Goal: Task Accomplishment & Management: Manage account settings

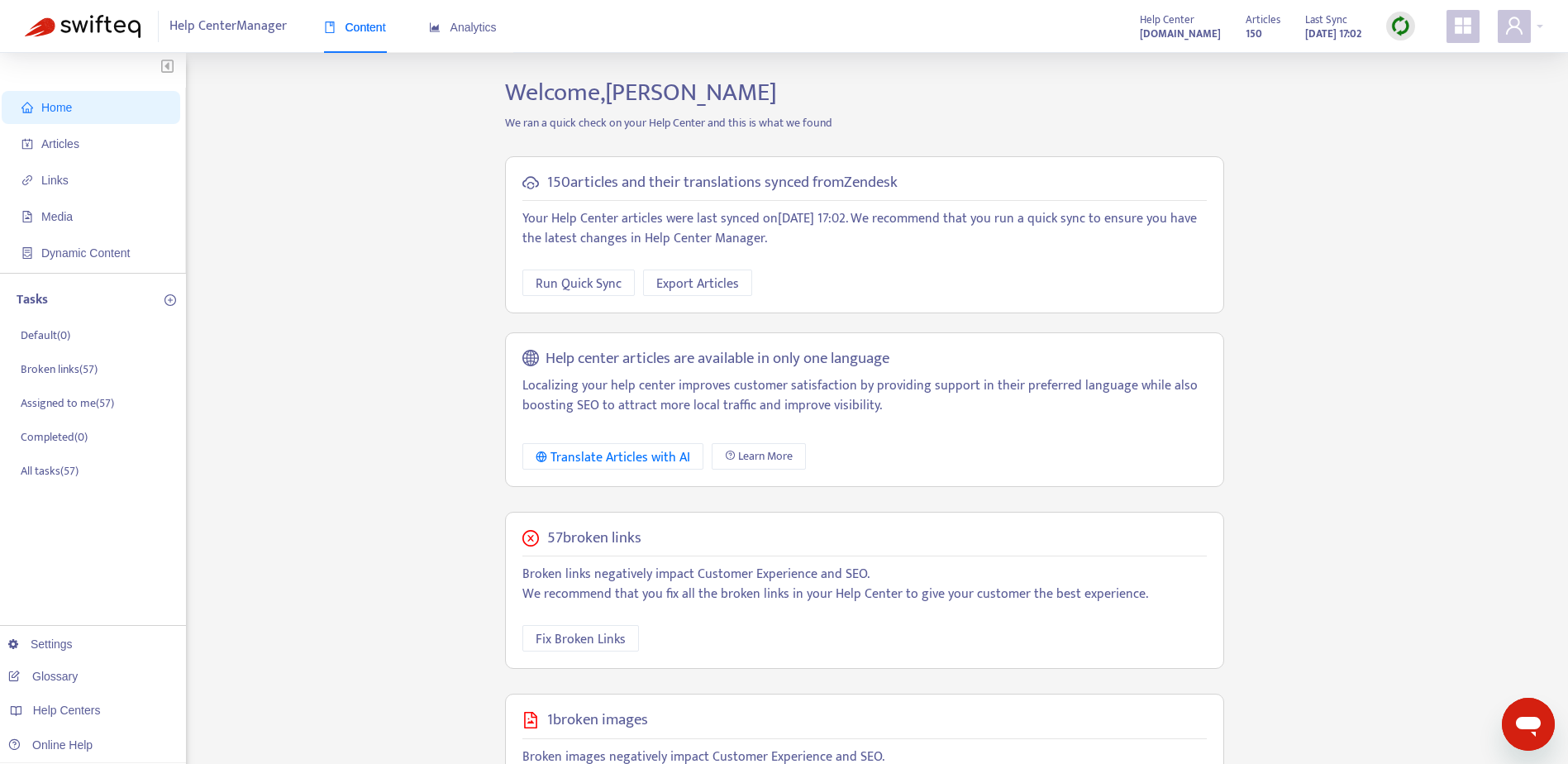
click at [365, 325] on div "Home Articles Links Media Dynamic Content Tasks Default ( 0 ) Broken links ( 57…" at bounding box center [784, 565] width 1518 height 975
click at [293, 480] on link "cec-compass.zendesk.com" at bounding box center [262, 475] width 112 height 13
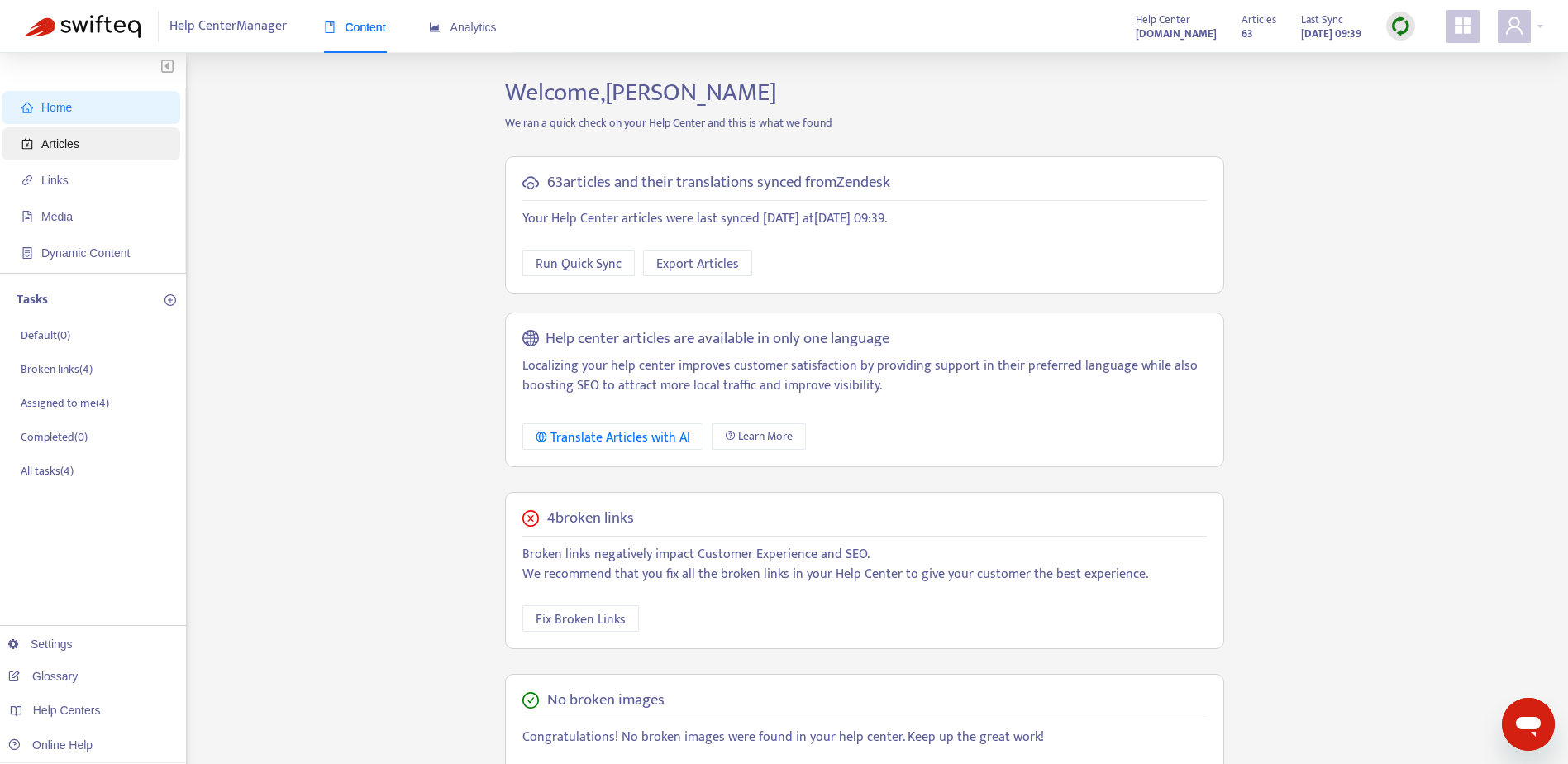
click at [89, 145] on span "Articles" at bounding box center [94, 143] width 146 height 33
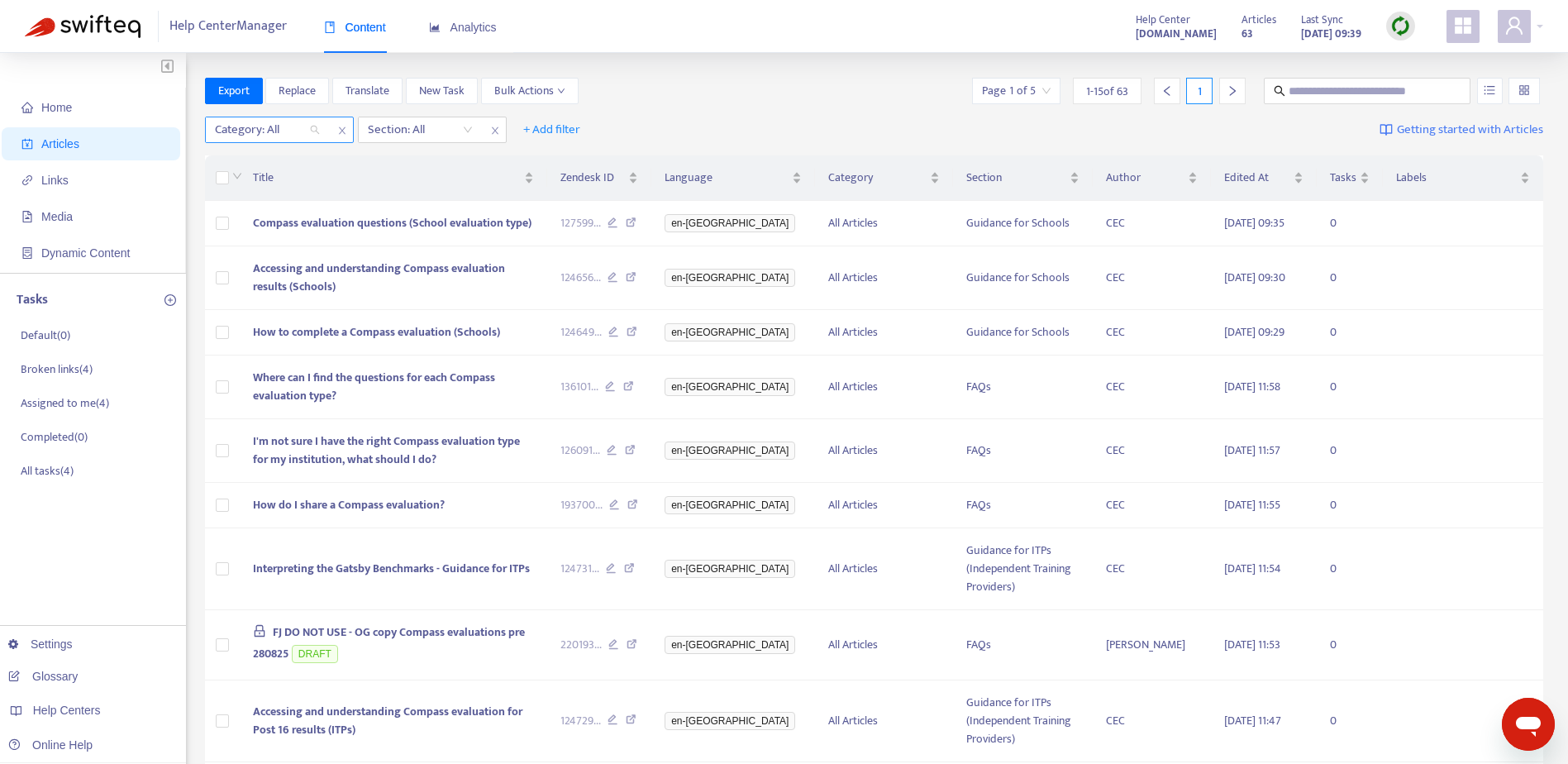
click at [315, 132] on div "Category: All" at bounding box center [268, 129] width 123 height 25
click at [340, 133] on icon "close" at bounding box center [342, 131] width 10 height 10
click at [315, 132] on div "Section: All" at bounding box center [268, 129] width 123 height 25
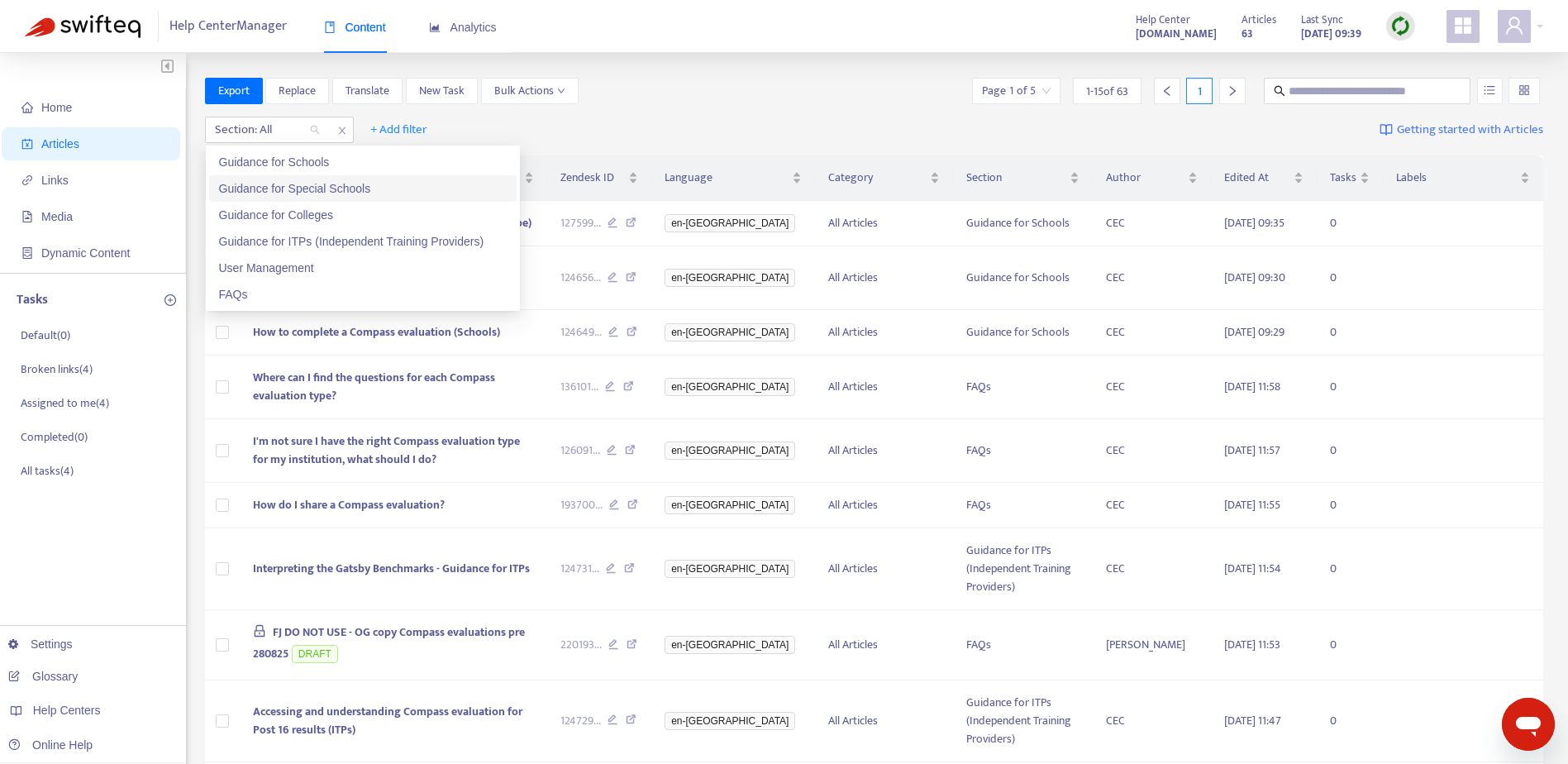
click at [310, 195] on div "Guidance for Special Schools" at bounding box center [363, 189] width 288 height 18
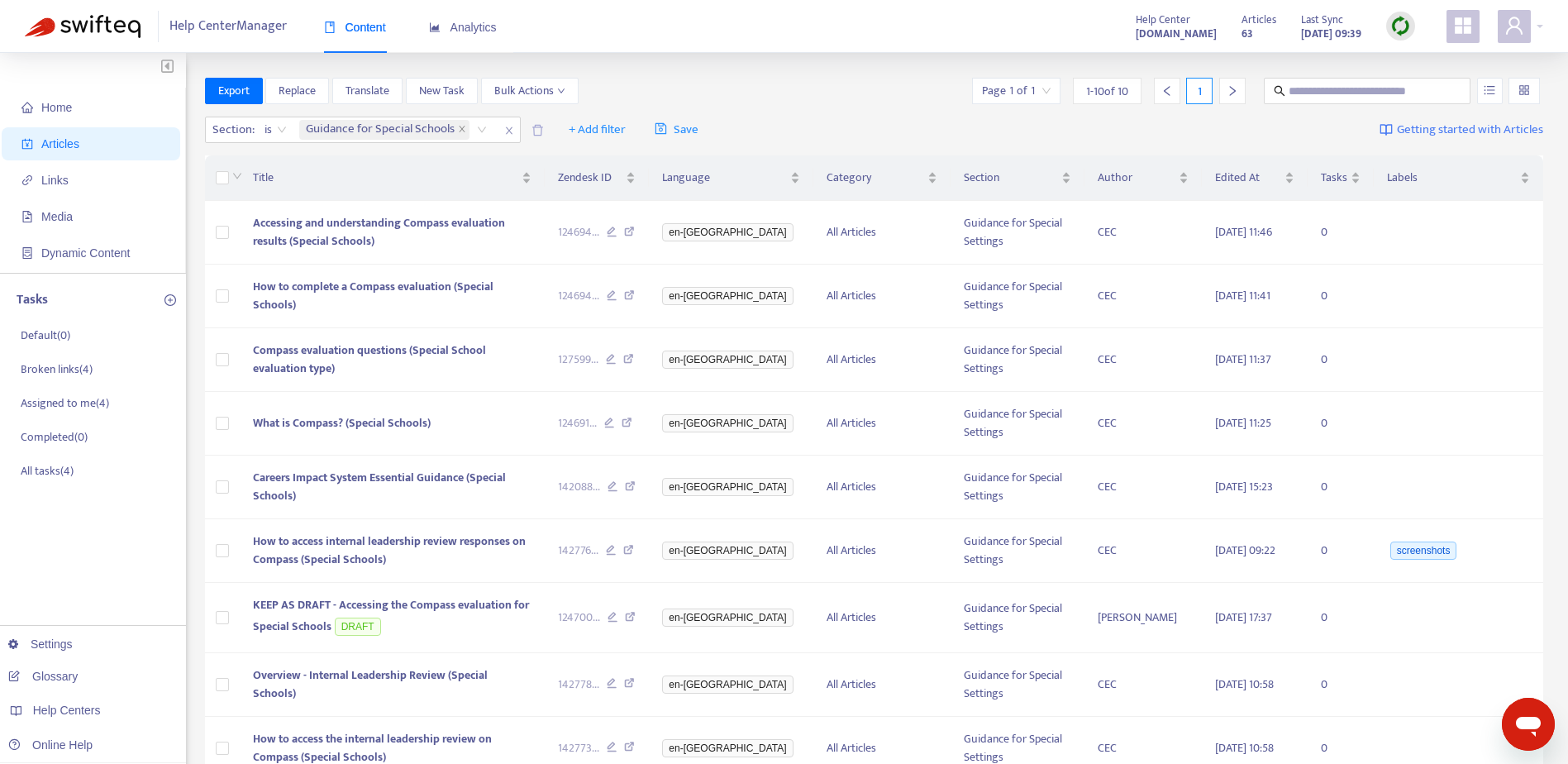
click at [769, 100] on div "Export Replace Translate New Task Bulk Actions Page 1 of 1 1 - 10 of 10 1" at bounding box center [875, 90] width 1339 height 27
click at [572, 131] on span "+ Add filter" at bounding box center [597, 130] width 58 height 20
click at [575, 243] on span "Category" at bounding box center [620, 242] width 103 height 18
click at [631, 133] on div "Category: All" at bounding box center [587, 129] width 123 height 25
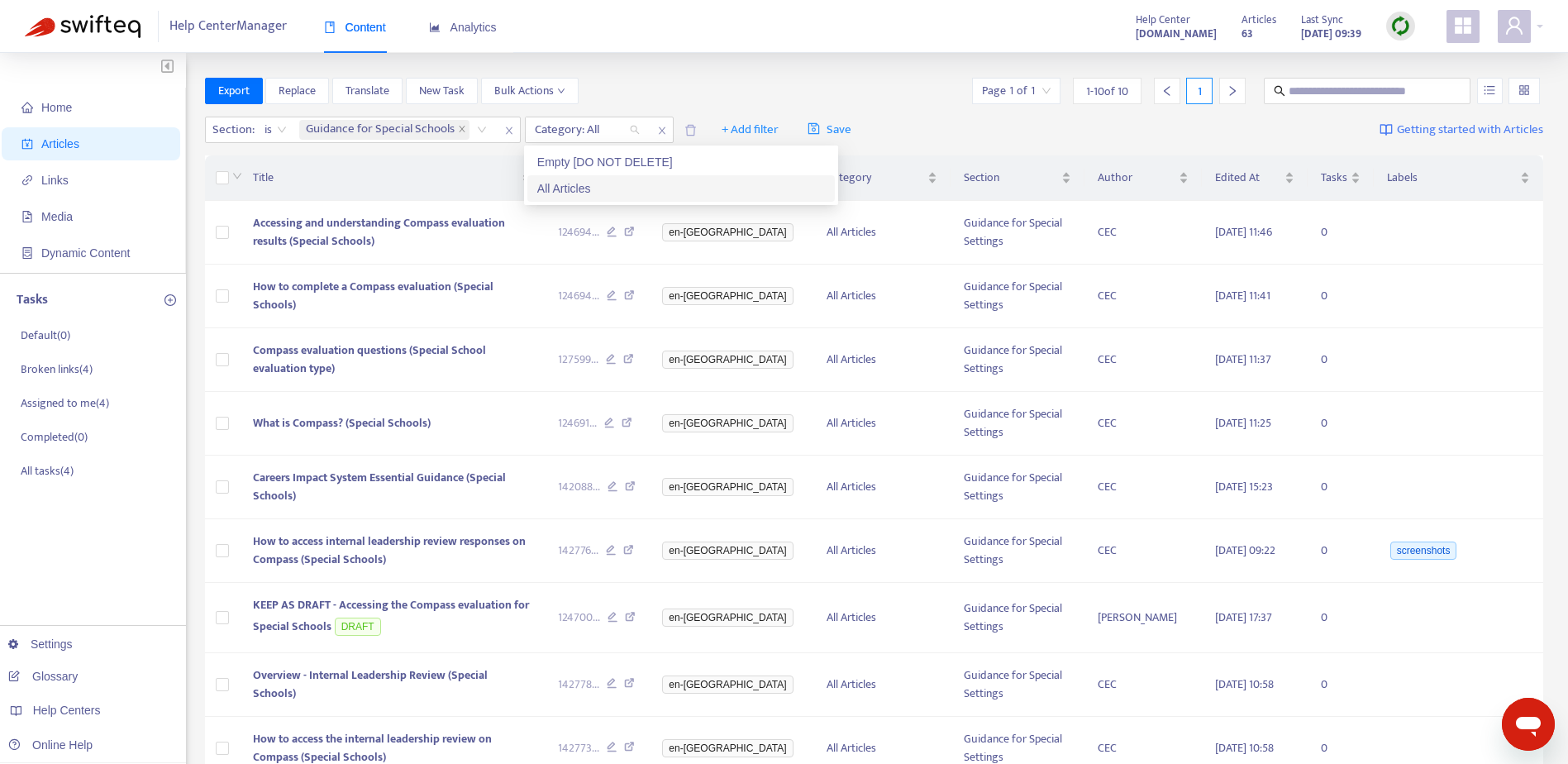
click at [585, 190] on div "All Articles" at bounding box center [681, 189] width 288 height 18
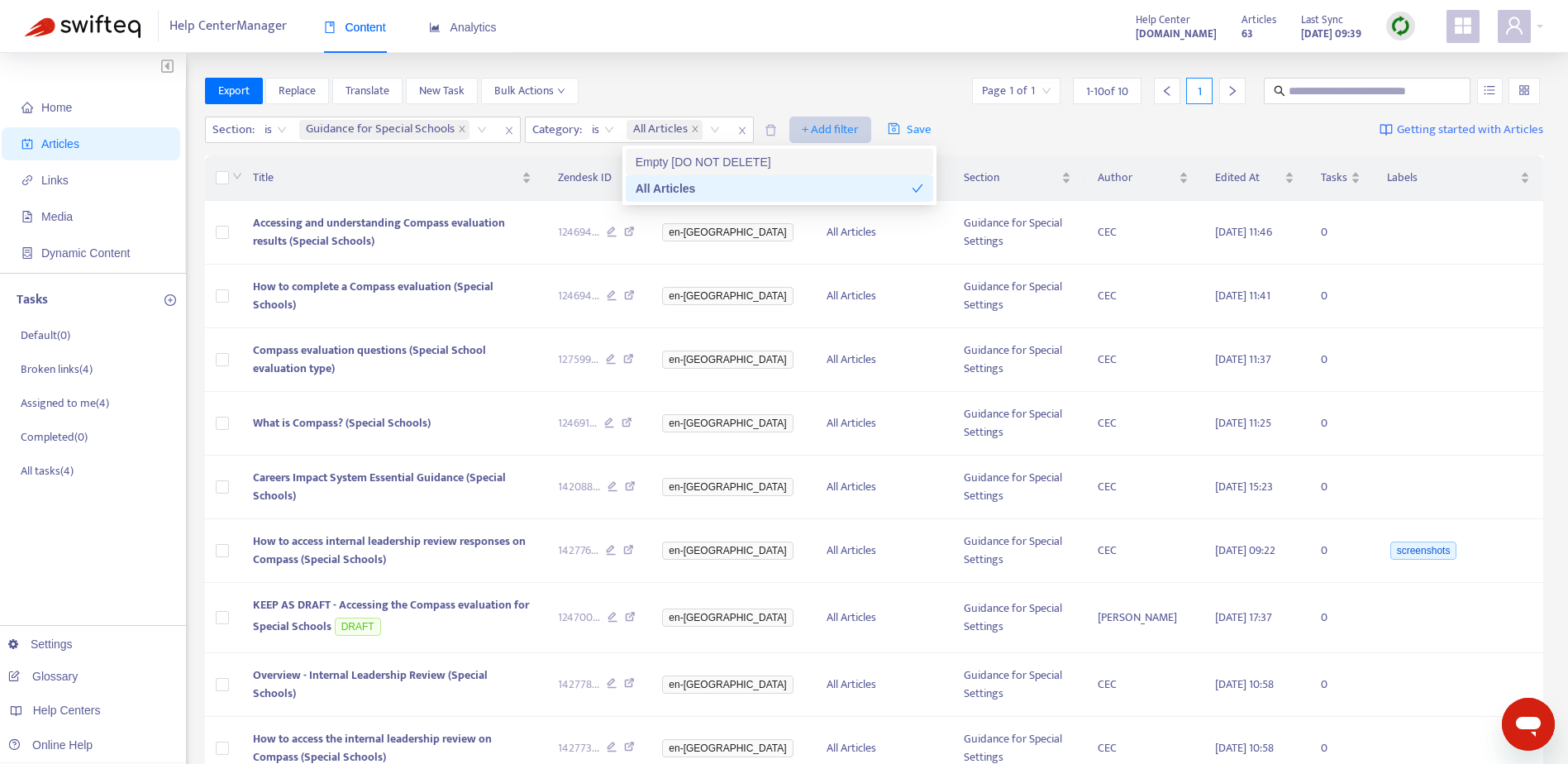
click at [836, 132] on span "+ Add filter" at bounding box center [831, 130] width 58 height 20
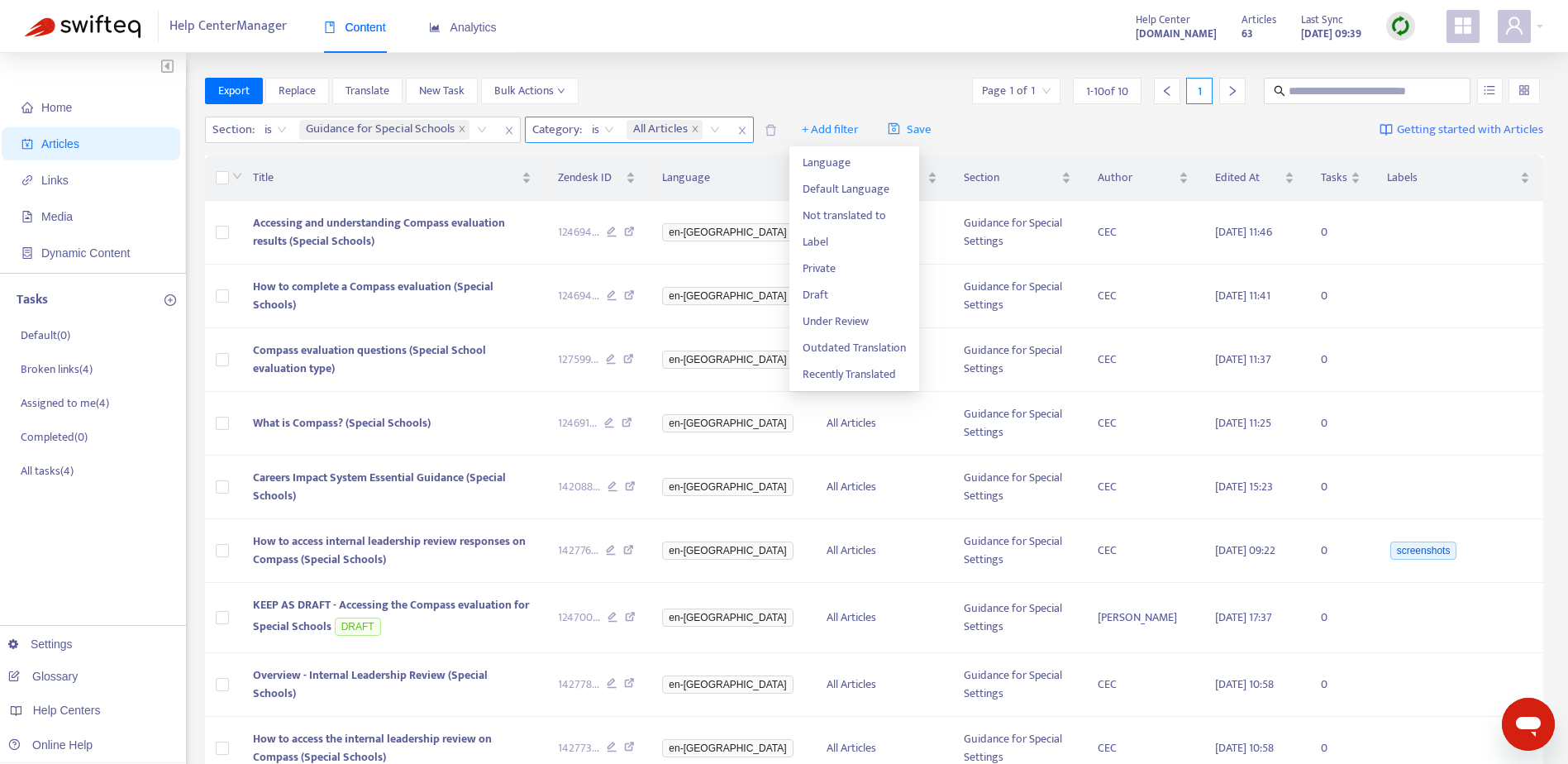
click at [713, 130] on div "All Articles" at bounding box center [676, 129] width 106 height 25
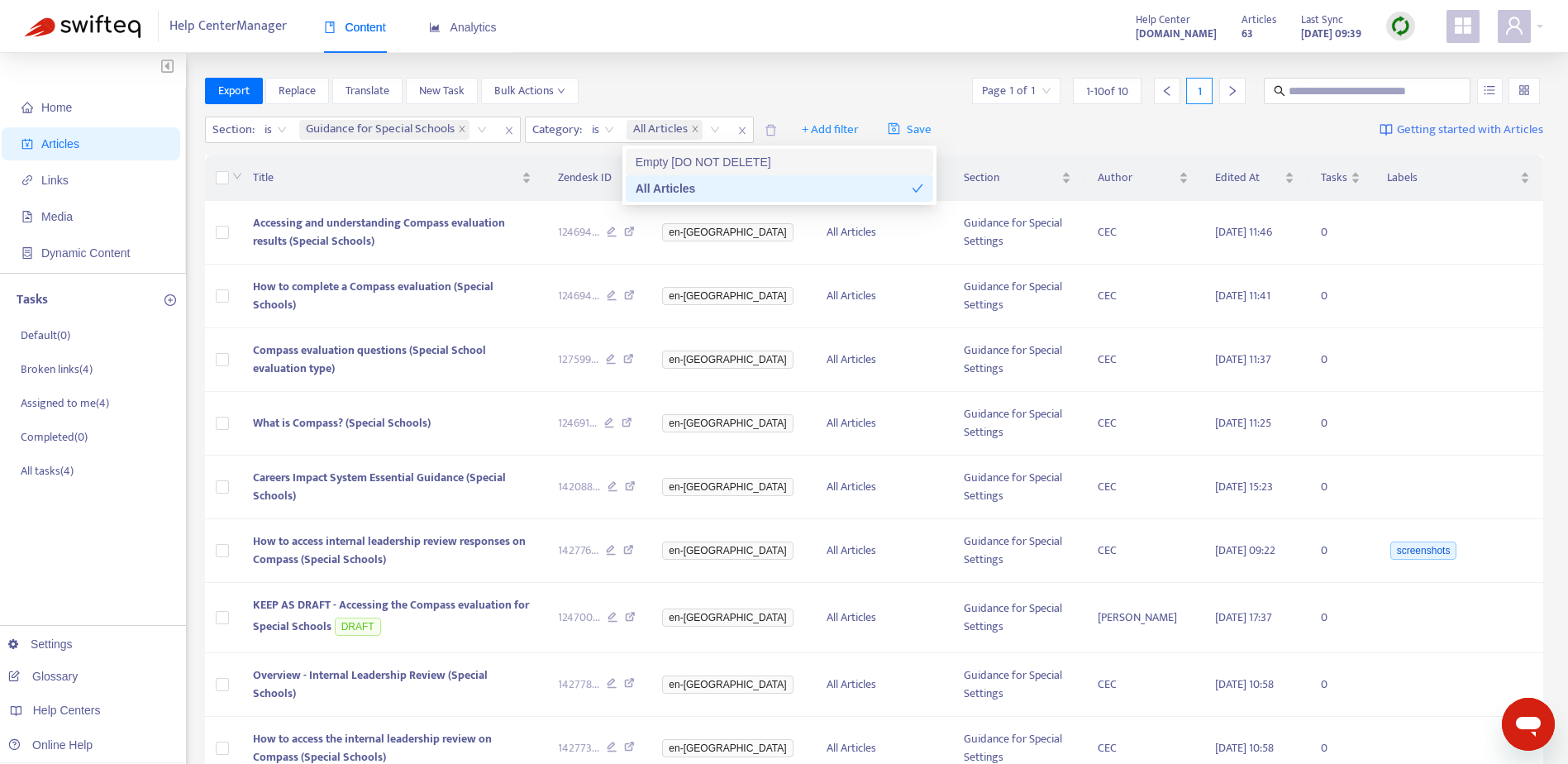
click at [744, 131] on icon "close" at bounding box center [743, 131] width 10 height 10
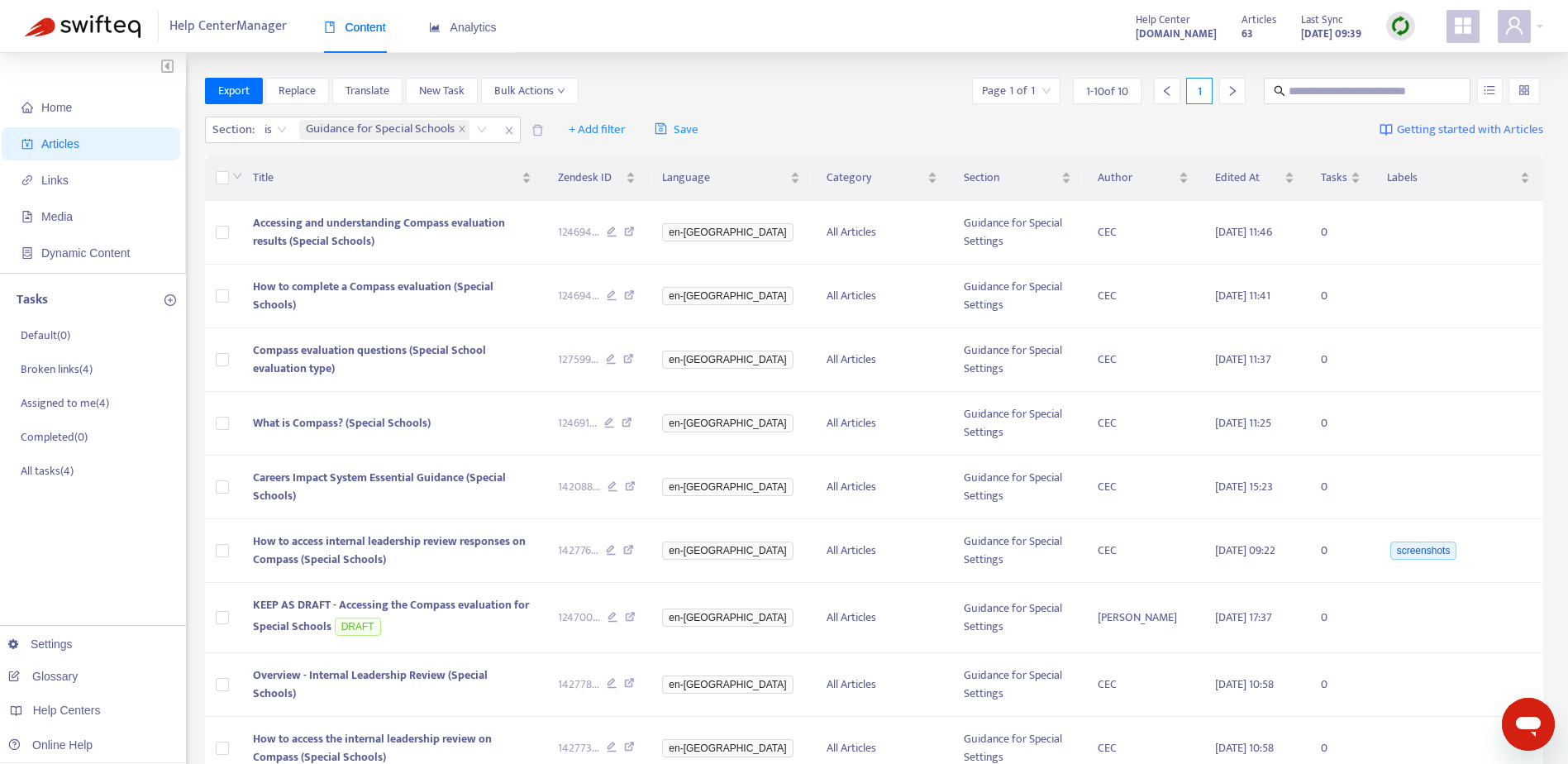
click at [1402, 25] on img at bounding box center [1400, 26] width 21 height 21
click at [1415, 92] on link "Full Sync" at bounding box center [1429, 86] width 60 height 19
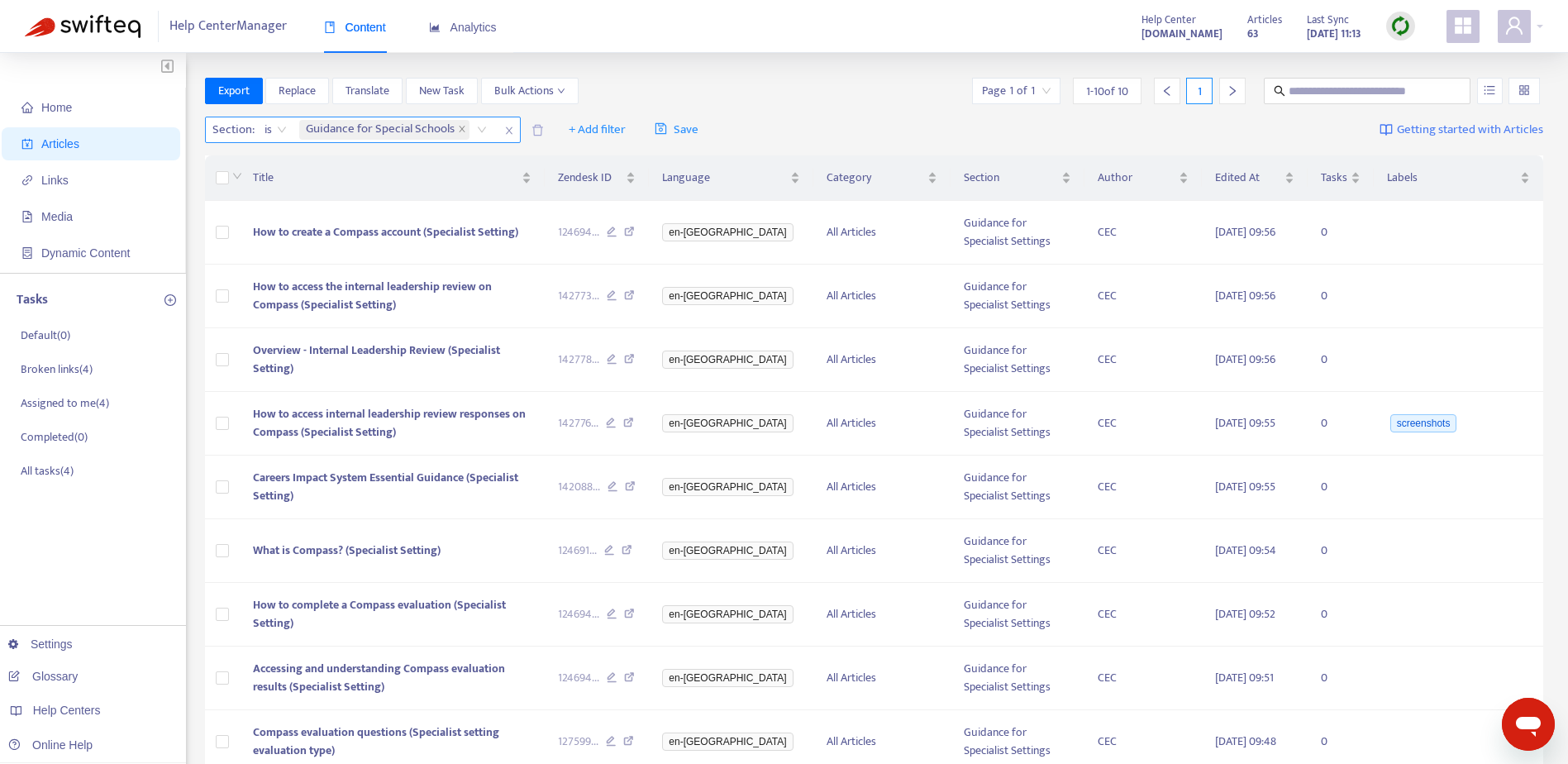
click at [478, 130] on div "Guidance for Special Schools" at bounding box center [396, 129] width 200 height 25
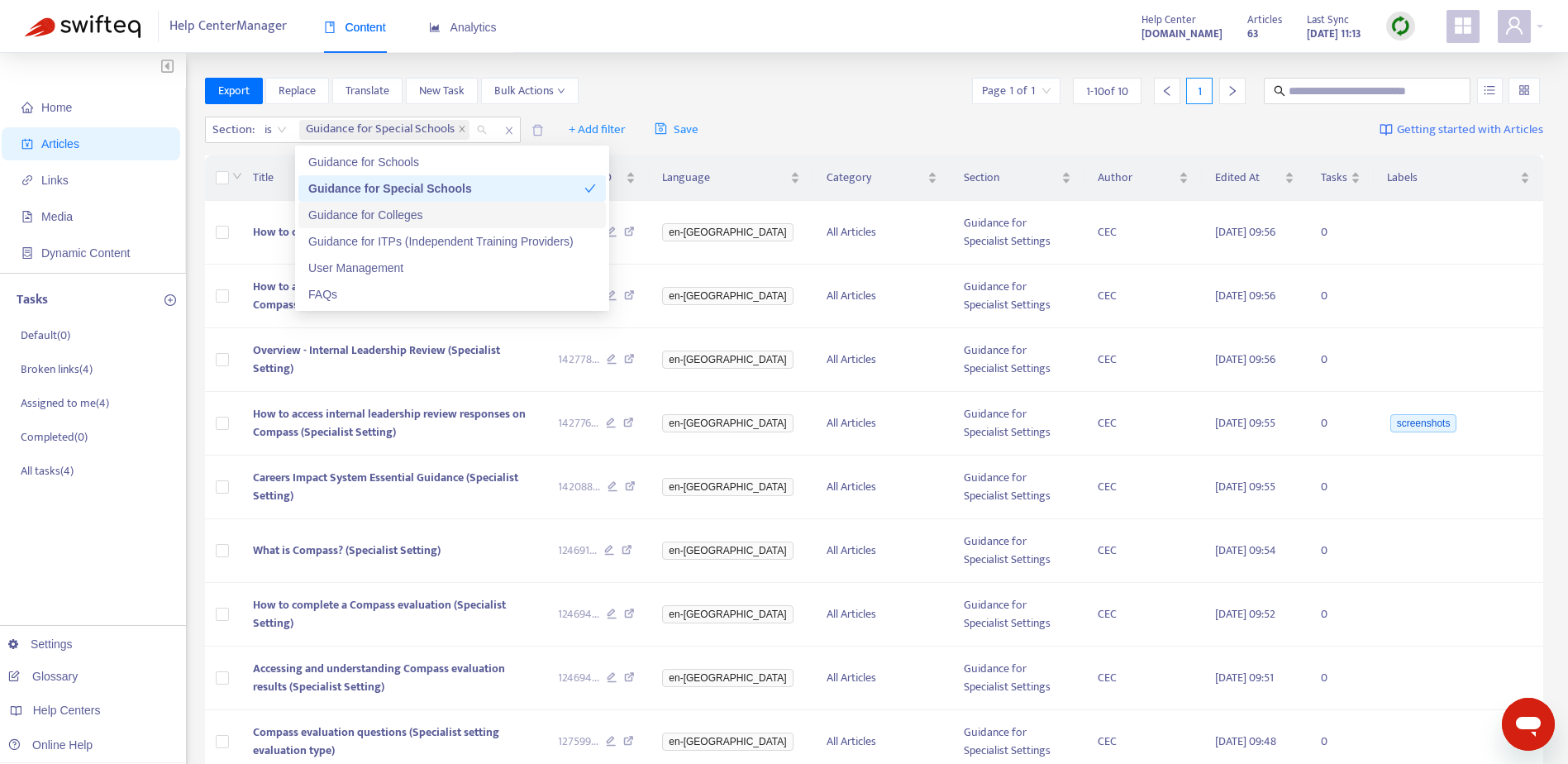
click at [404, 216] on div "Guidance for Colleges" at bounding box center [452, 215] width 288 height 18
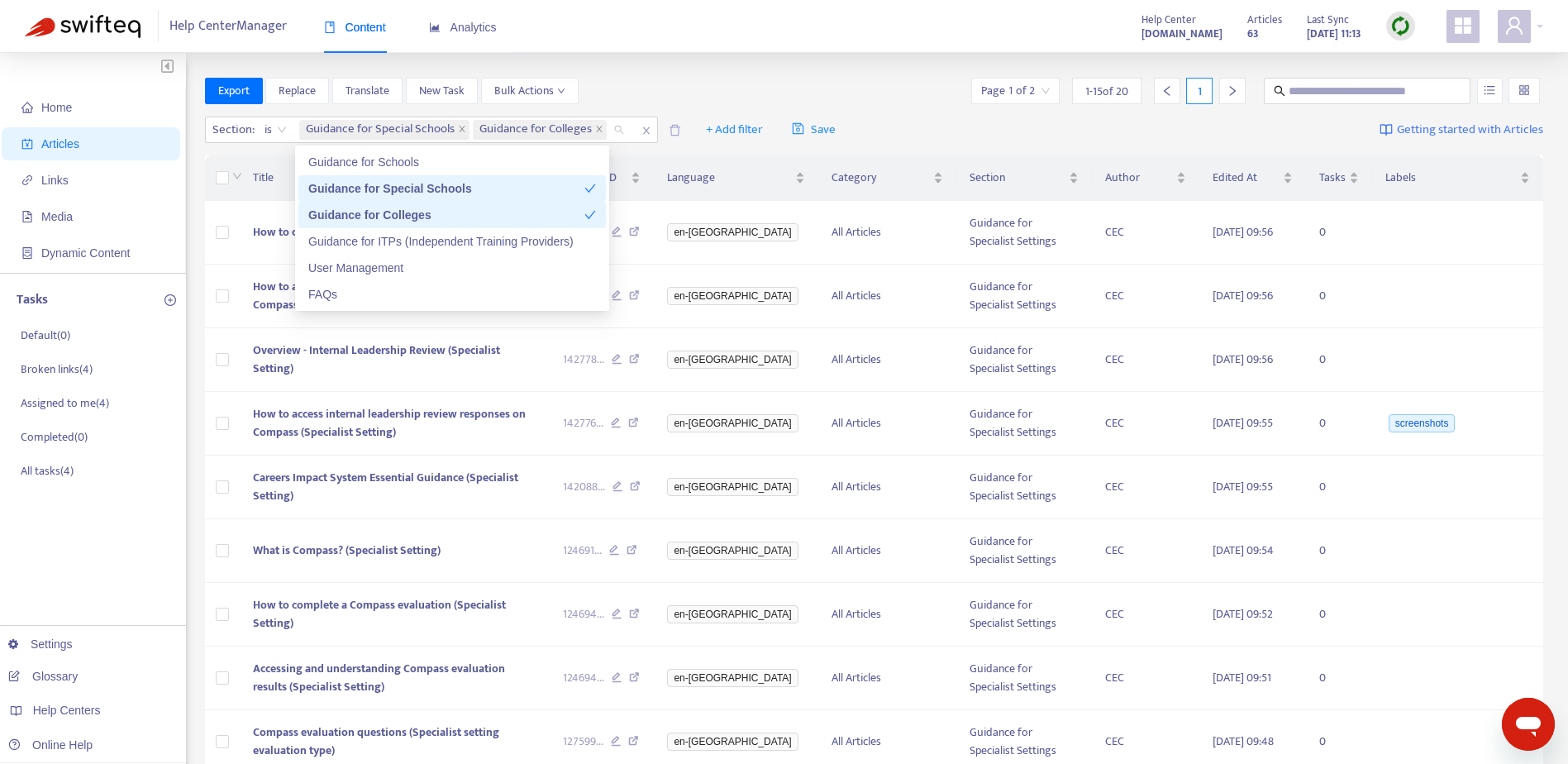
click at [402, 190] on div "Guidance for Special Schools" at bounding box center [446, 189] width 276 height 18
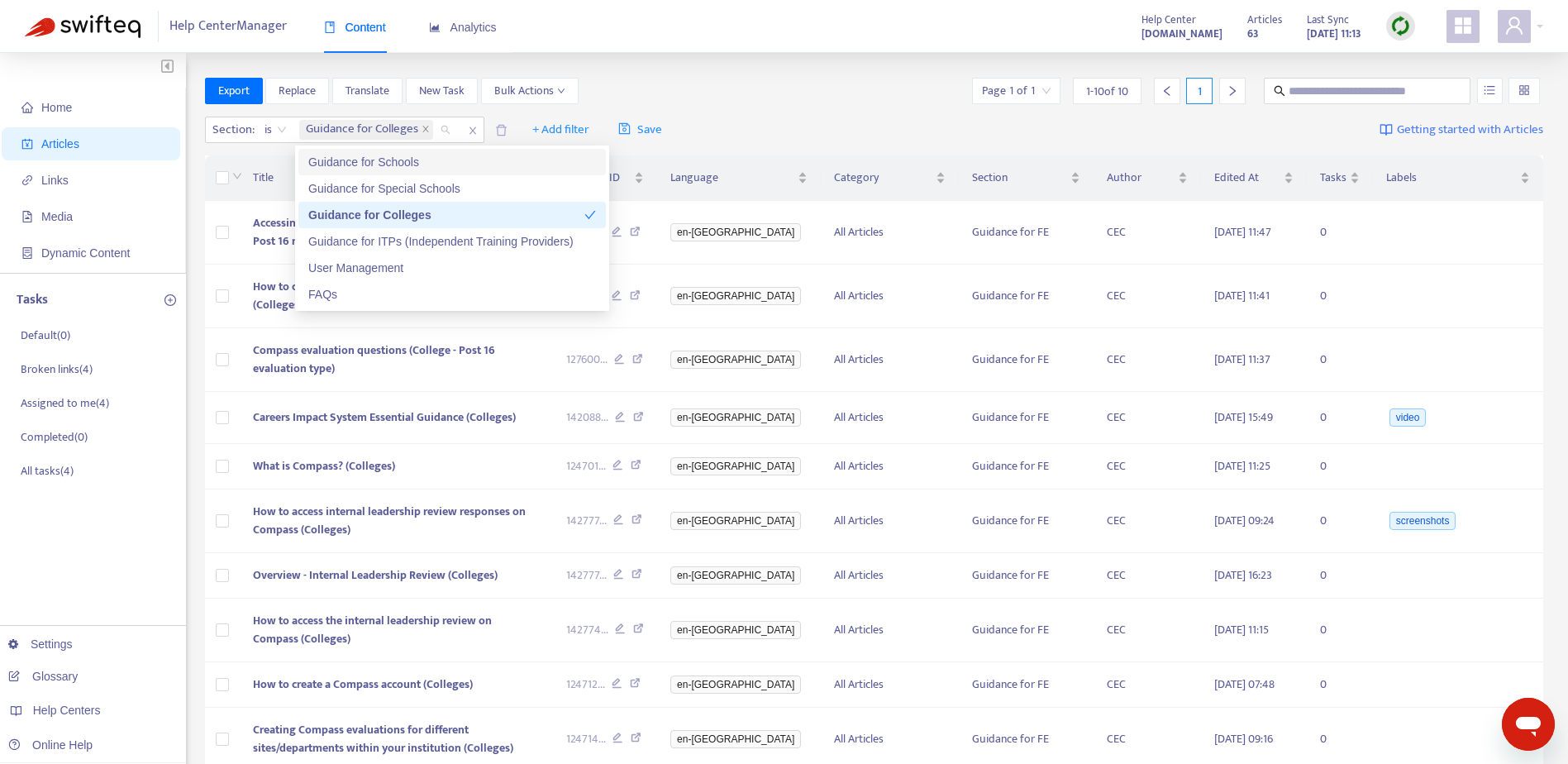
click at [733, 97] on div "Export Replace Translate New Task Bulk Actions Page 1 of 1 1 - 10 of 10 1" at bounding box center [875, 90] width 1339 height 27
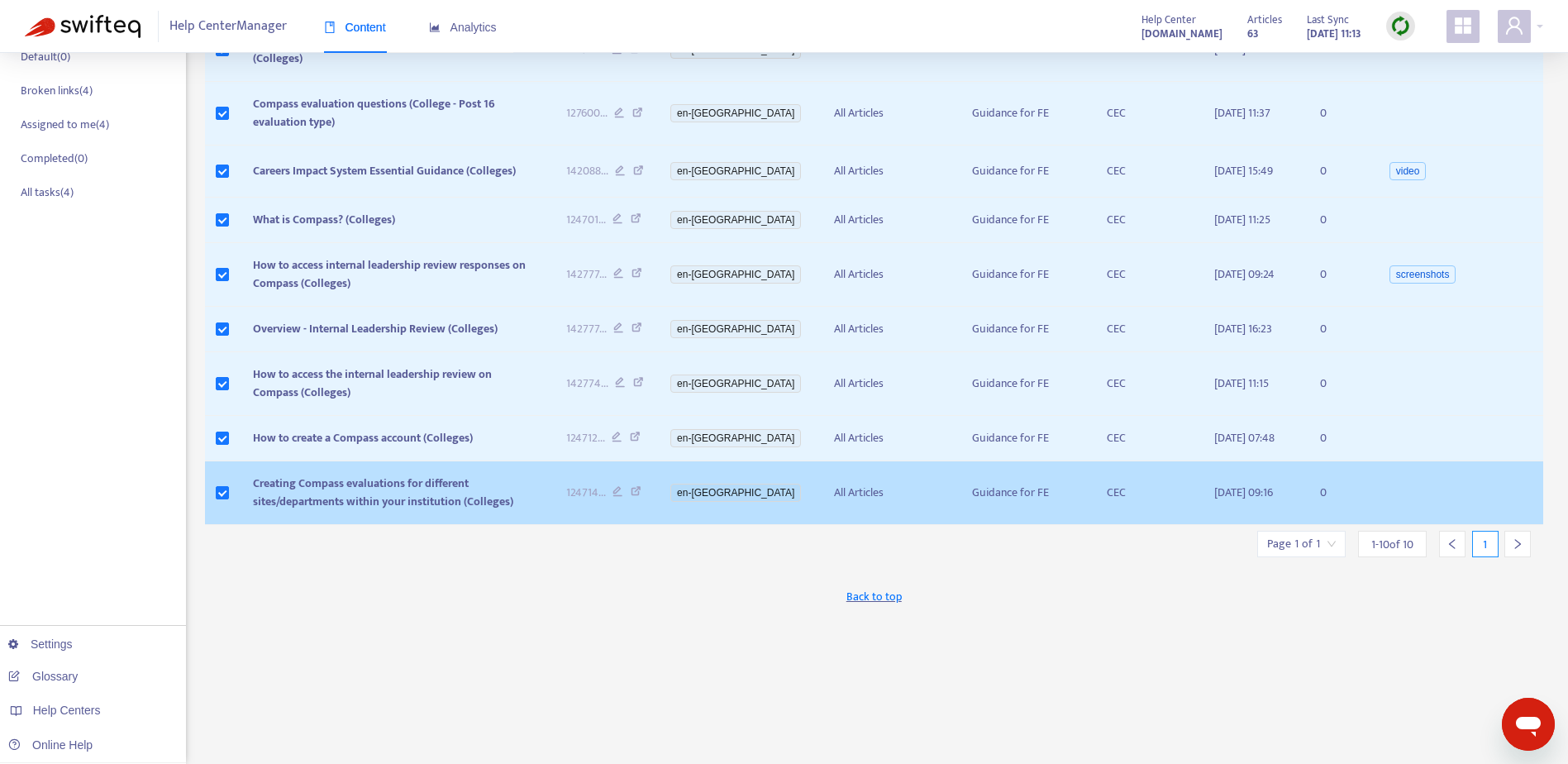
scroll to position [281, 0]
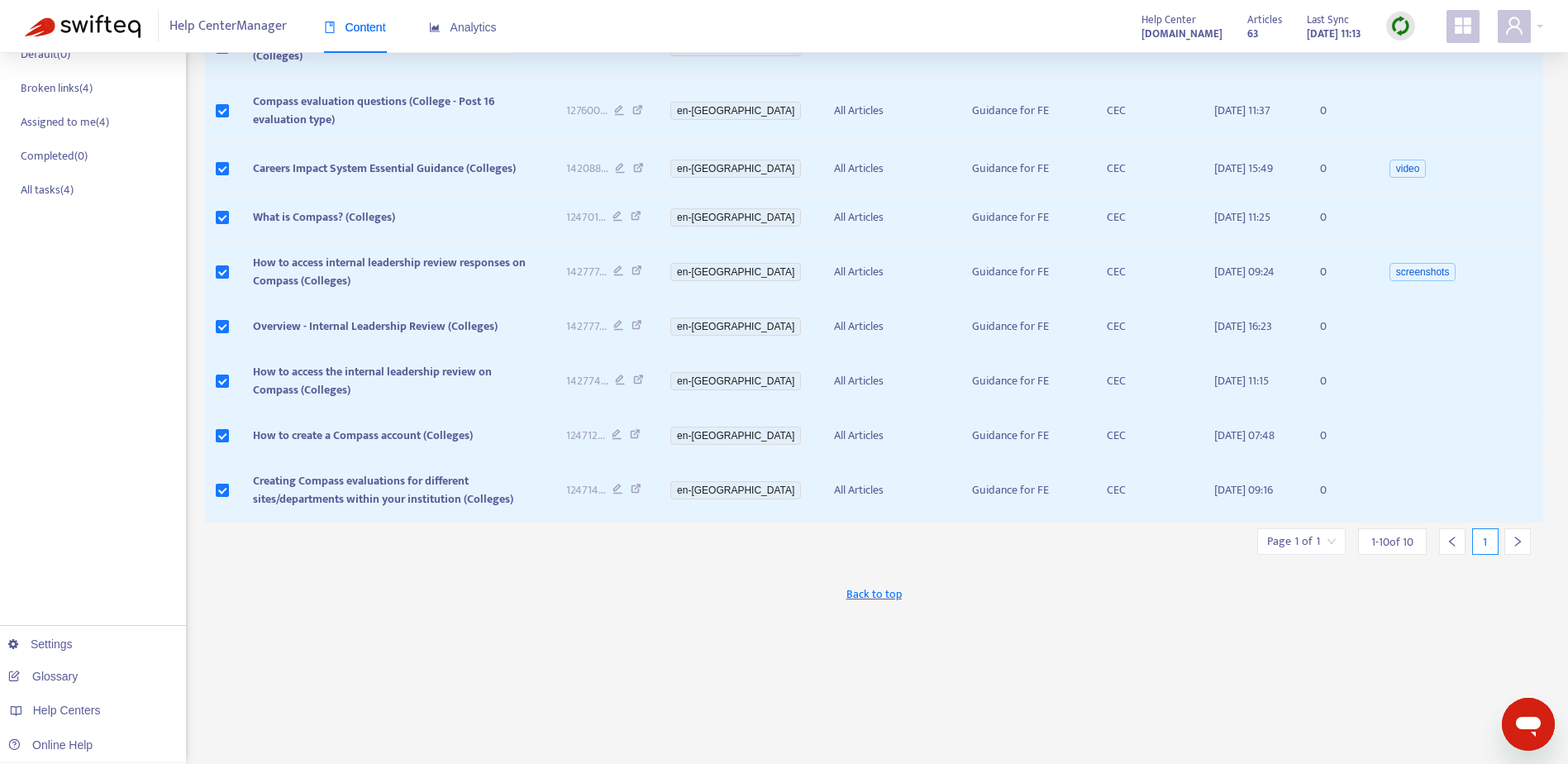
click at [1335, 529] on div "Page 1 of 1" at bounding box center [1301, 542] width 88 height 27
click at [1422, 531] on div "1 - 10 of 10" at bounding box center [1392, 542] width 68 height 27
click at [1328, 537] on input "search" at bounding box center [1301, 541] width 68 height 25
click at [1302, 609] on span "15" at bounding box center [1261, 611] width 104 height 25
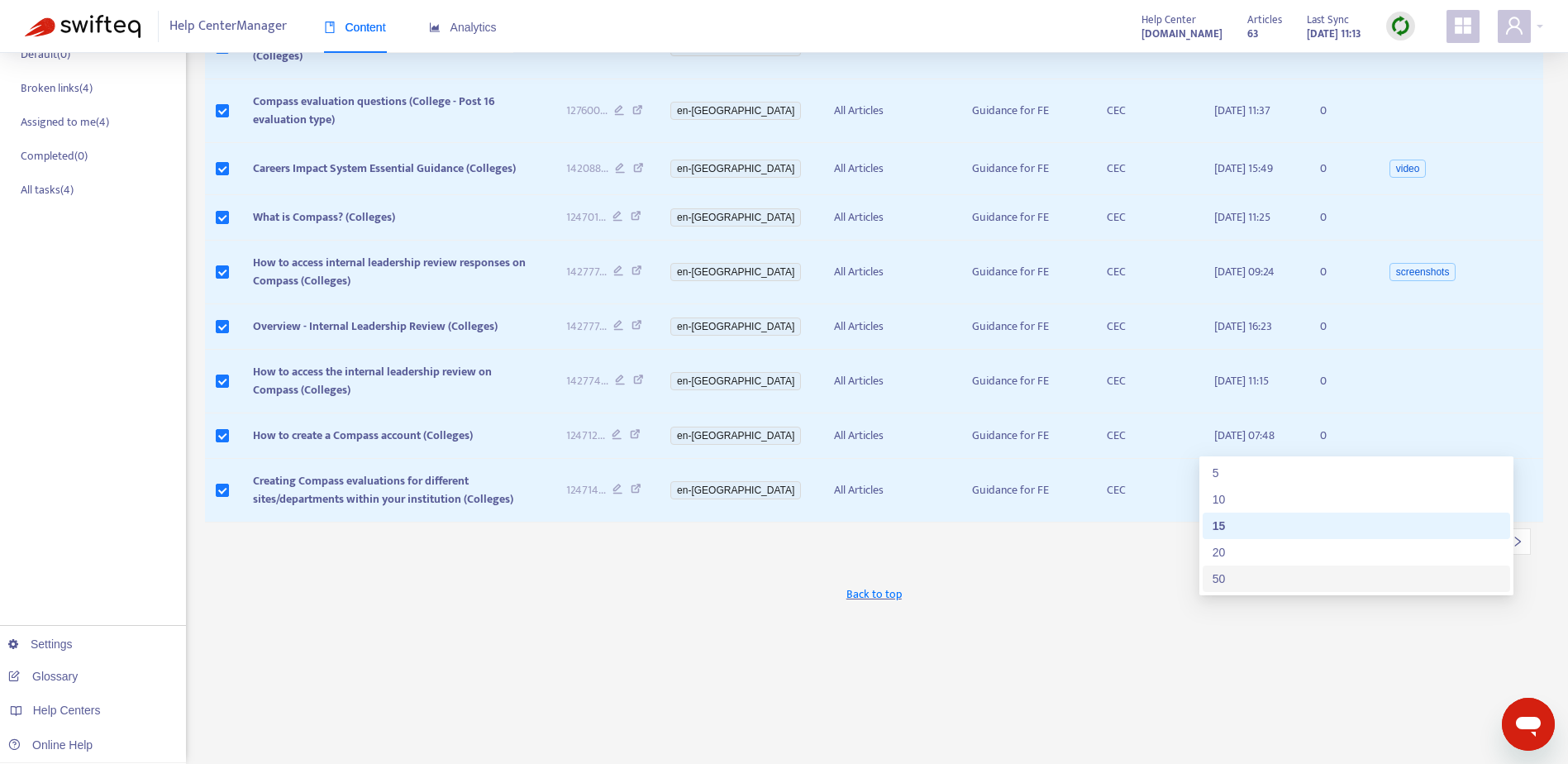
click at [1250, 581] on div "50" at bounding box center [1357, 578] width 288 height 18
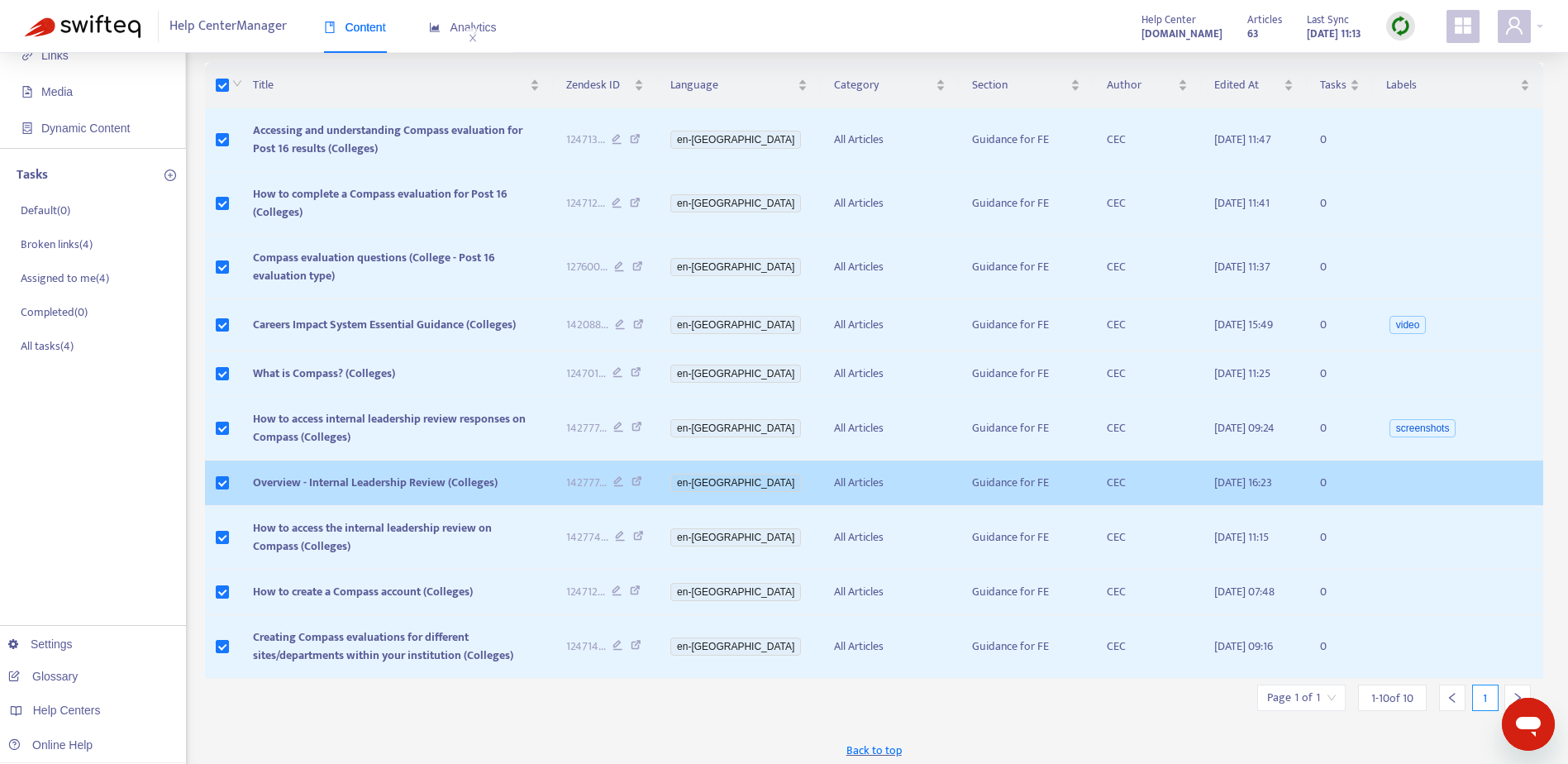
scroll to position [0, 0]
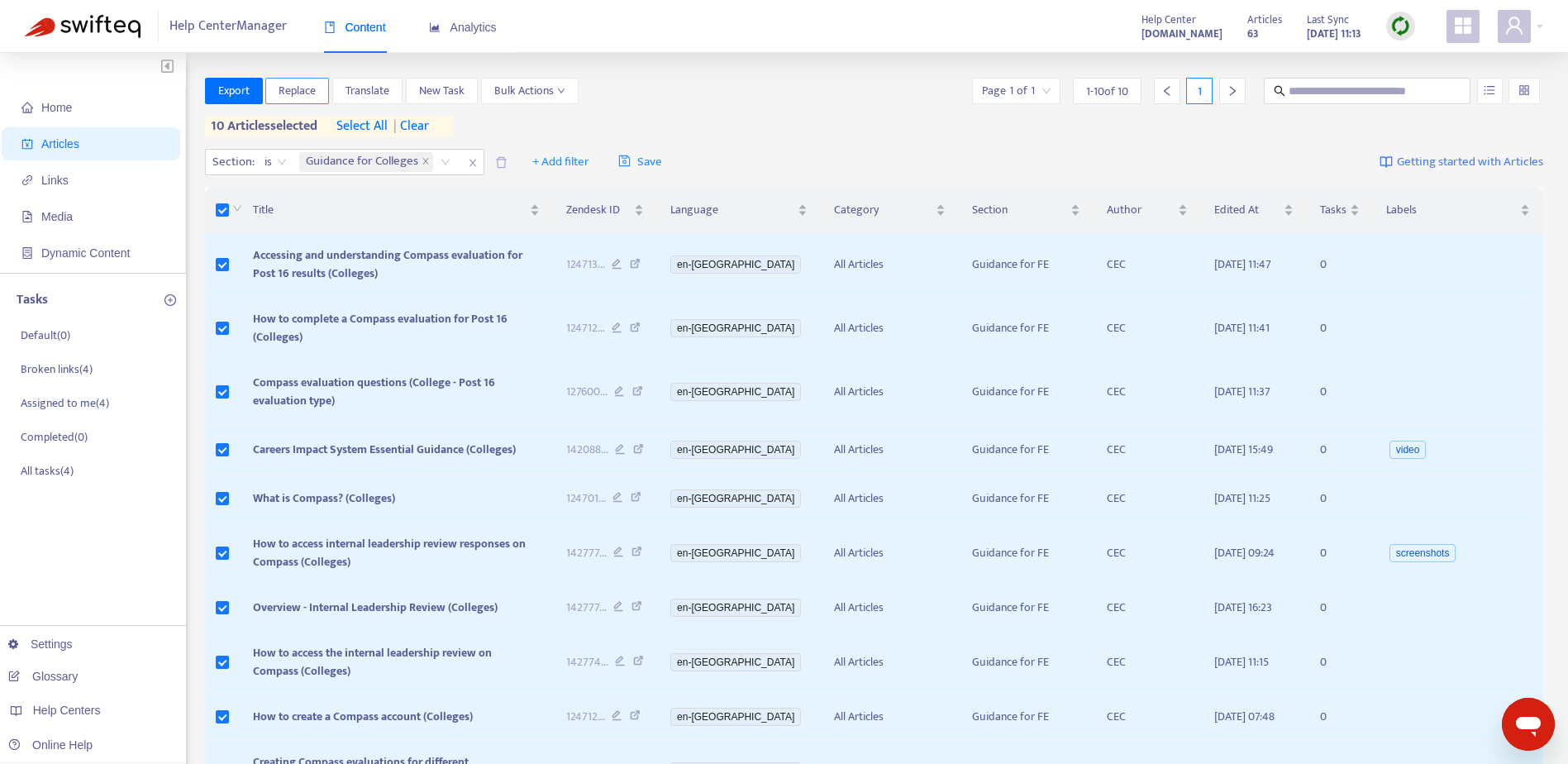
click at [312, 88] on span "Replace" at bounding box center [298, 91] width 38 height 18
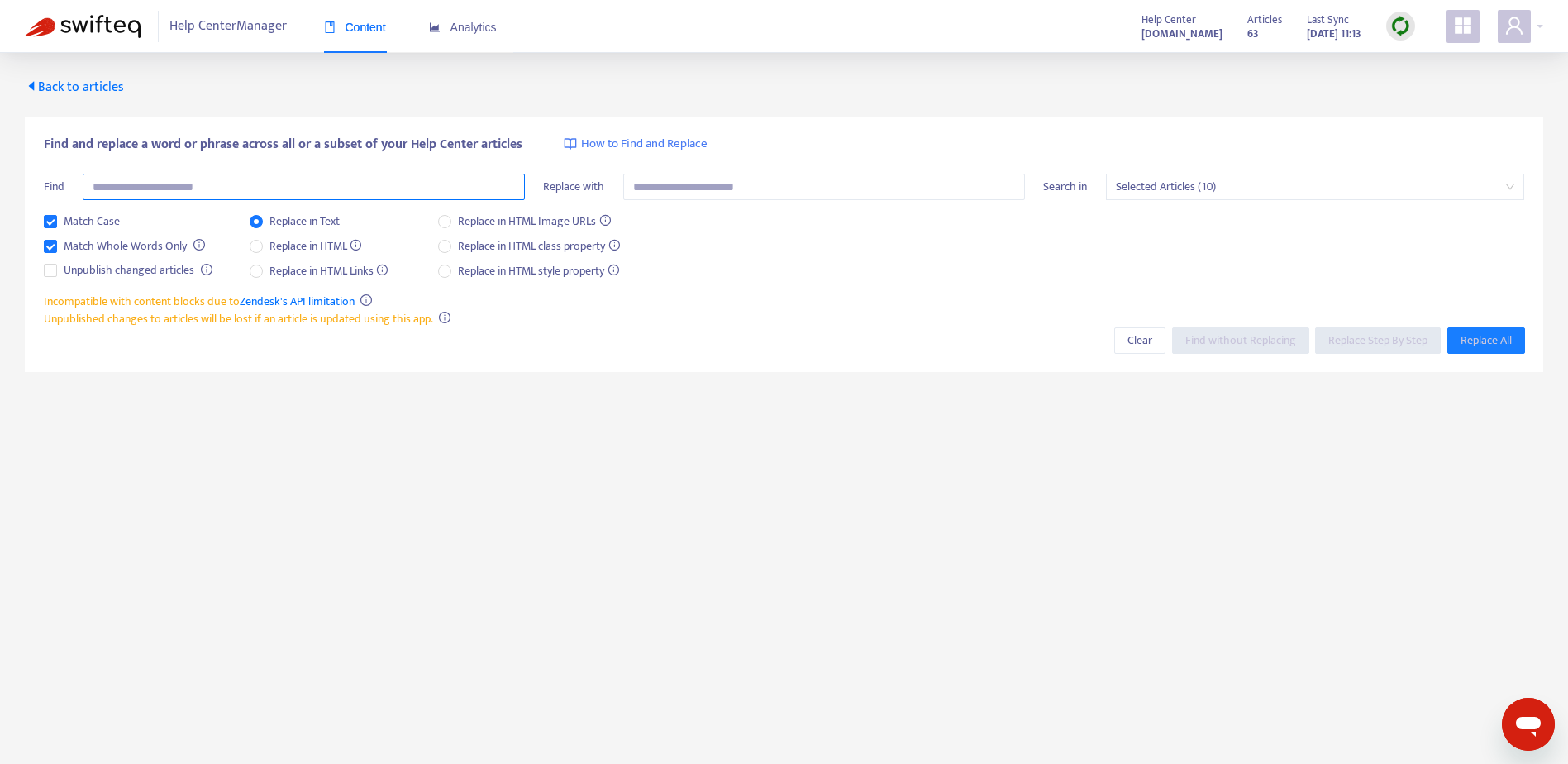
click at [206, 185] on input "text" at bounding box center [303, 187] width 442 height 27
type input "********"
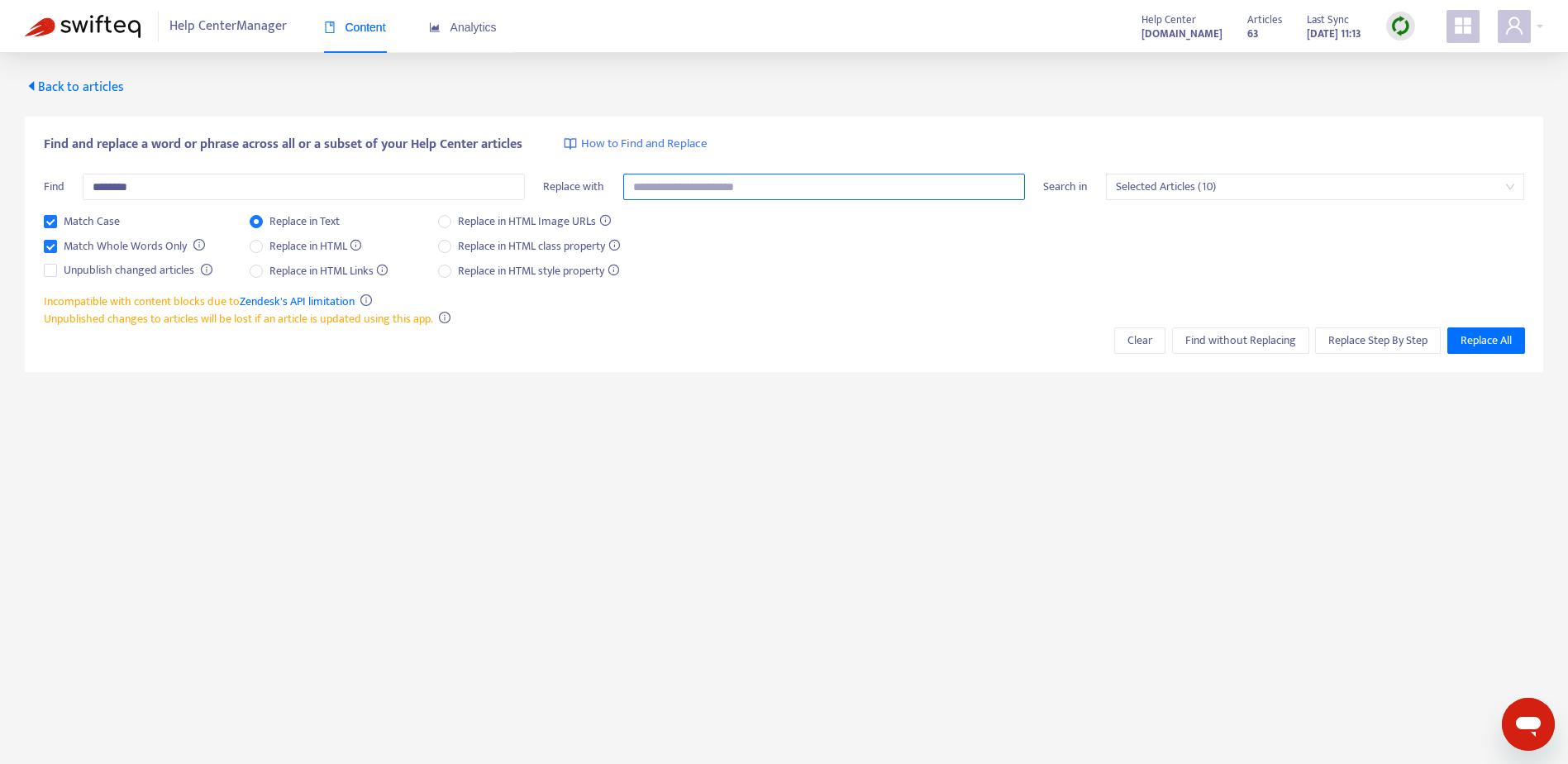
click at [772, 190] on input "text" at bounding box center [824, 187] width 402 height 27
type input "**"
click at [1386, 342] on span "Replace Step By Step" at bounding box center [1379, 340] width 99 height 18
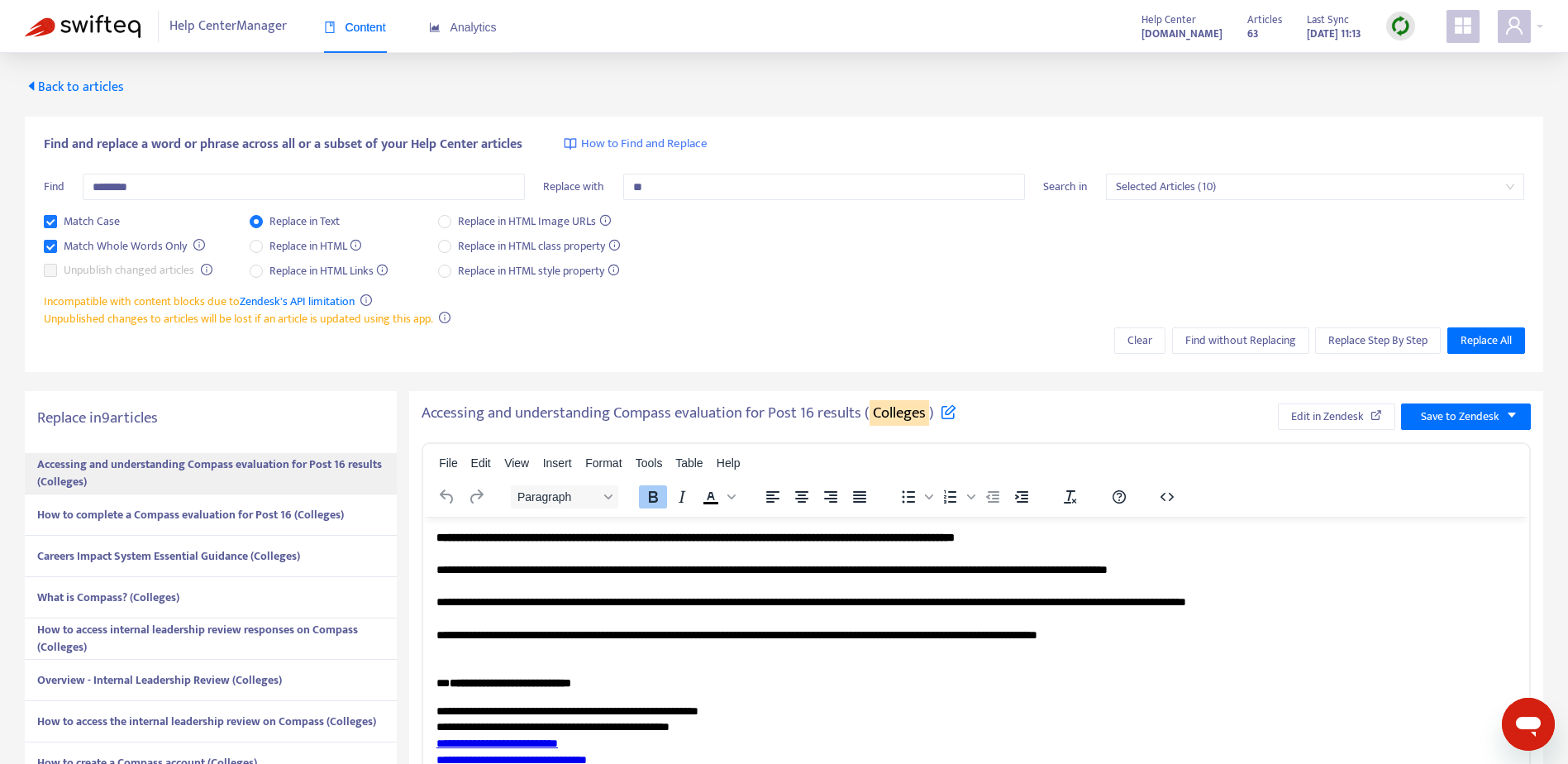
click at [906, 420] on sqkw "Colleges" at bounding box center [900, 413] width 60 height 26
click at [904, 420] on sqkw "Colleges" at bounding box center [900, 413] width 60 height 26
drag, startPoint x: 904, startPoint y: 420, endPoint x: 909, endPoint y: 430, distance: 11.2
click at [909, 430] on div "Accessing and understanding Compass evaluation for Post 16 results ( Colleges )…" at bounding box center [977, 753] width 1135 height 725
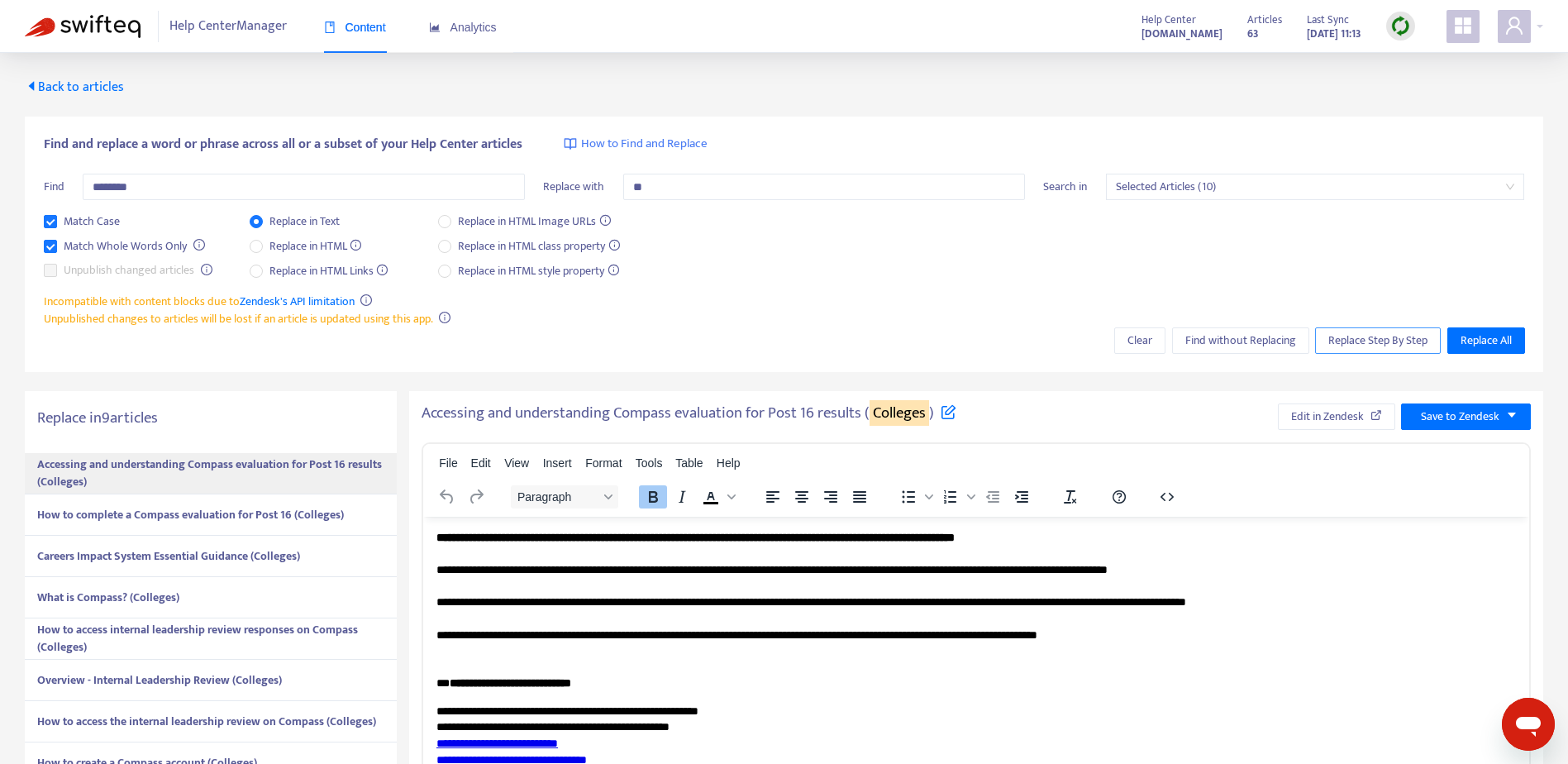
click at [1360, 334] on span "Replace Step By Step" at bounding box center [1379, 340] width 99 height 18
click at [1360, 338] on span "Replace Step By Step" at bounding box center [1379, 340] width 99 height 18
click at [256, 524] on div "How to complete a Compass evaluation for Post 16 (Colleges)" at bounding box center [210, 515] width 372 height 42
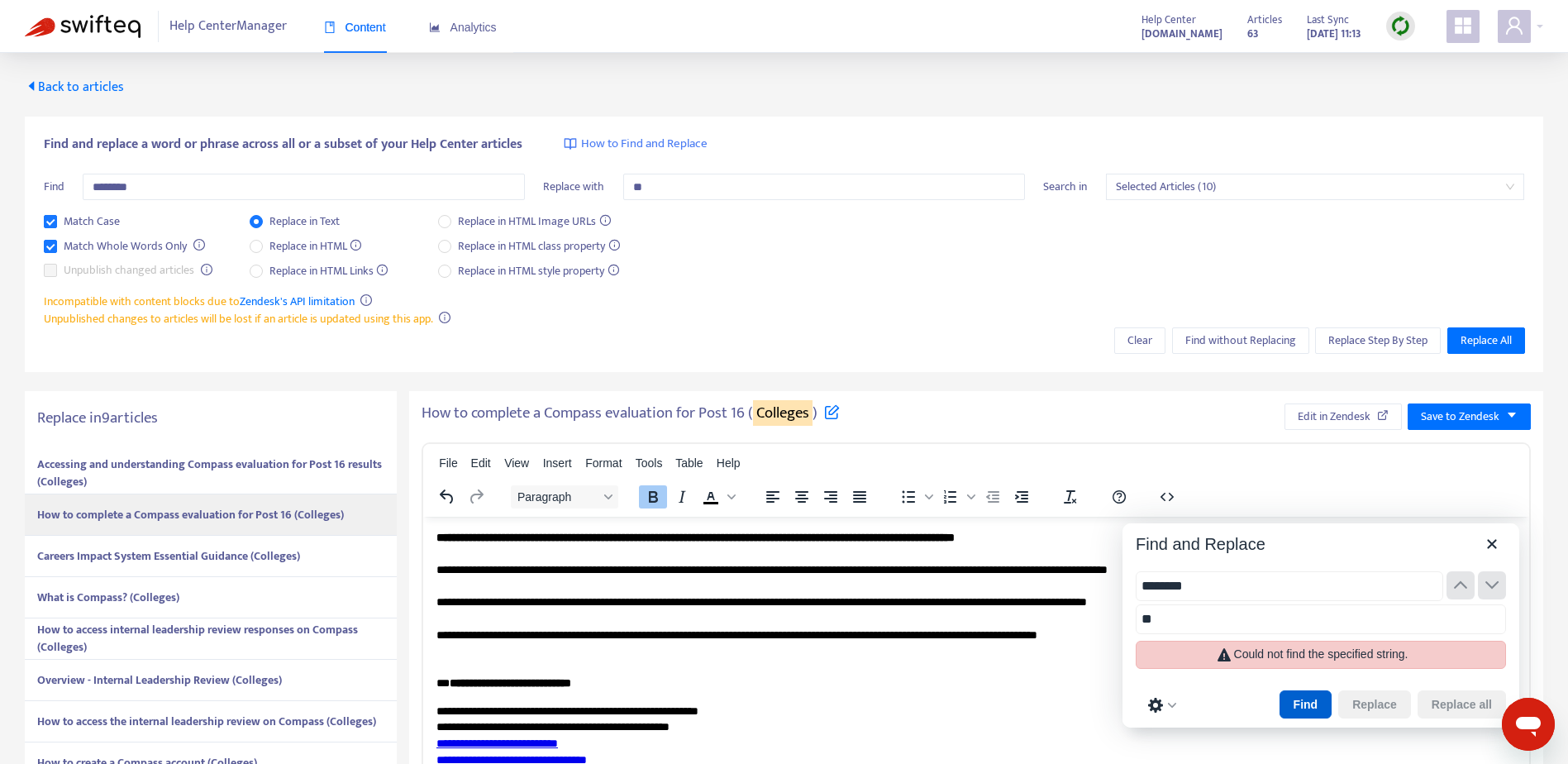
click at [1317, 705] on button "Find" at bounding box center [1305, 704] width 53 height 28
click at [1196, 624] on input "**" at bounding box center [1320, 619] width 370 height 30
click at [1289, 652] on div "Could not find the specified string." at bounding box center [1321, 654] width 175 height 15
click at [1221, 657] on icon at bounding box center [1224, 655] width 13 height 13
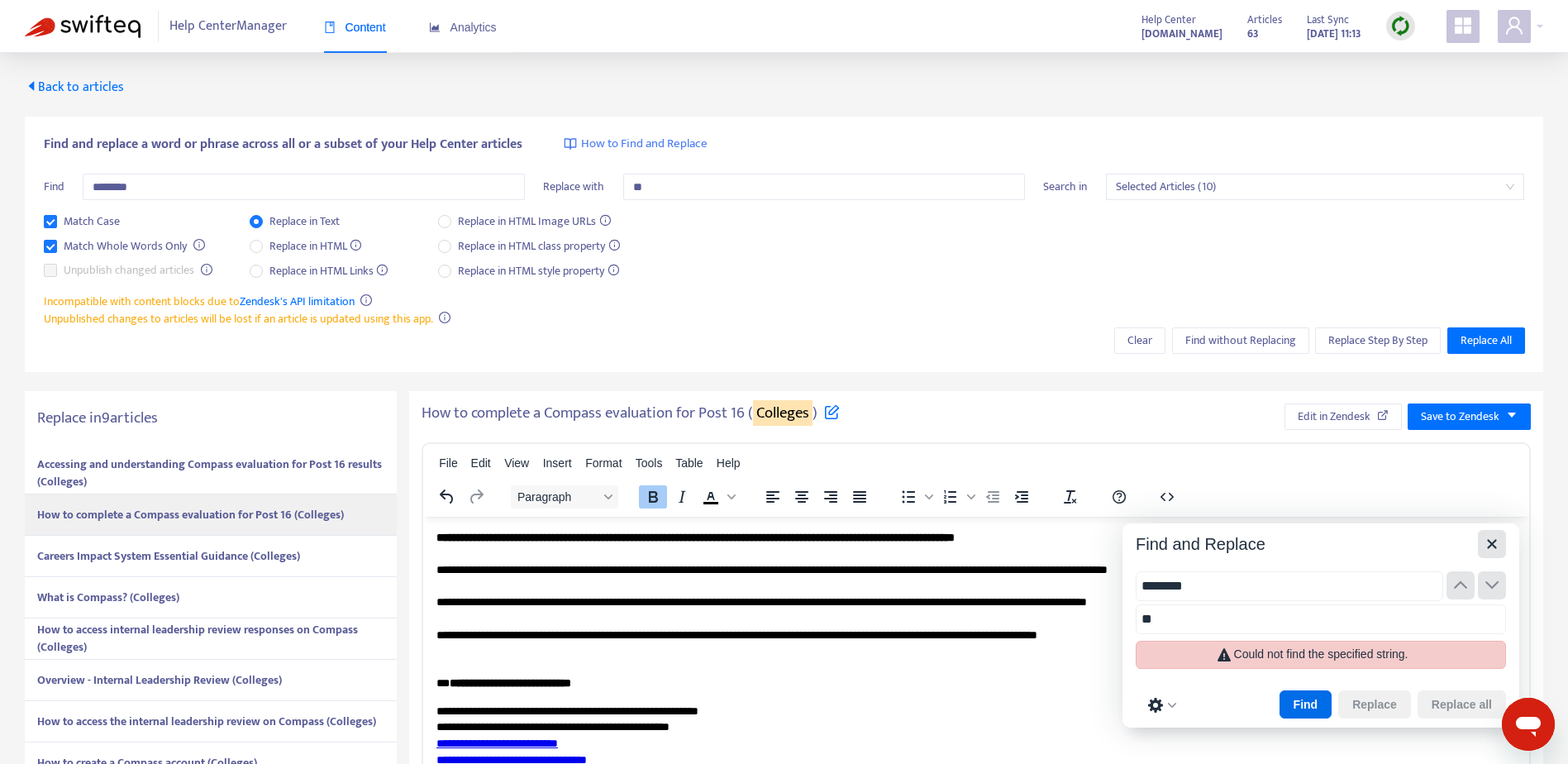
click at [1499, 549] on icon "Close" at bounding box center [1493, 544] width 20 height 20
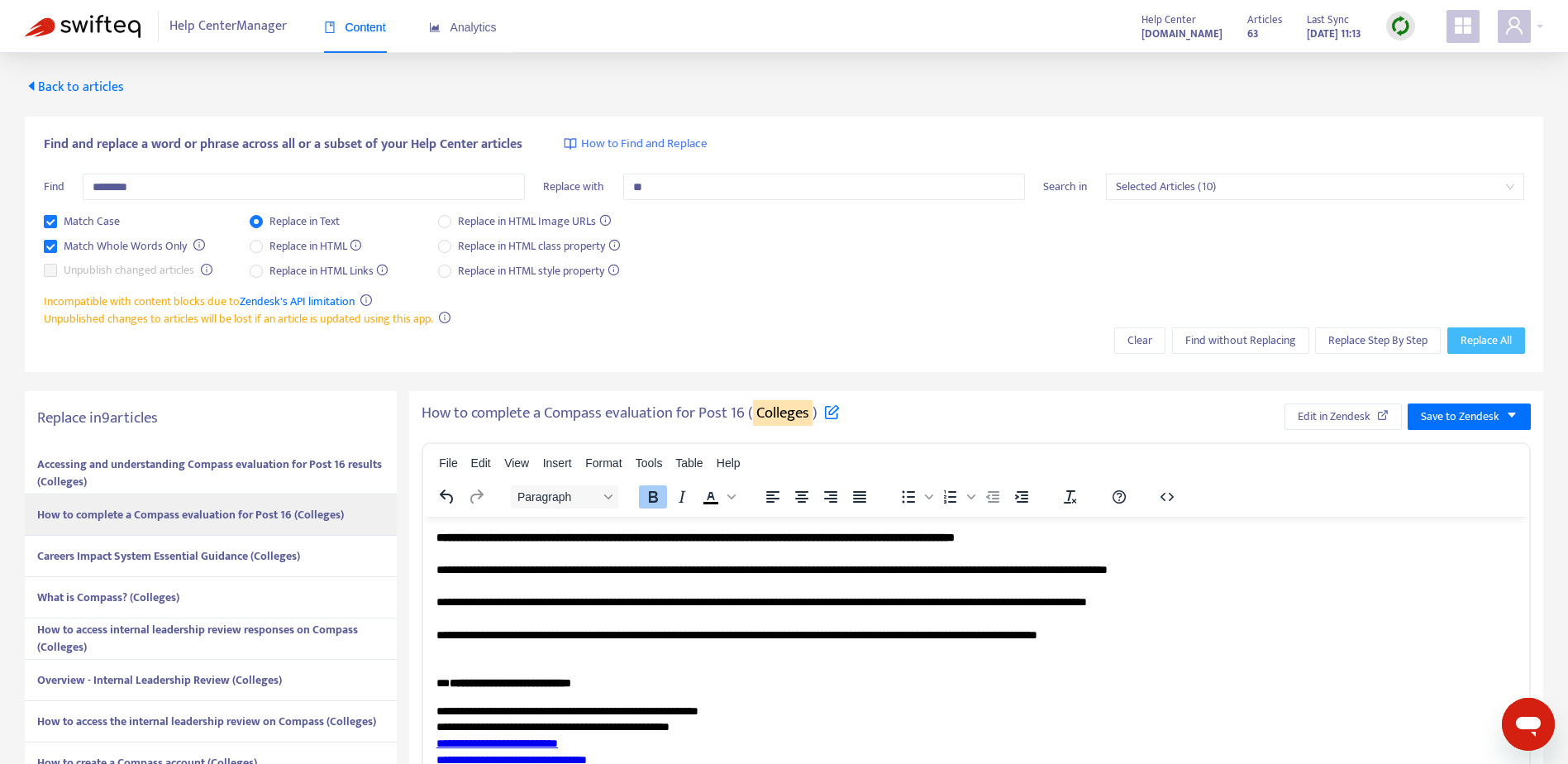
click at [1494, 338] on span "Replace All" at bounding box center [1487, 340] width 52 height 18
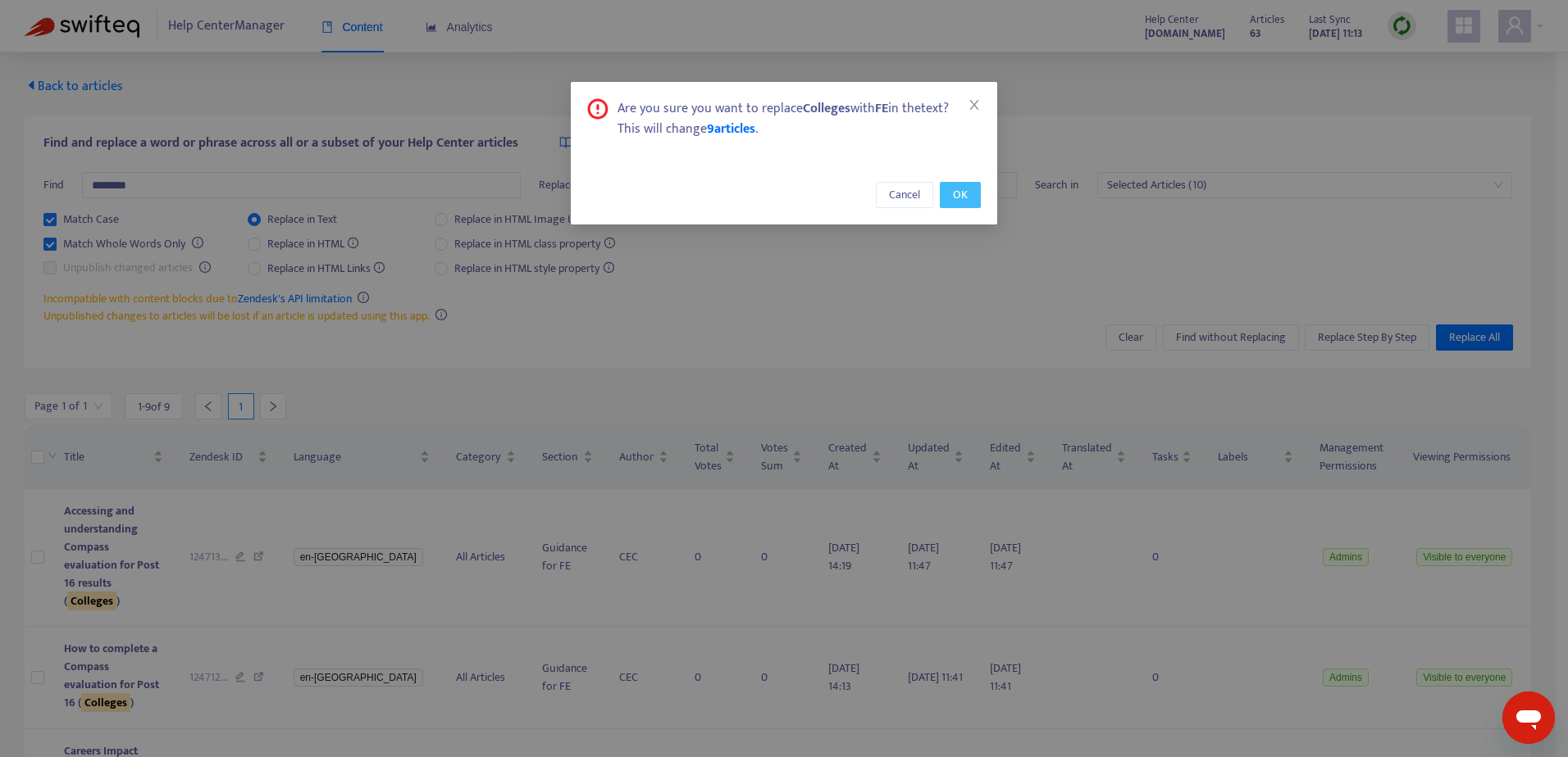
click at [957, 198] on span "OK" at bounding box center [960, 195] width 15 height 18
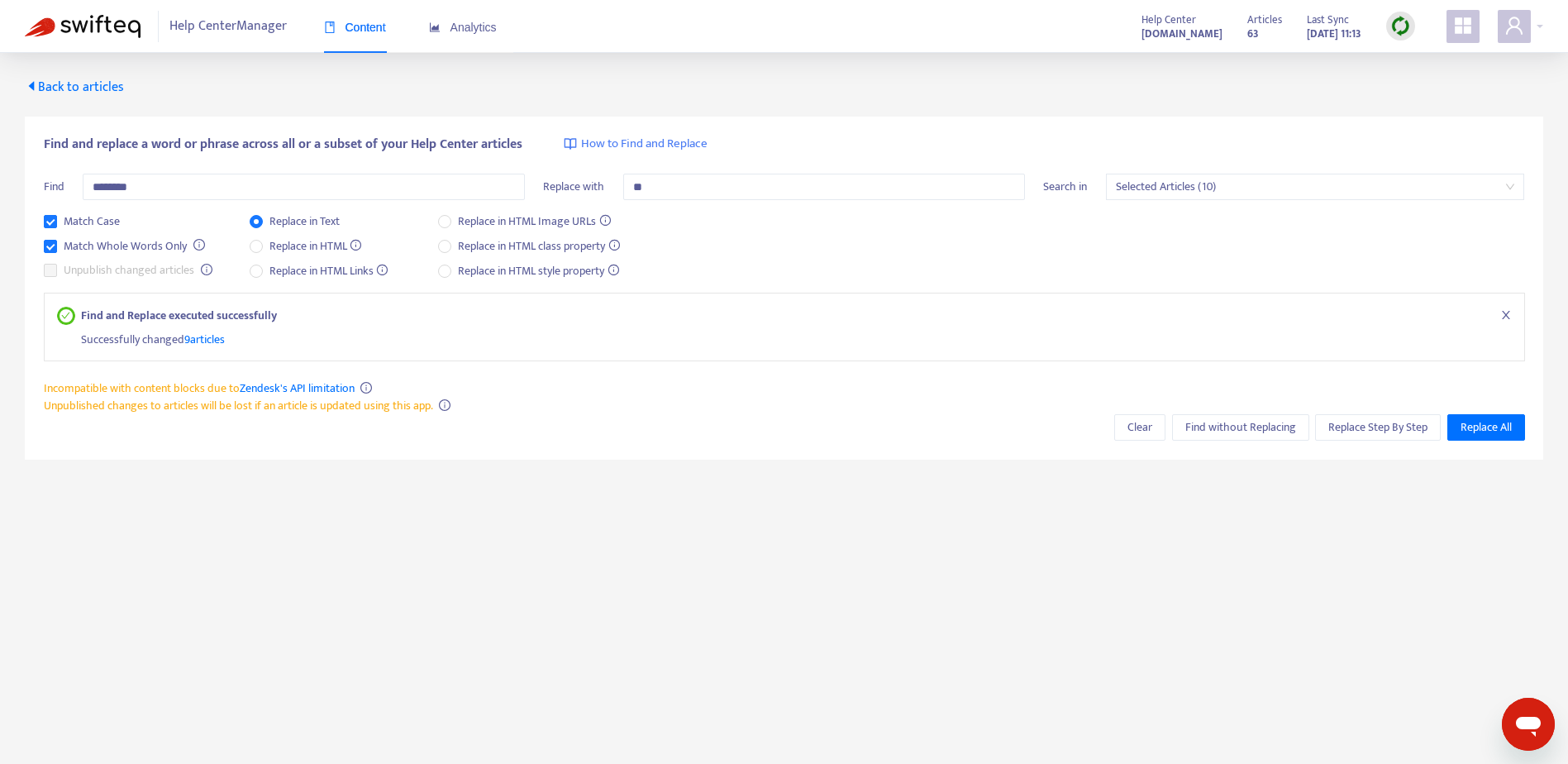
click at [347, 32] on span "Content" at bounding box center [355, 27] width 62 height 13
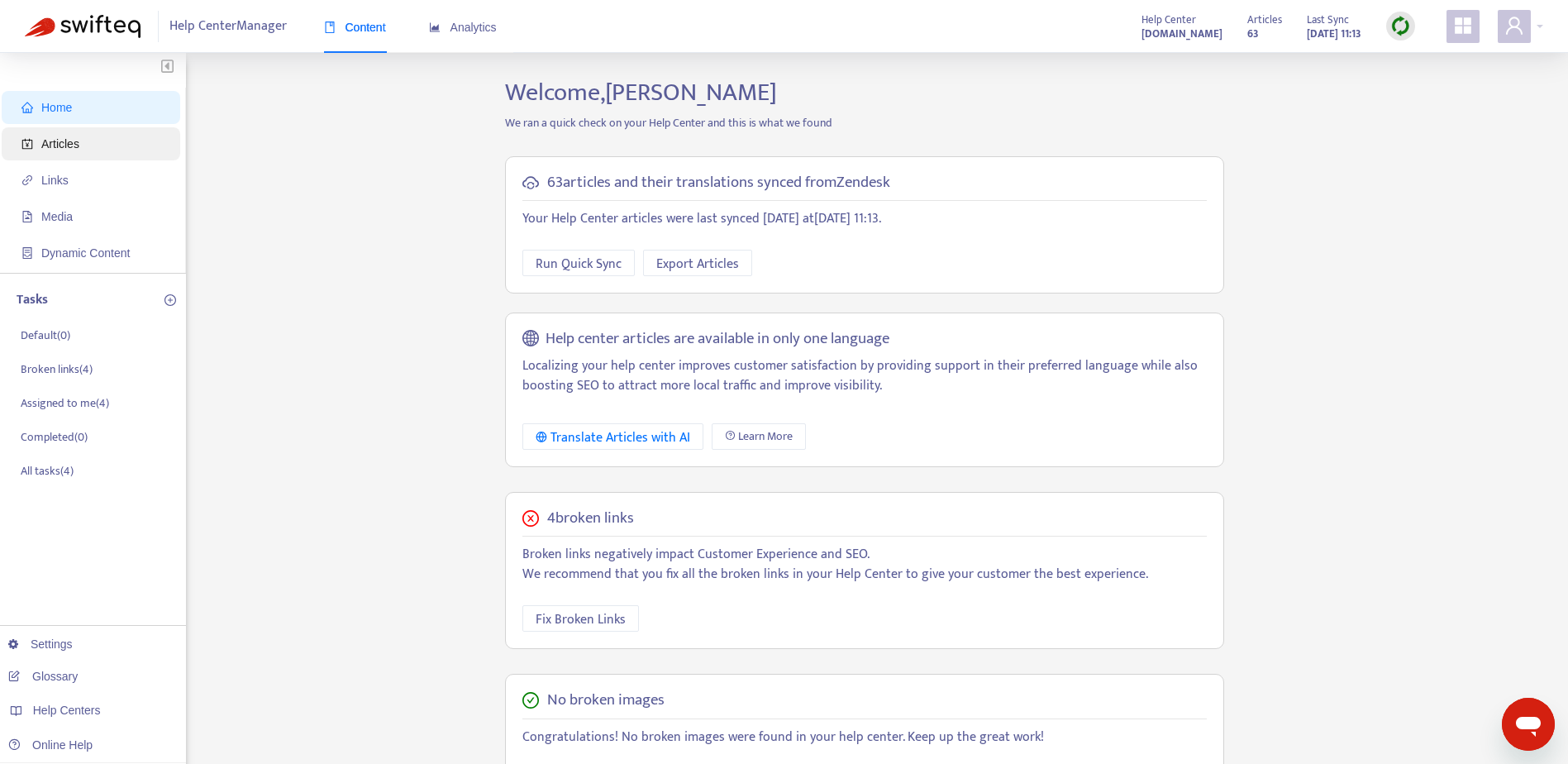
click at [55, 140] on span "Articles" at bounding box center [60, 143] width 38 height 13
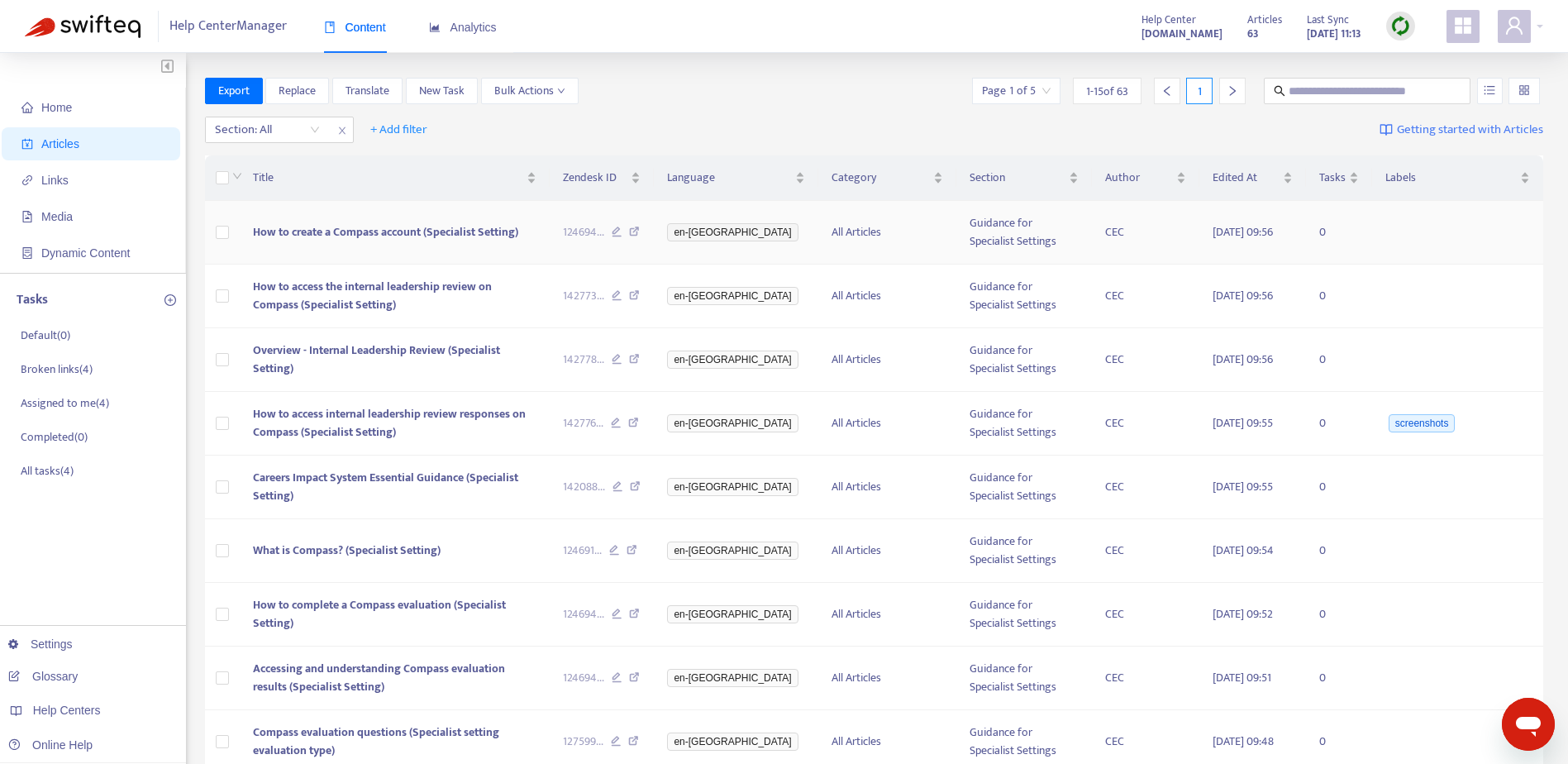
click at [363, 235] on span "How to create a Compass account (Specialist Setting)" at bounding box center [386, 231] width 266 height 19
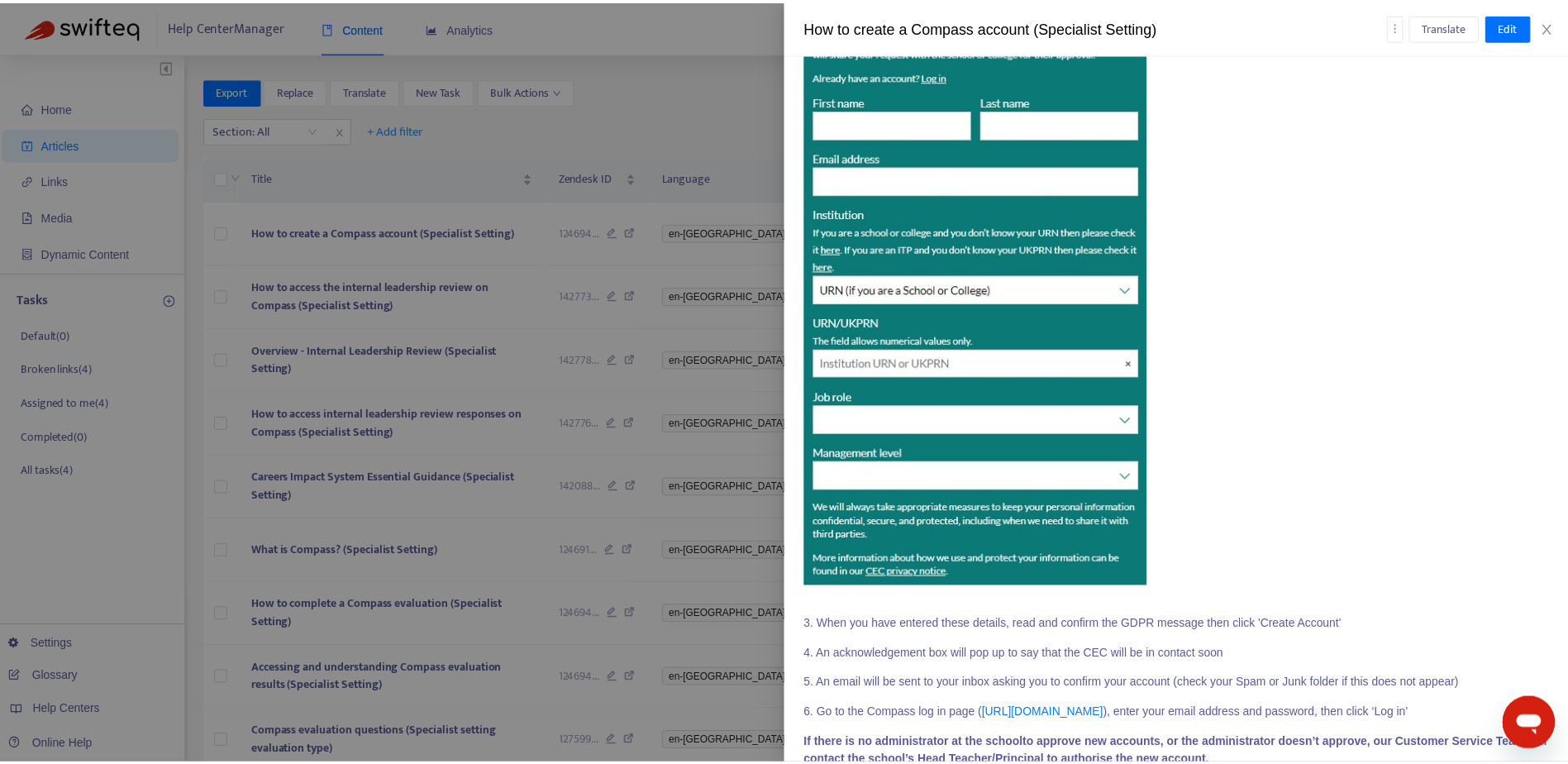
scroll to position [414, 0]
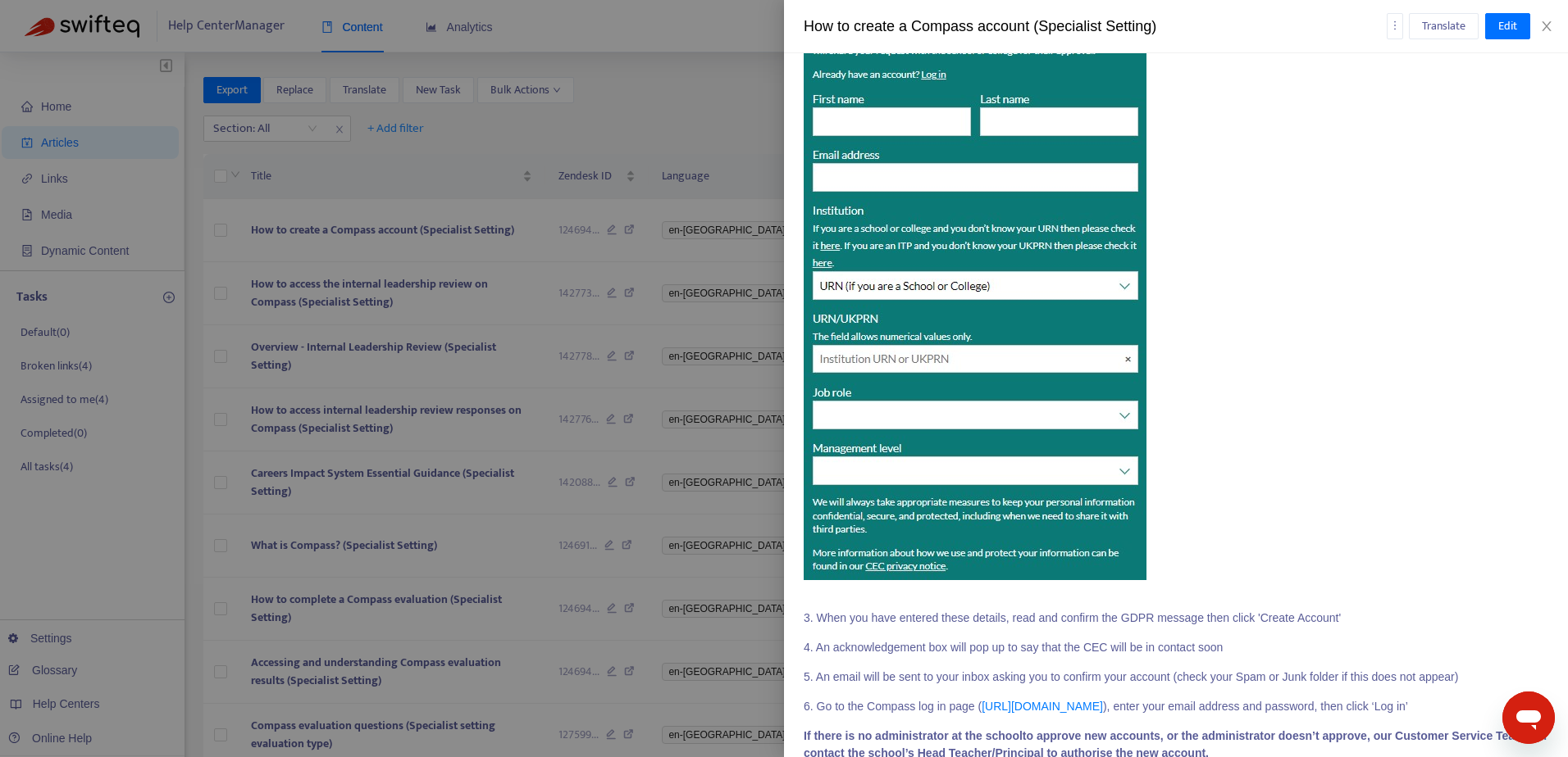
click at [615, 128] on div at bounding box center [784, 378] width 1568 height 757
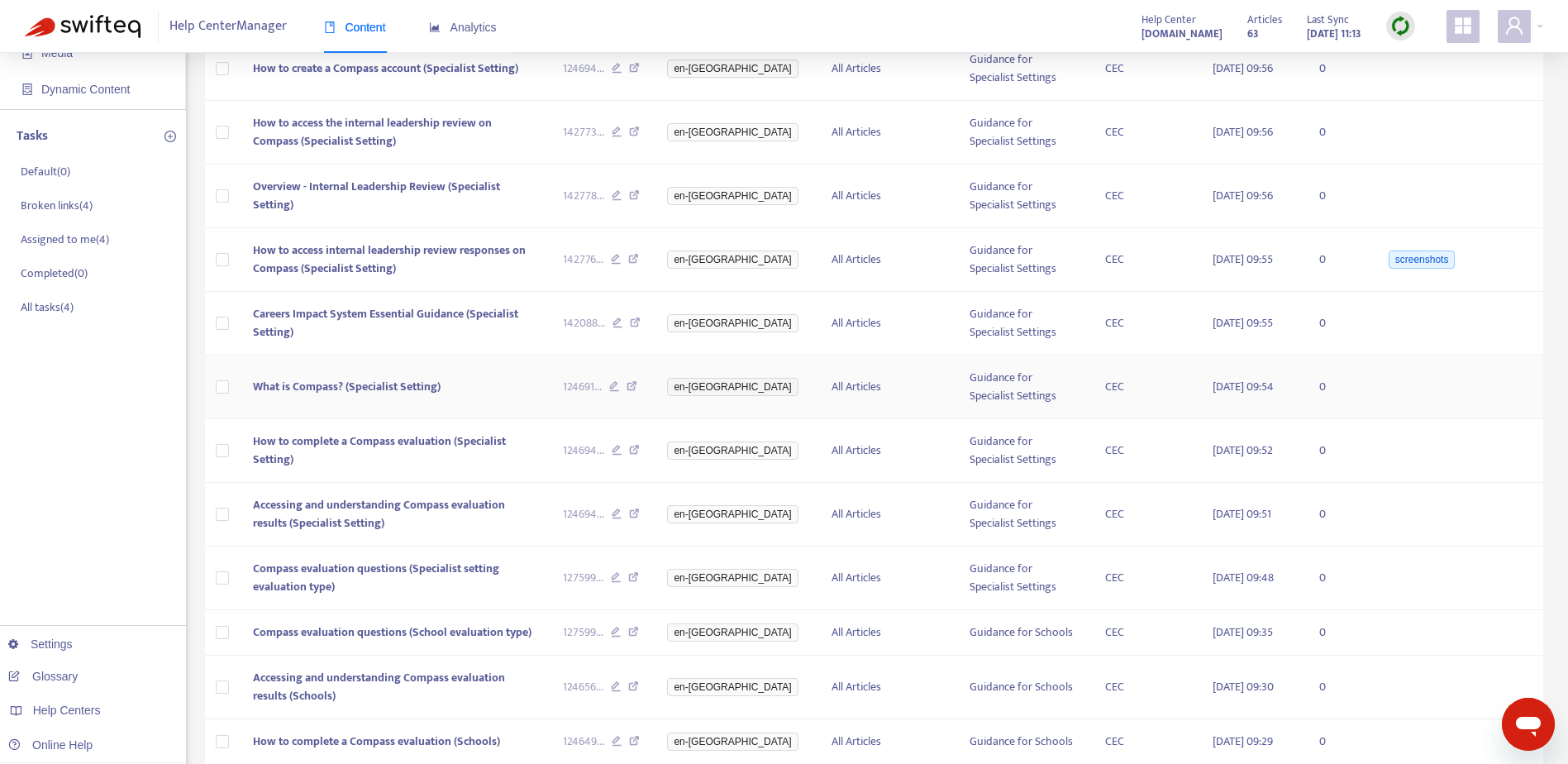
scroll to position [166, 0]
click at [398, 388] on span "What is Compass? (Specialist Setting)" at bounding box center [346, 384] width 187 height 19
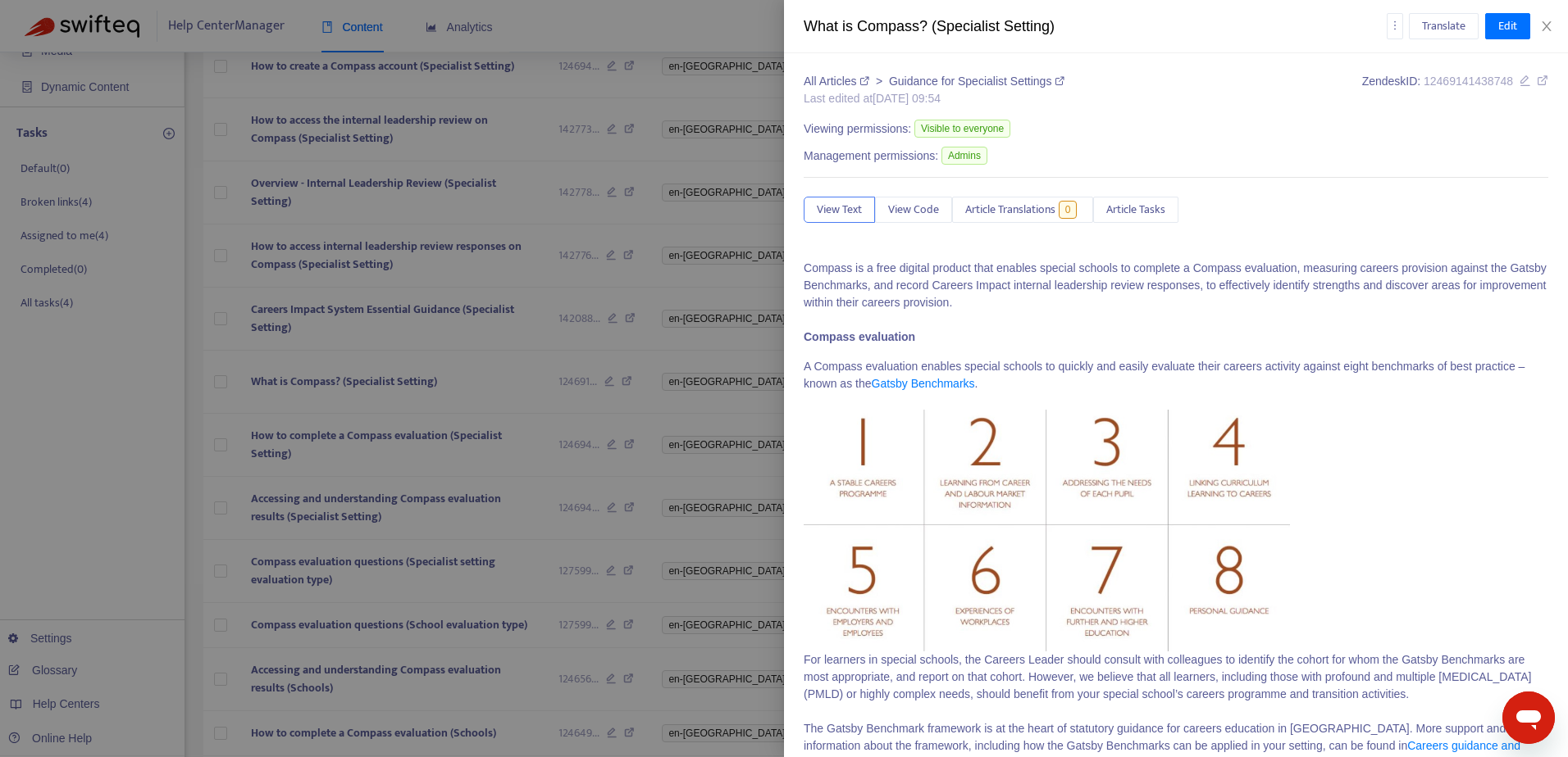
click at [436, 346] on div at bounding box center [784, 378] width 1568 height 757
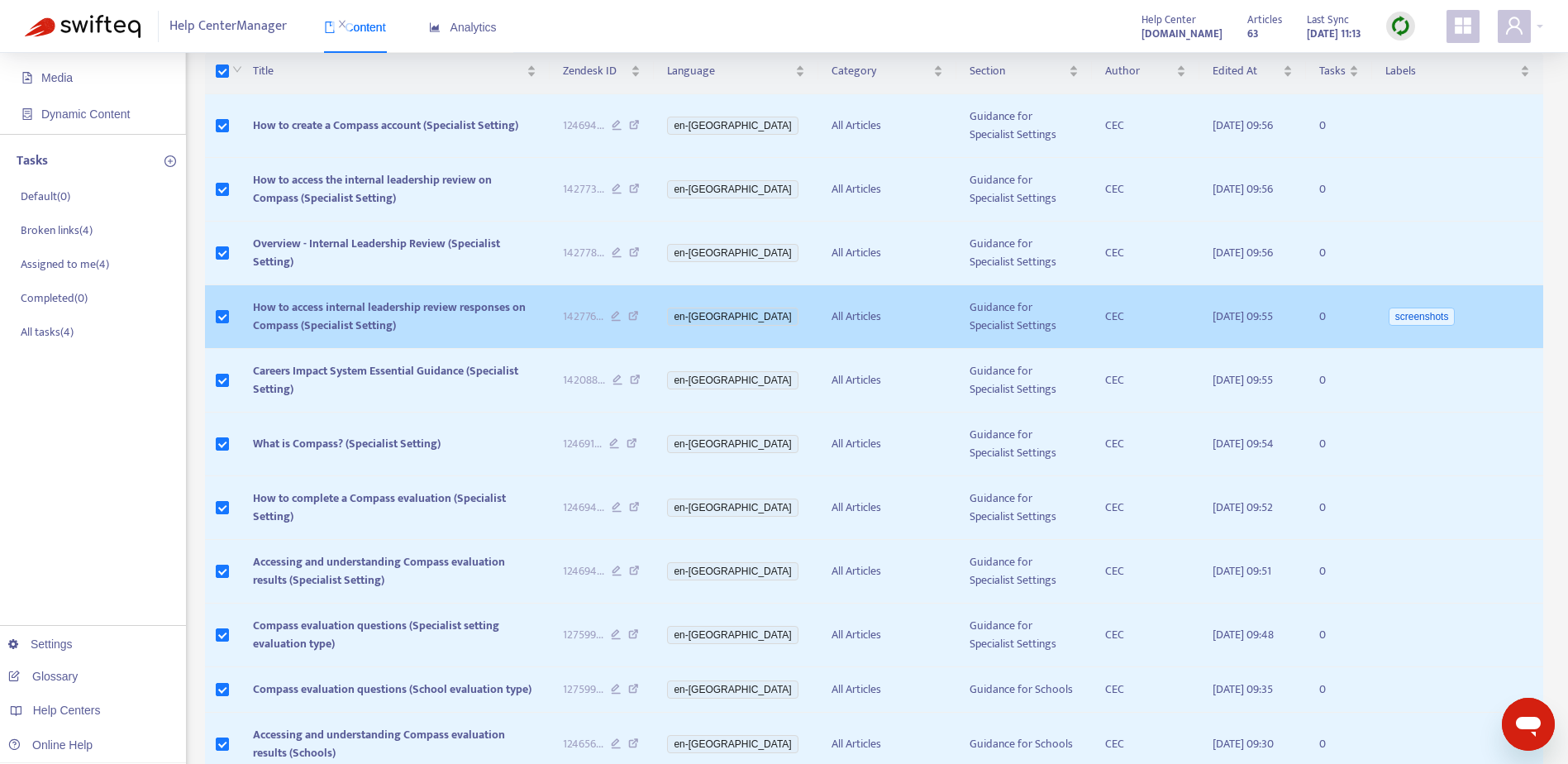
scroll to position [0, 0]
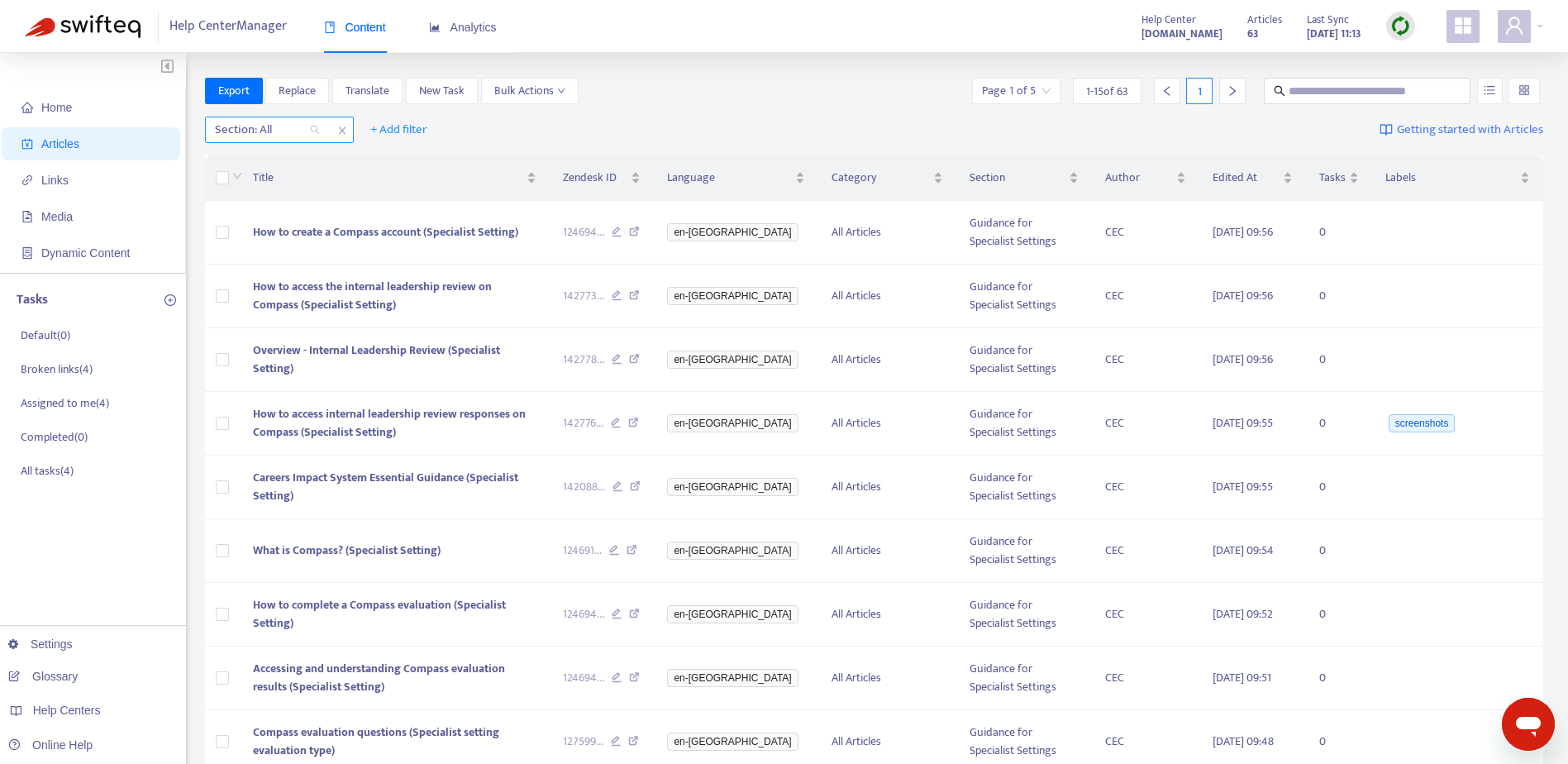
click at [322, 126] on div "Section: All" at bounding box center [268, 129] width 123 height 25
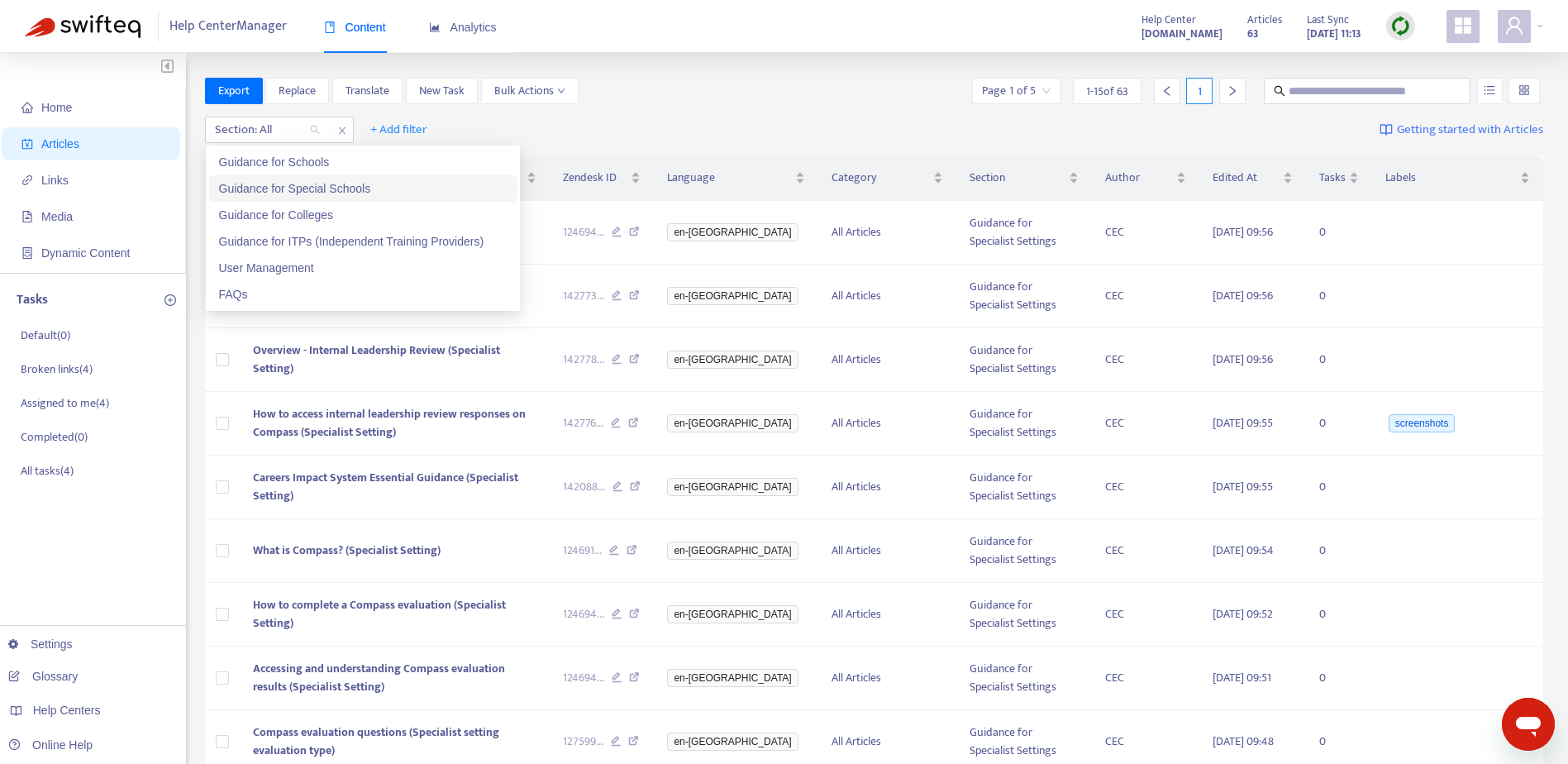
click at [314, 193] on div "Guidance for Special Schools" at bounding box center [363, 189] width 288 height 18
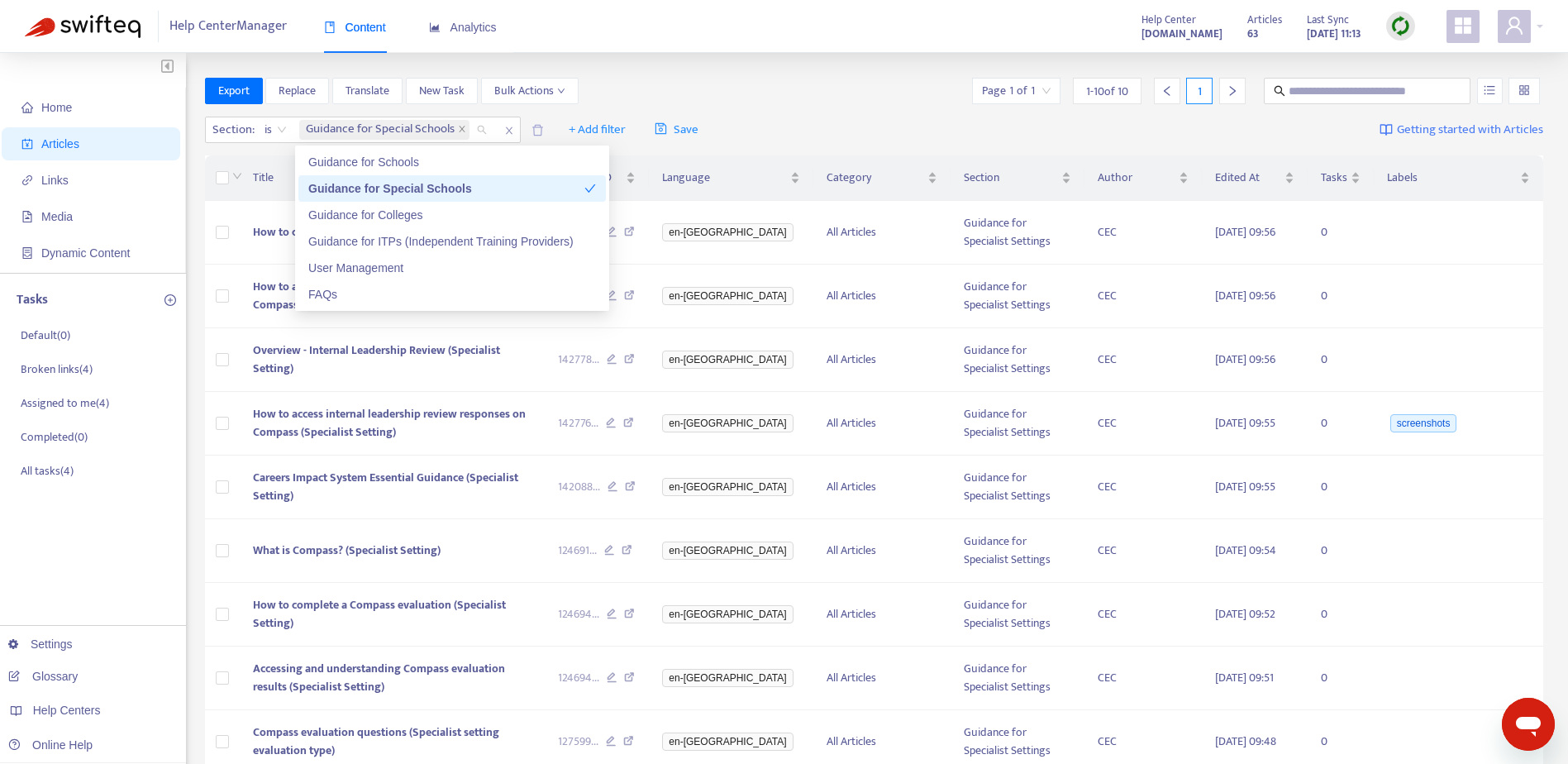
click at [380, 191] on div "Guidance for Special Schools" at bounding box center [446, 189] width 276 height 18
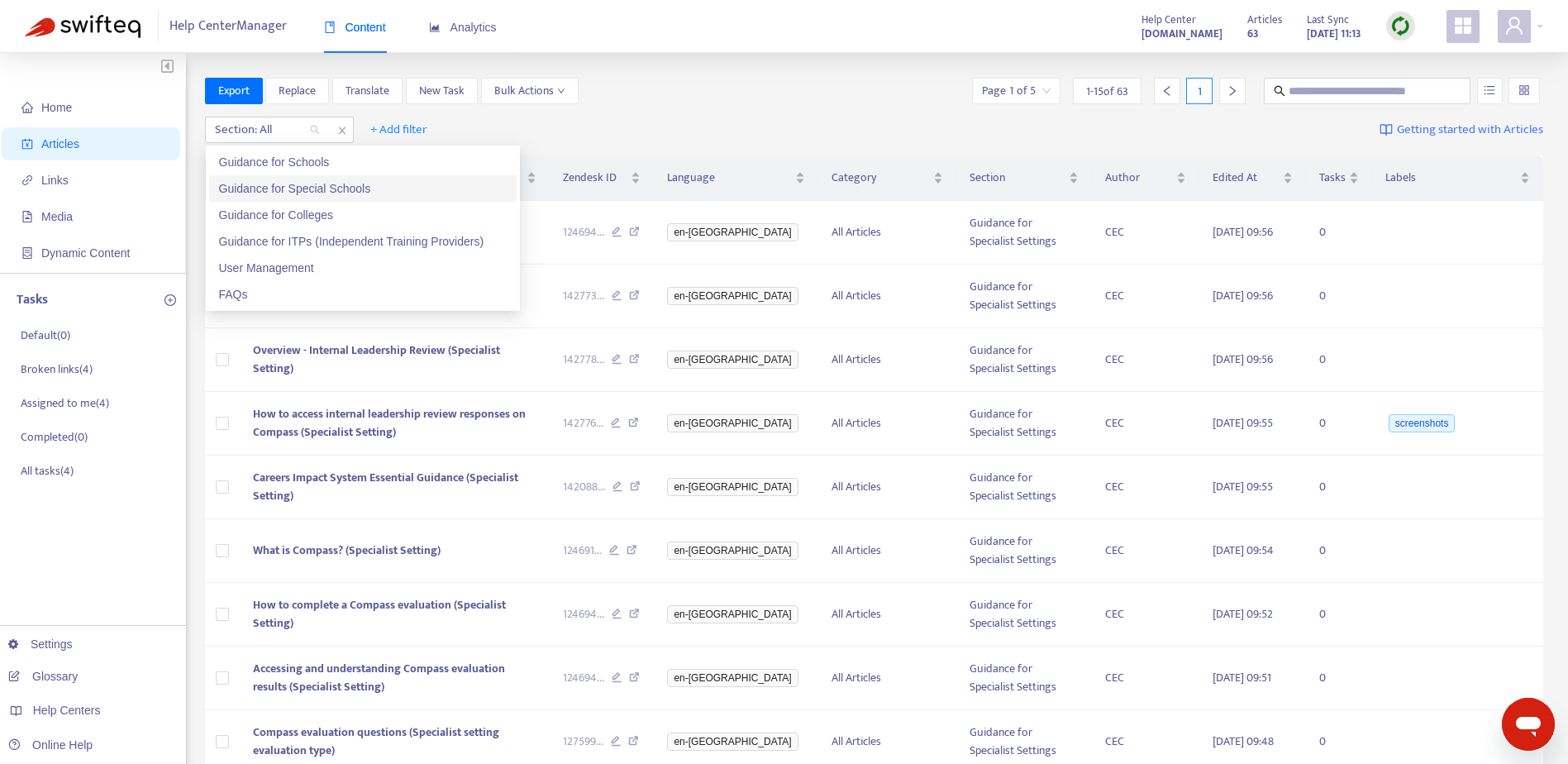
click at [318, 192] on div "Guidance for Special Schools" at bounding box center [363, 189] width 288 height 18
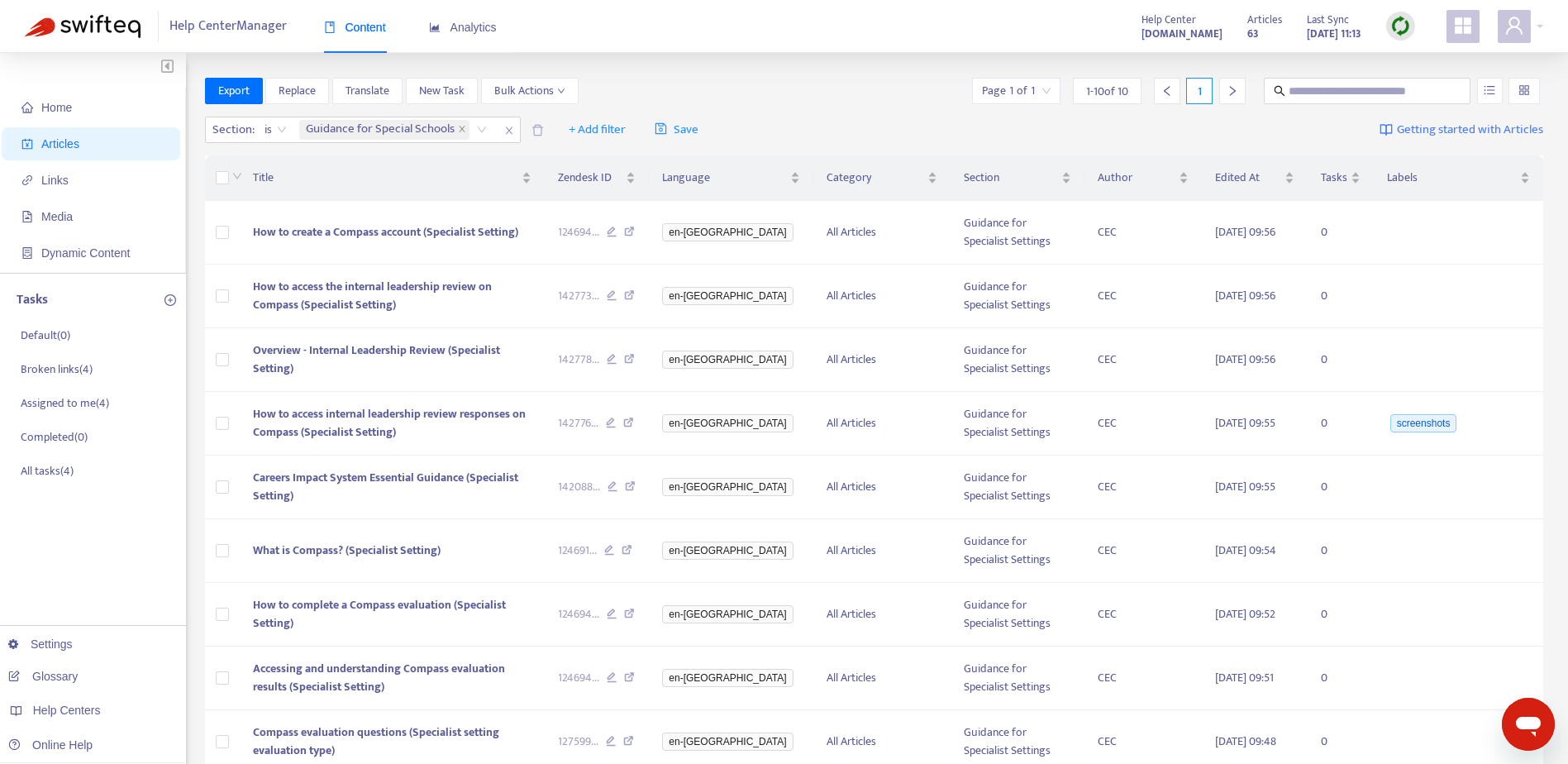
click at [645, 87] on div "Export Replace Translate New Task Bulk Actions Page 1 of 1 1 - 10 of 10 1" at bounding box center [875, 90] width 1339 height 27
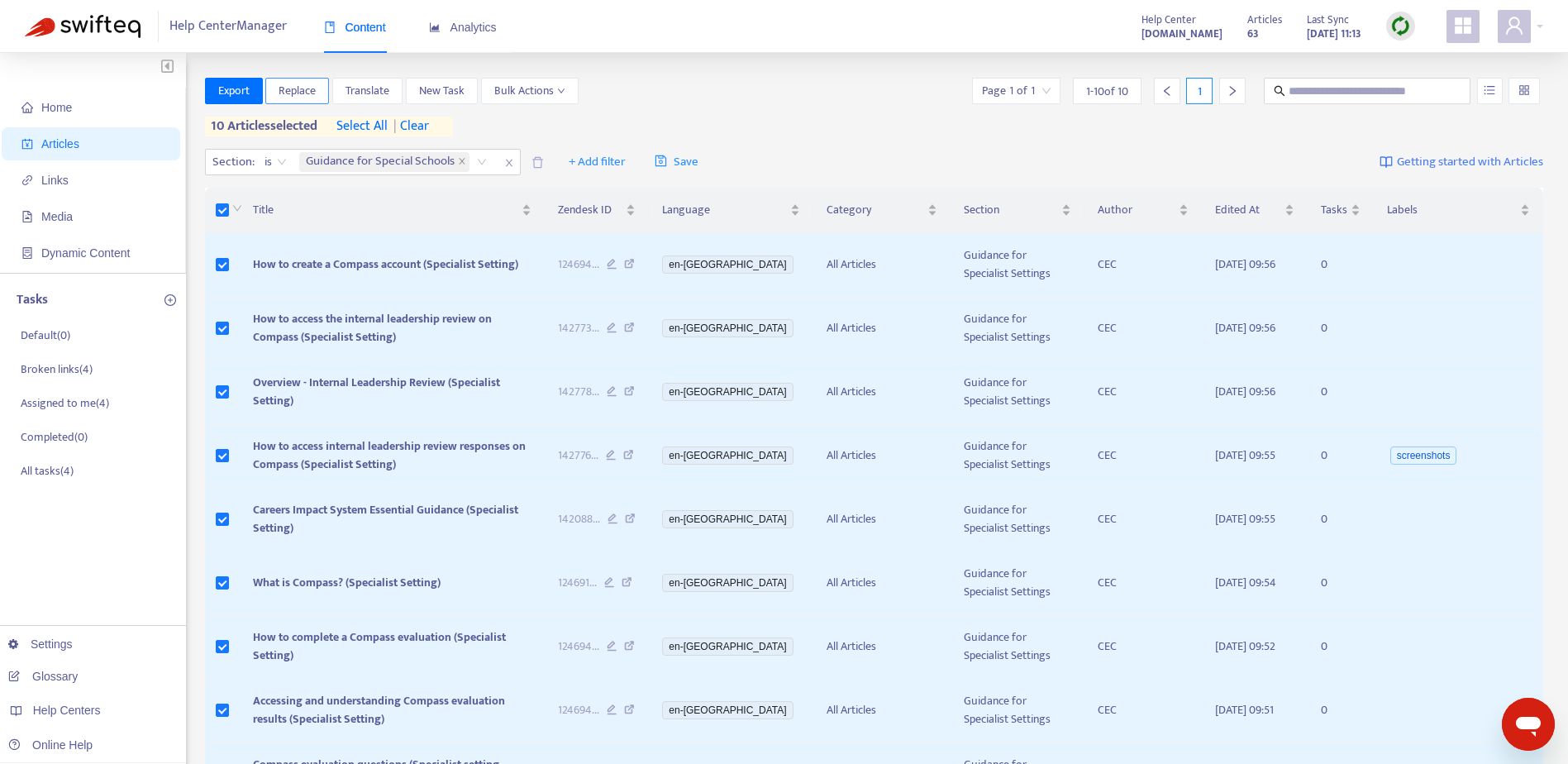
click at [303, 97] on span "Replace" at bounding box center [298, 91] width 38 height 18
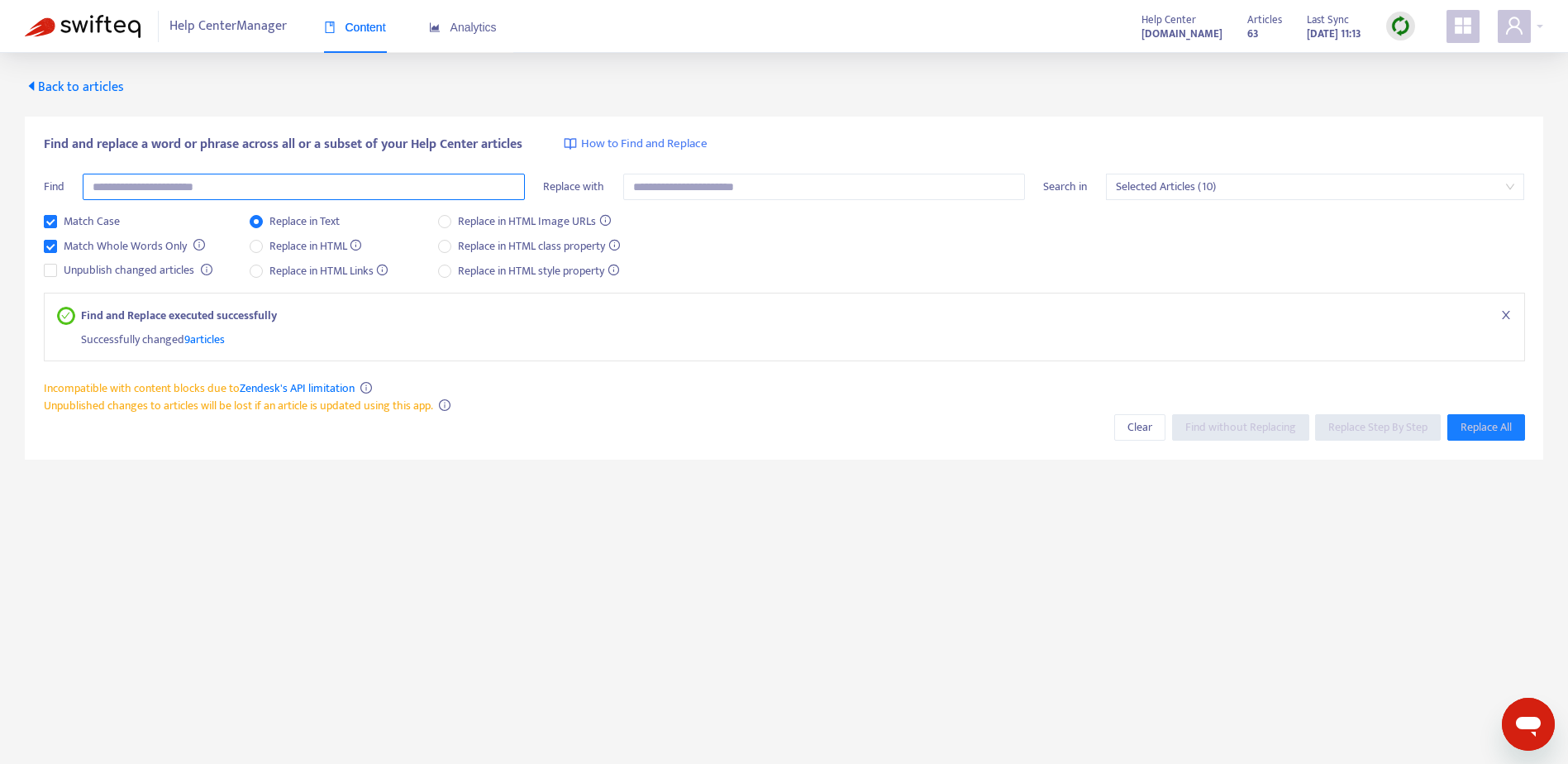
drag, startPoint x: 237, startPoint y: 187, endPoint x: 265, endPoint y: 190, distance: 28.2
click at [238, 187] on input "text" at bounding box center [303, 187] width 442 height 27
type input "**********"
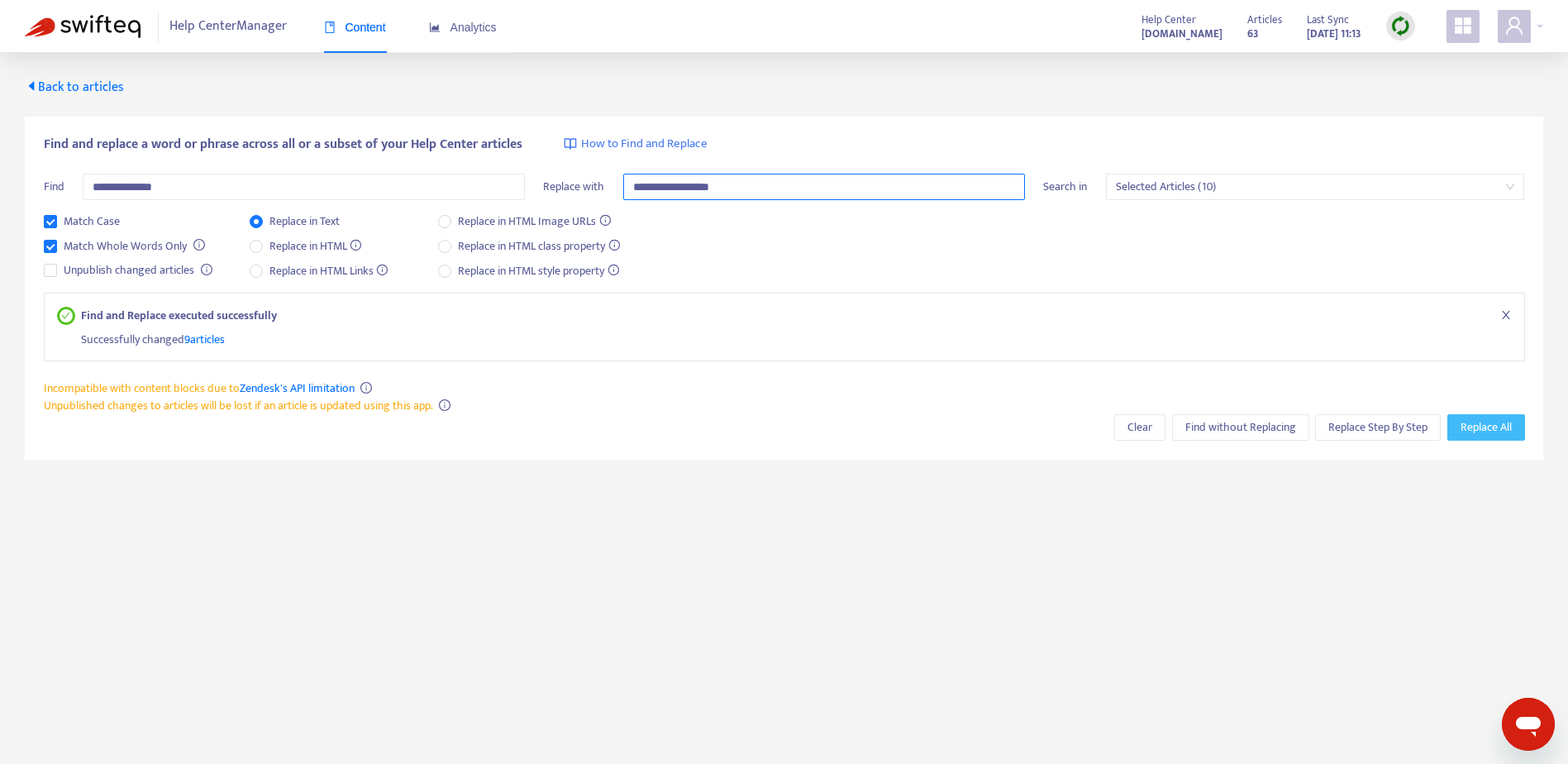
type input "**********"
click at [1474, 430] on span "Replace All" at bounding box center [1487, 428] width 52 height 18
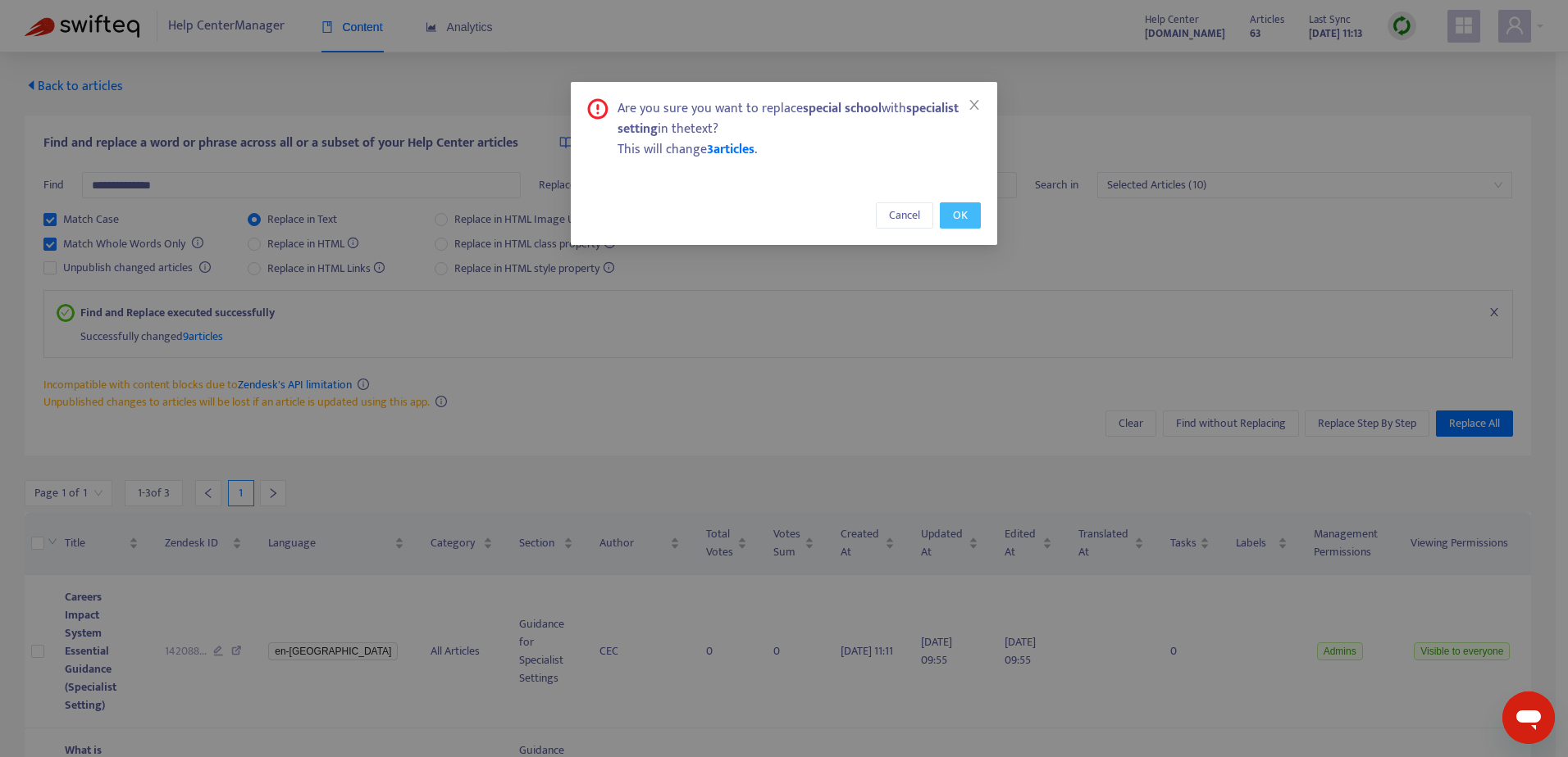
click at [953, 216] on span "OK" at bounding box center [960, 215] width 15 height 18
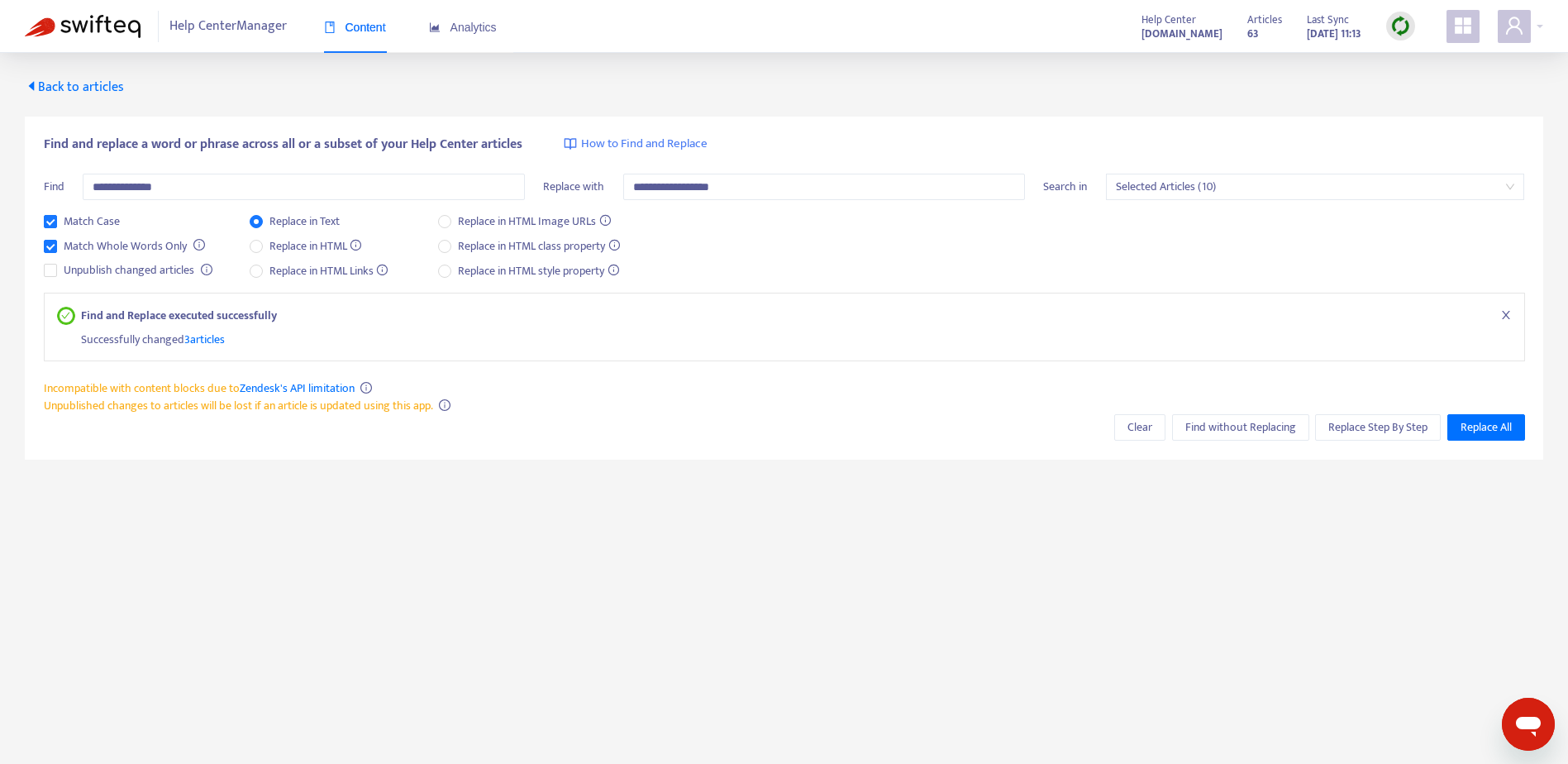
click at [112, 82] on span "Back to articles" at bounding box center [74, 87] width 99 height 23
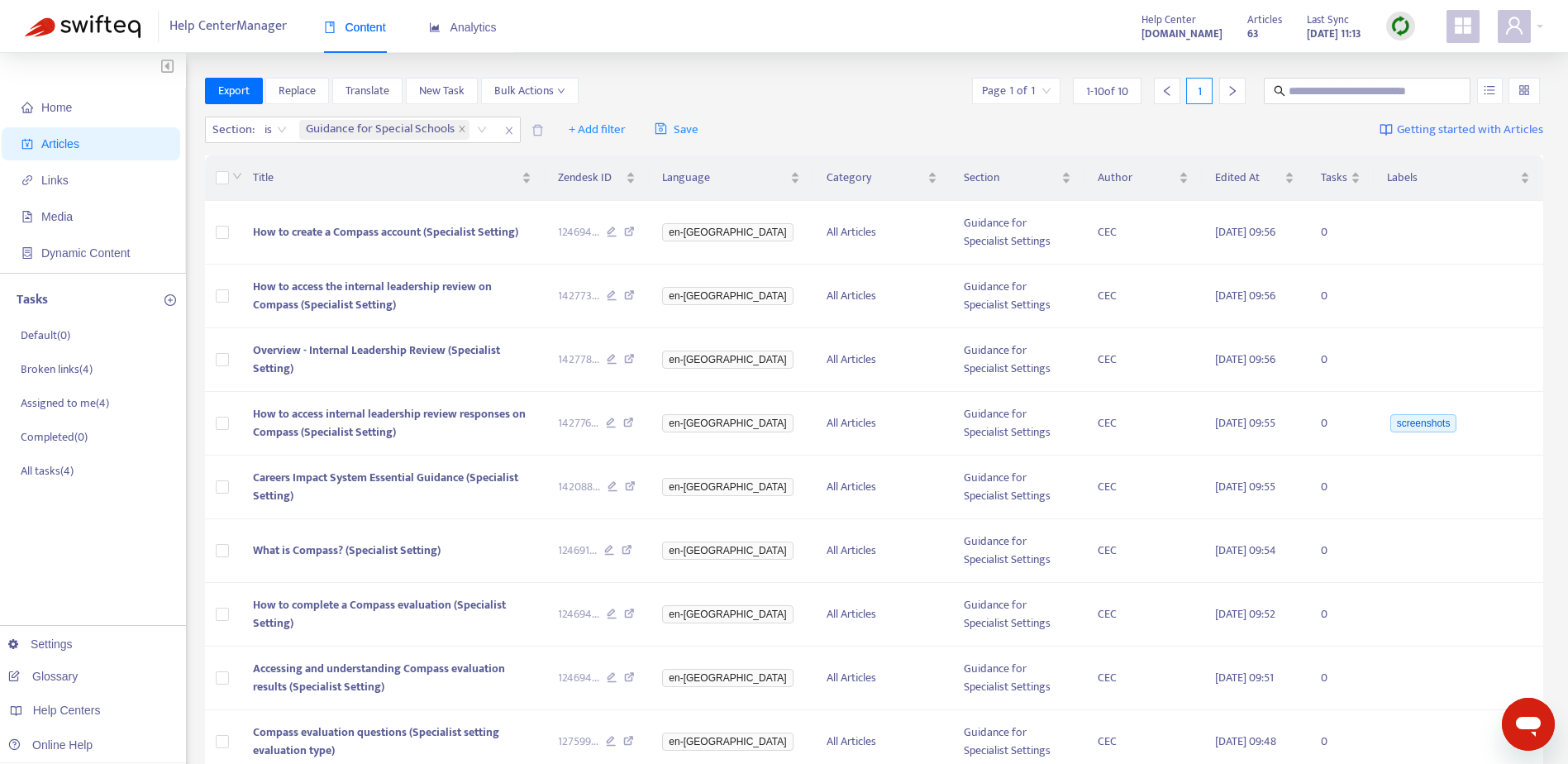
click at [49, 152] on span "Articles" at bounding box center [94, 143] width 146 height 33
click at [89, 117] on span "Home" at bounding box center [94, 107] width 146 height 33
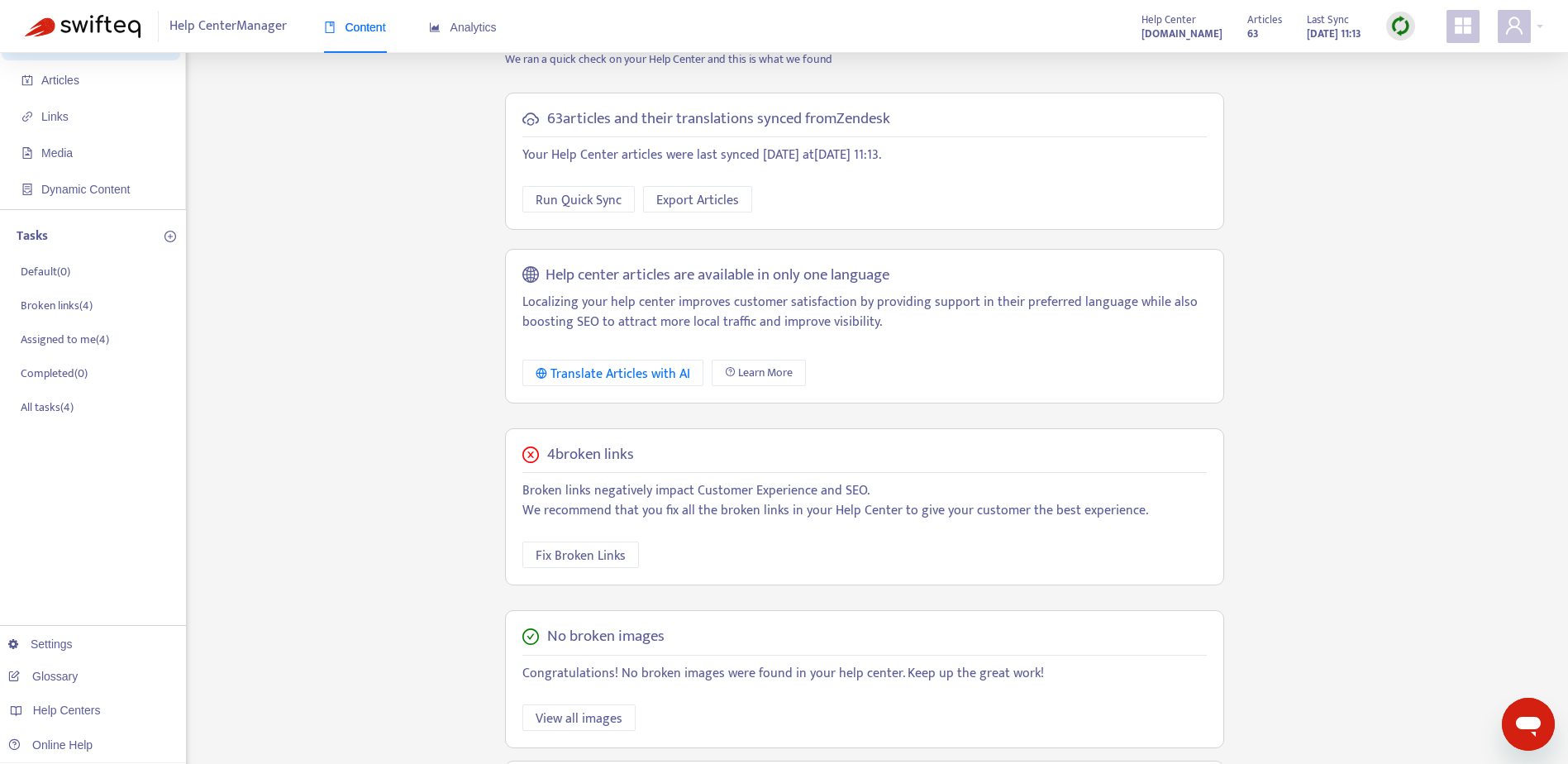
scroll to position [166, 0]
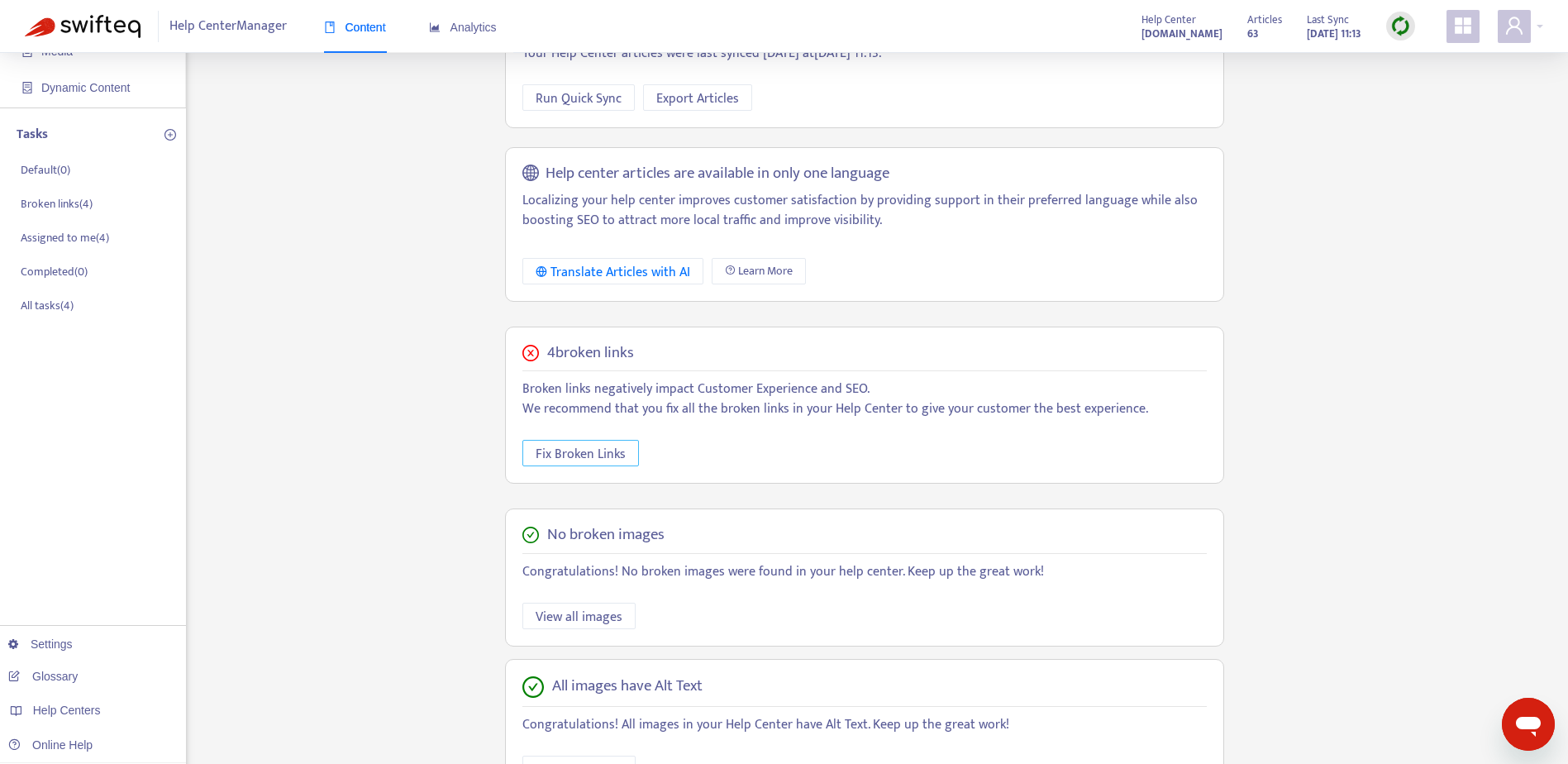
click at [619, 455] on span "Fix Broken Links" at bounding box center [580, 454] width 90 height 21
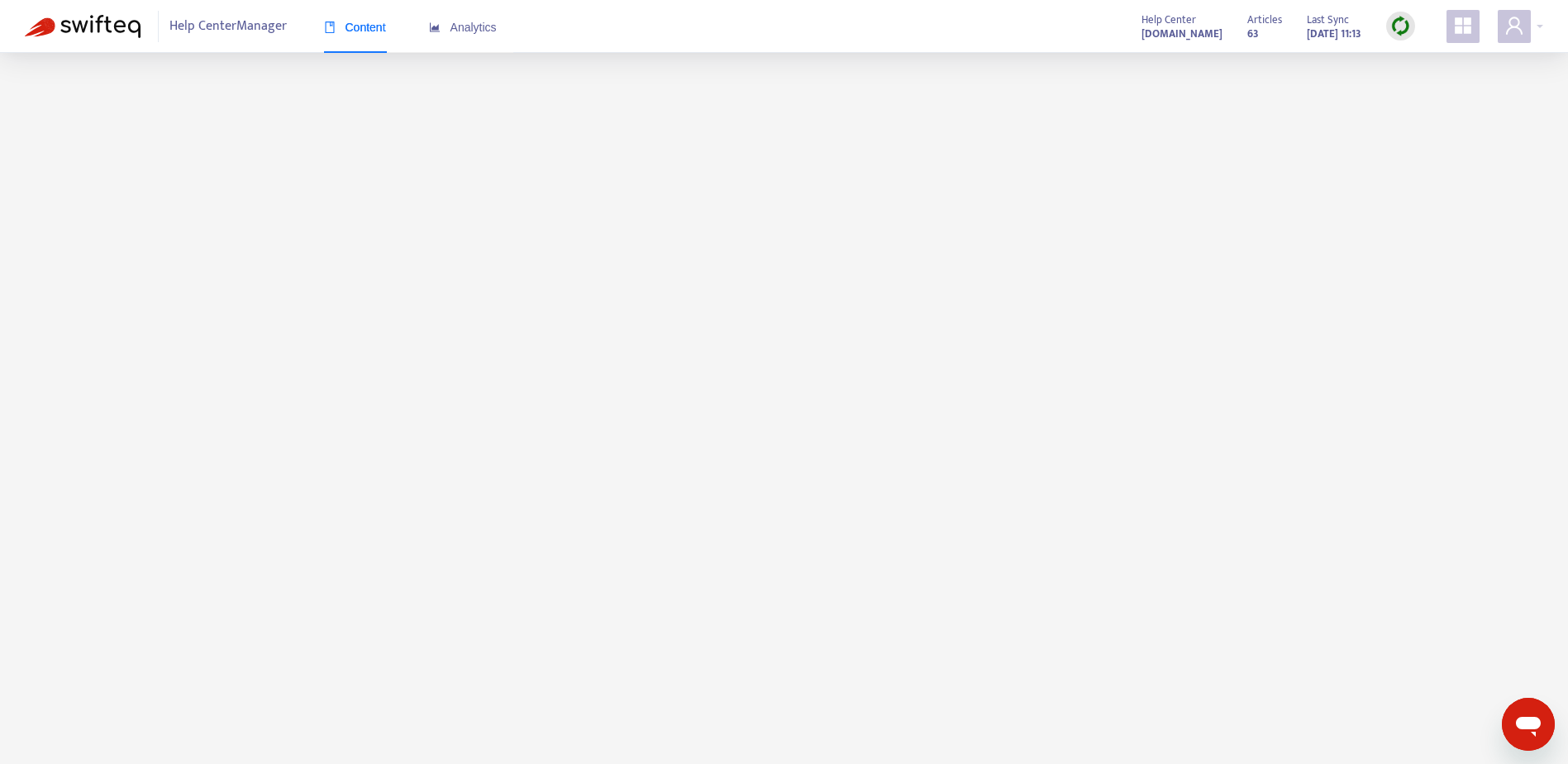
scroll to position [0, 0]
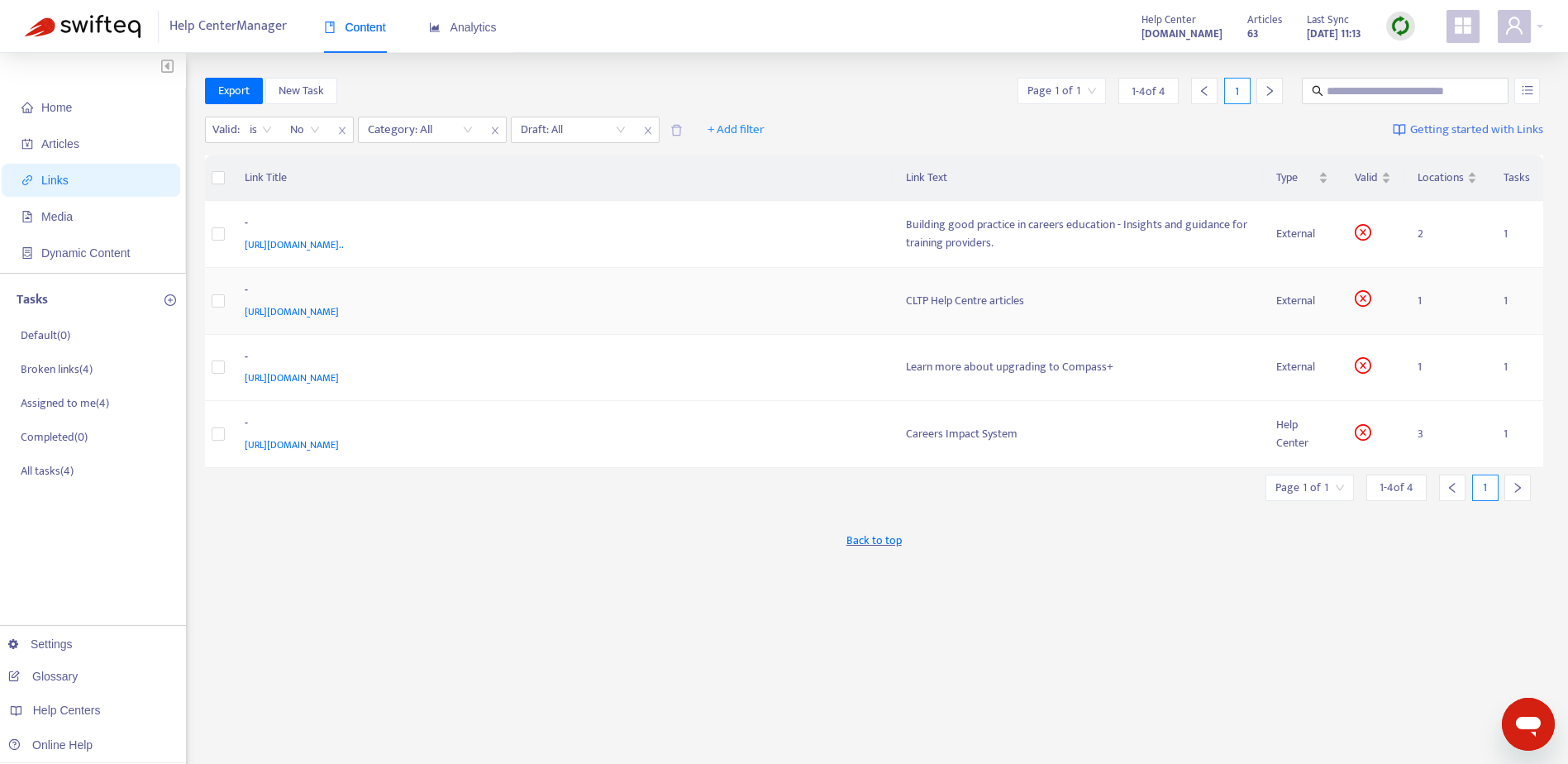
click at [339, 313] on span "https://careersandenterprise.zendesk.com/hc/en-gb/categories/4547461374492-CLTP" at bounding box center [292, 312] width 94 height 17
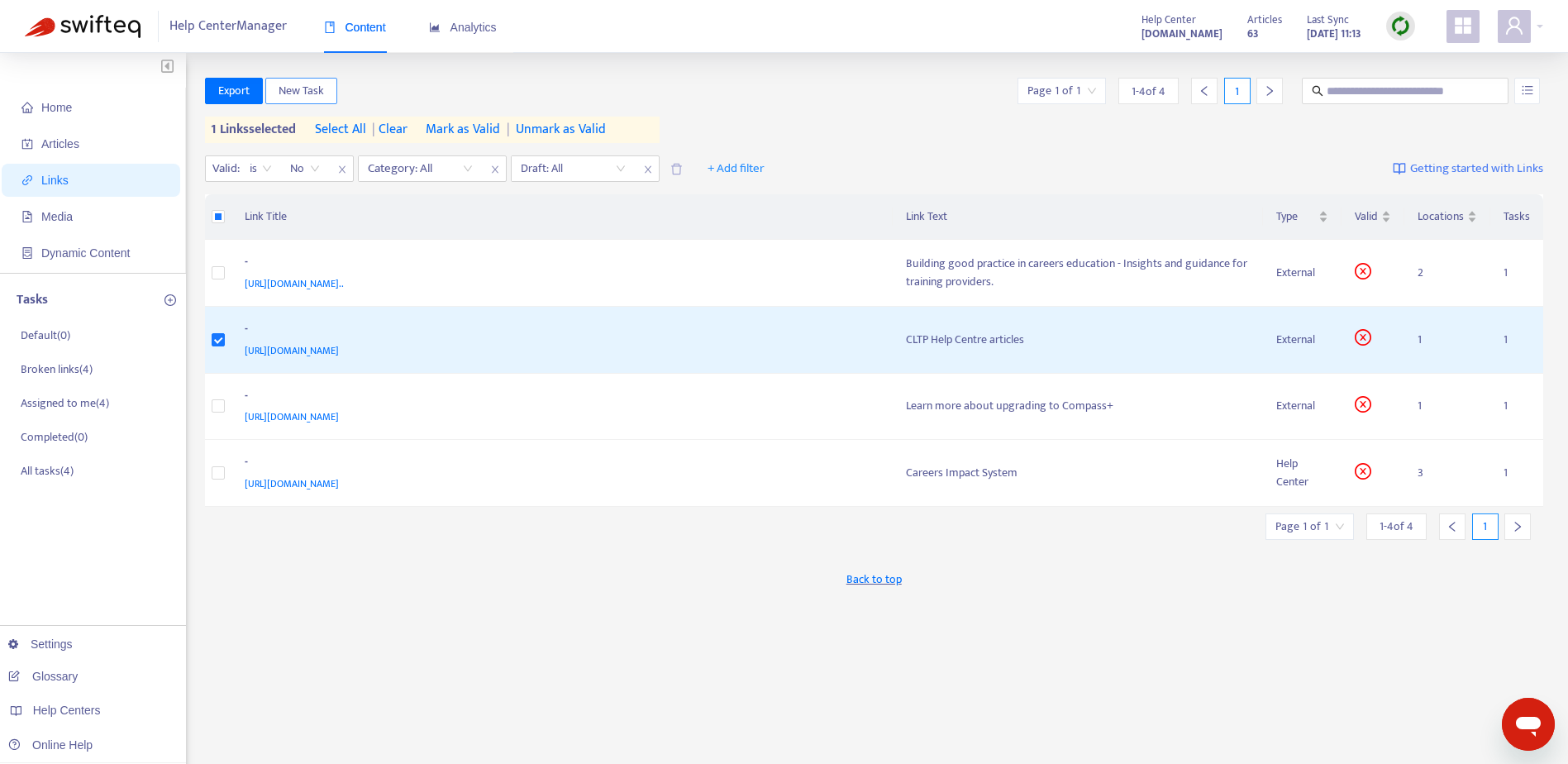
drag, startPoint x: 361, startPoint y: 351, endPoint x: 299, endPoint y: 91, distance: 267.3
click at [299, 91] on span "New Task" at bounding box center [302, 91] width 46 height 18
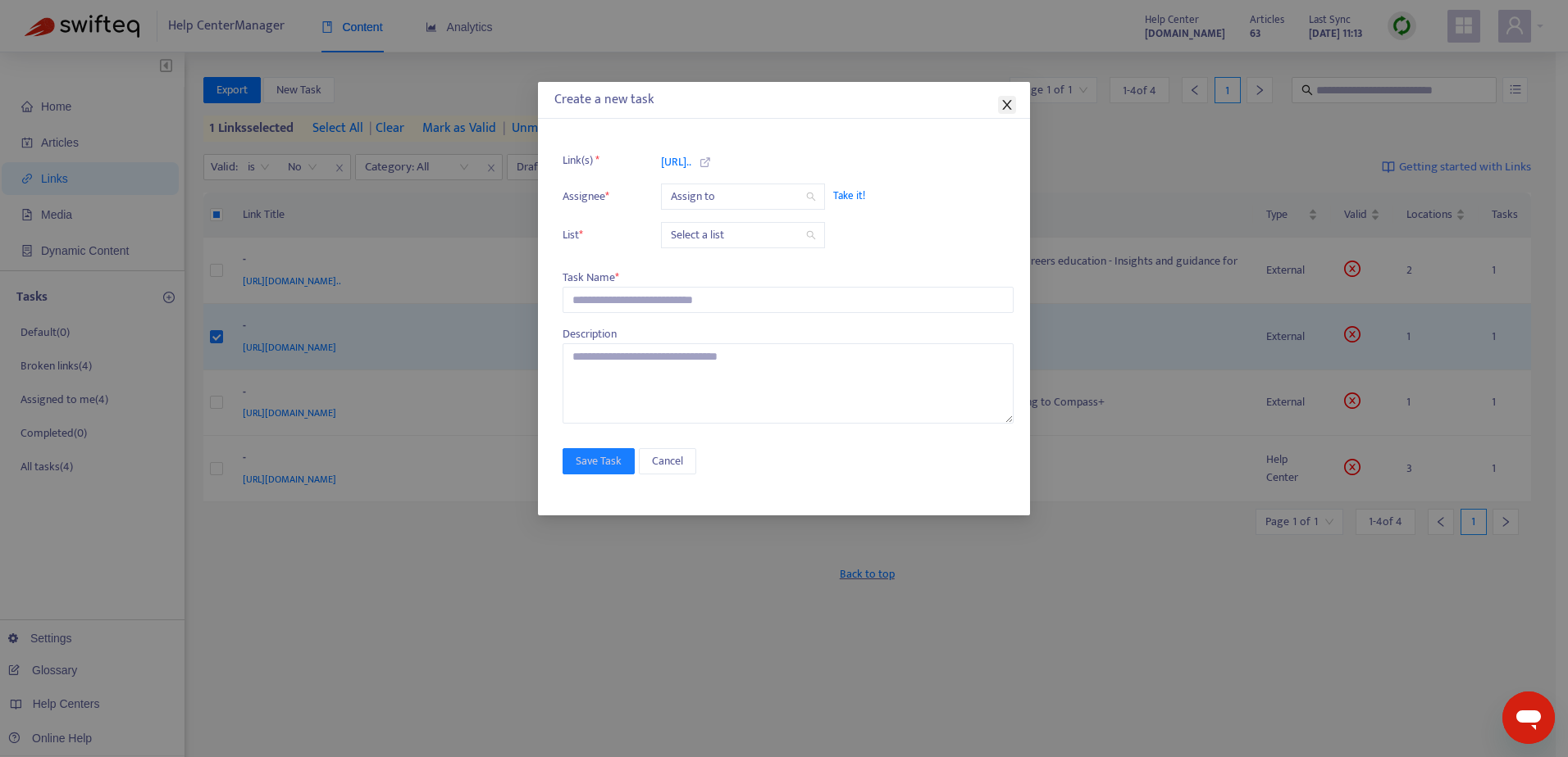
click at [1003, 107] on icon "close" at bounding box center [1006, 104] width 13 height 13
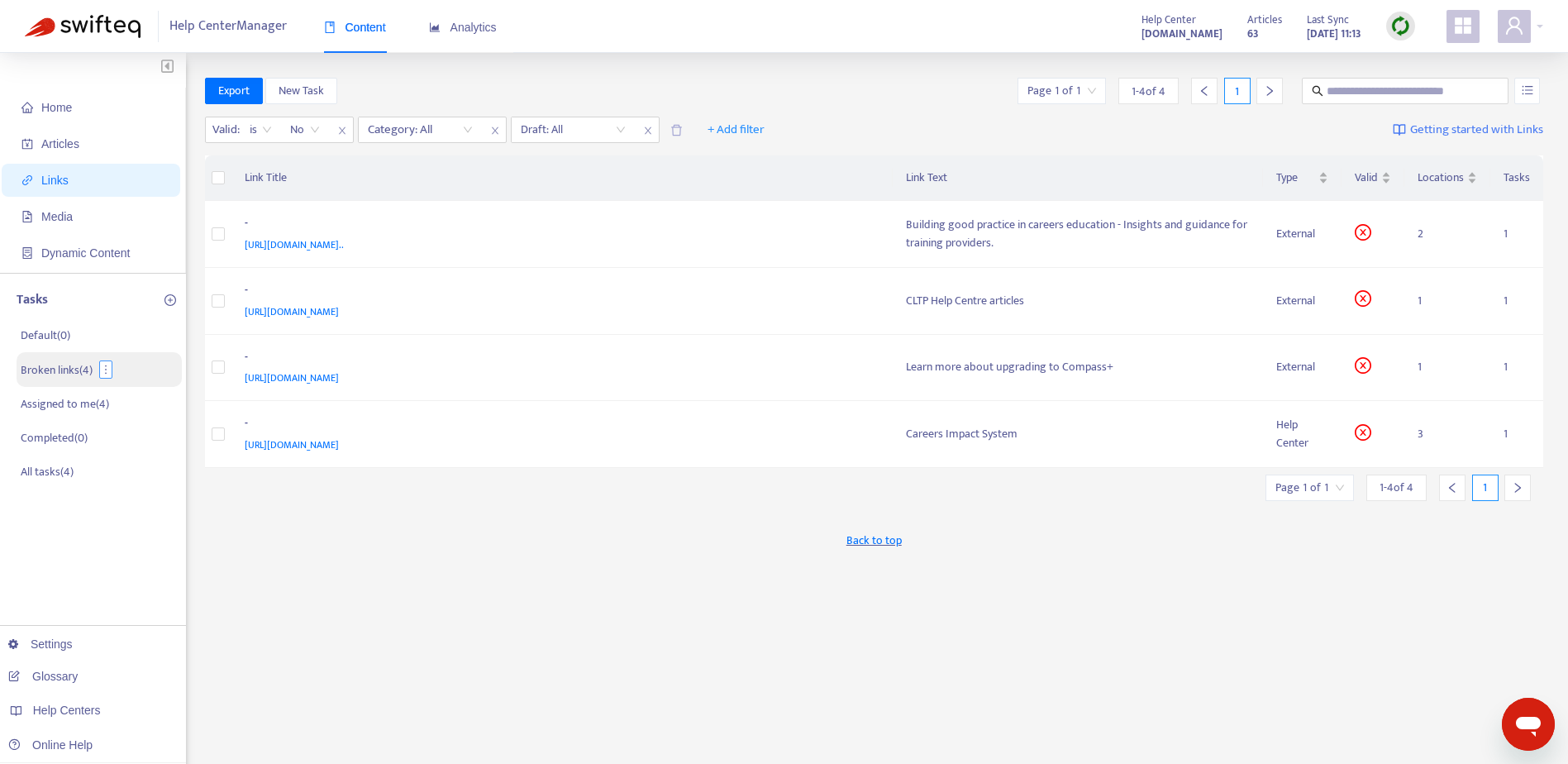
click at [105, 364] on icon "more" at bounding box center [106, 370] width 12 height 12
click at [63, 373] on p "Broken links ( 4 )" at bounding box center [57, 370] width 72 height 18
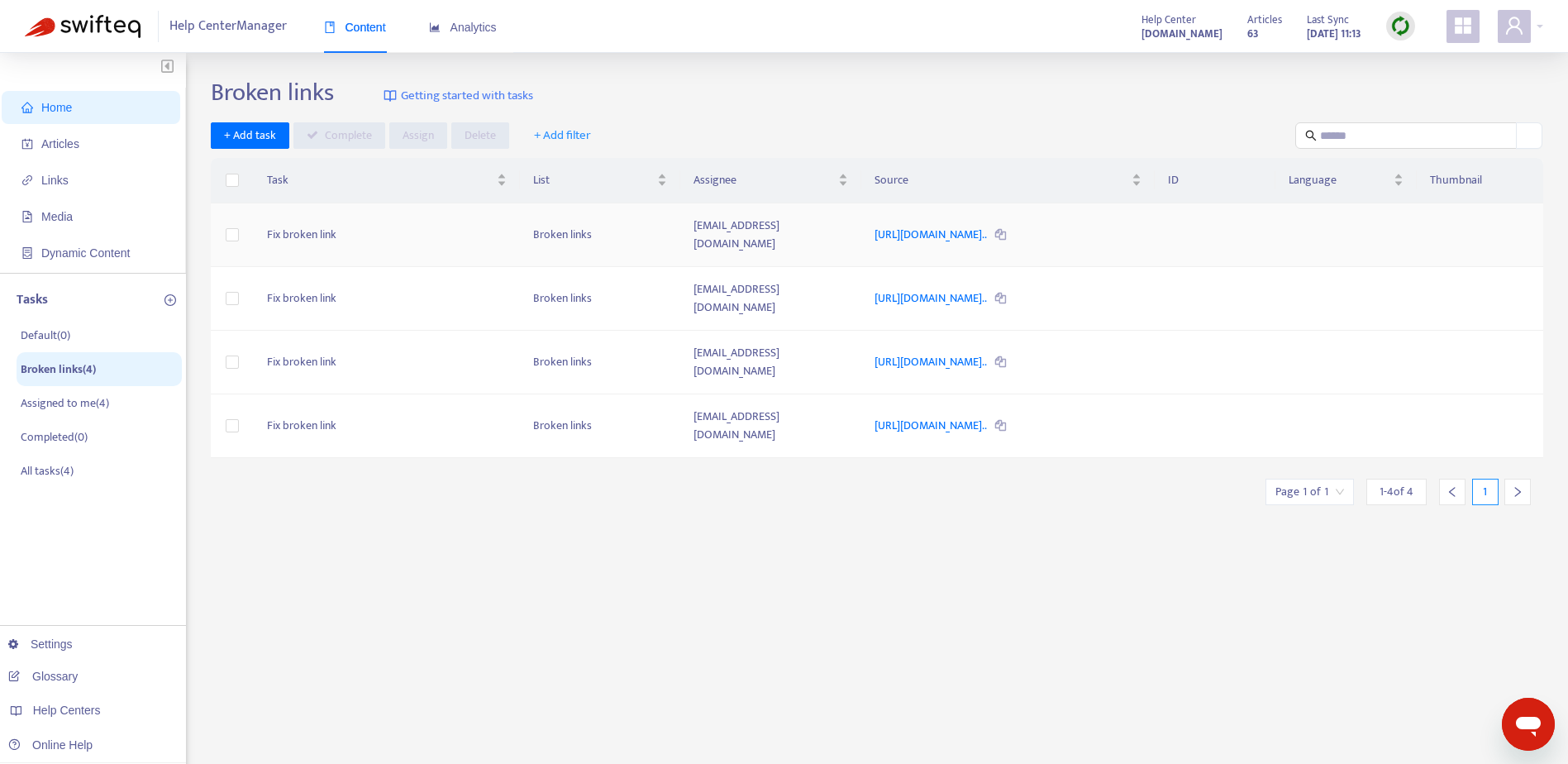
click at [1006, 230] on icon at bounding box center [1001, 235] width 11 height 11
click at [989, 416] on link "https://cec-compass.zendesk.com/hc/en-gb/sections/13590700129948..." at bounding box center [931, 425] width 114 height 19
click at [989, 225] on link "https://resources.careersandenterprise.co.uk/resources/building-..." at bounding box center [931, 234] width 114 height 19
click at [989, 289] on link "https://careersandenterprise.zendesk.com/hc/en-gb/categories/454..." at bounding box center [931, 298] width 114 height 19
click at [889, 352] on link "https://careersandenterprise.zendesk.com/hc/en-gb/sections/44041..." at bounding box center [931, 361] width 114 height 19
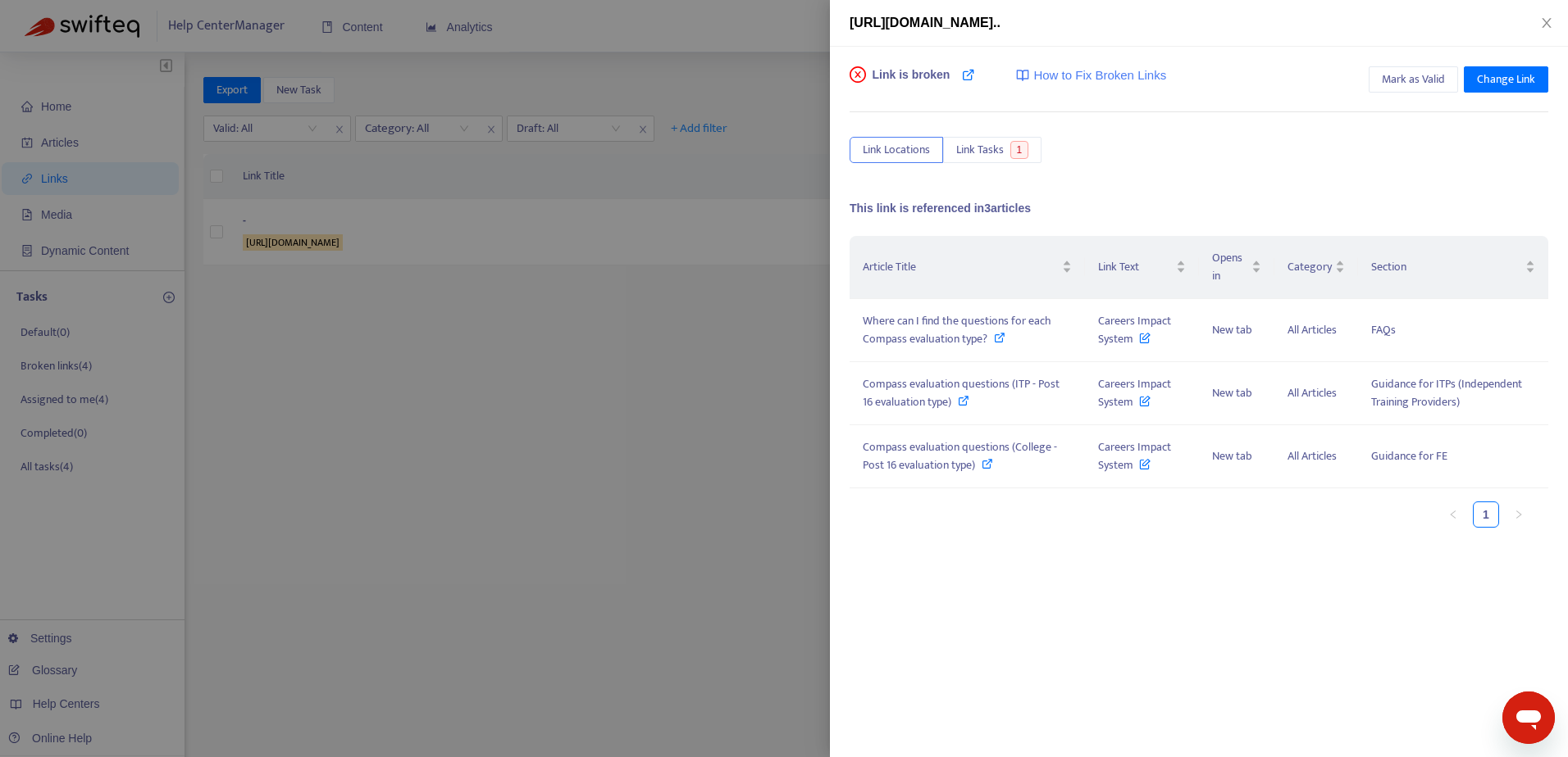
click at [726, 444] on div at bounding box center [784, 378] width 1568 height 757
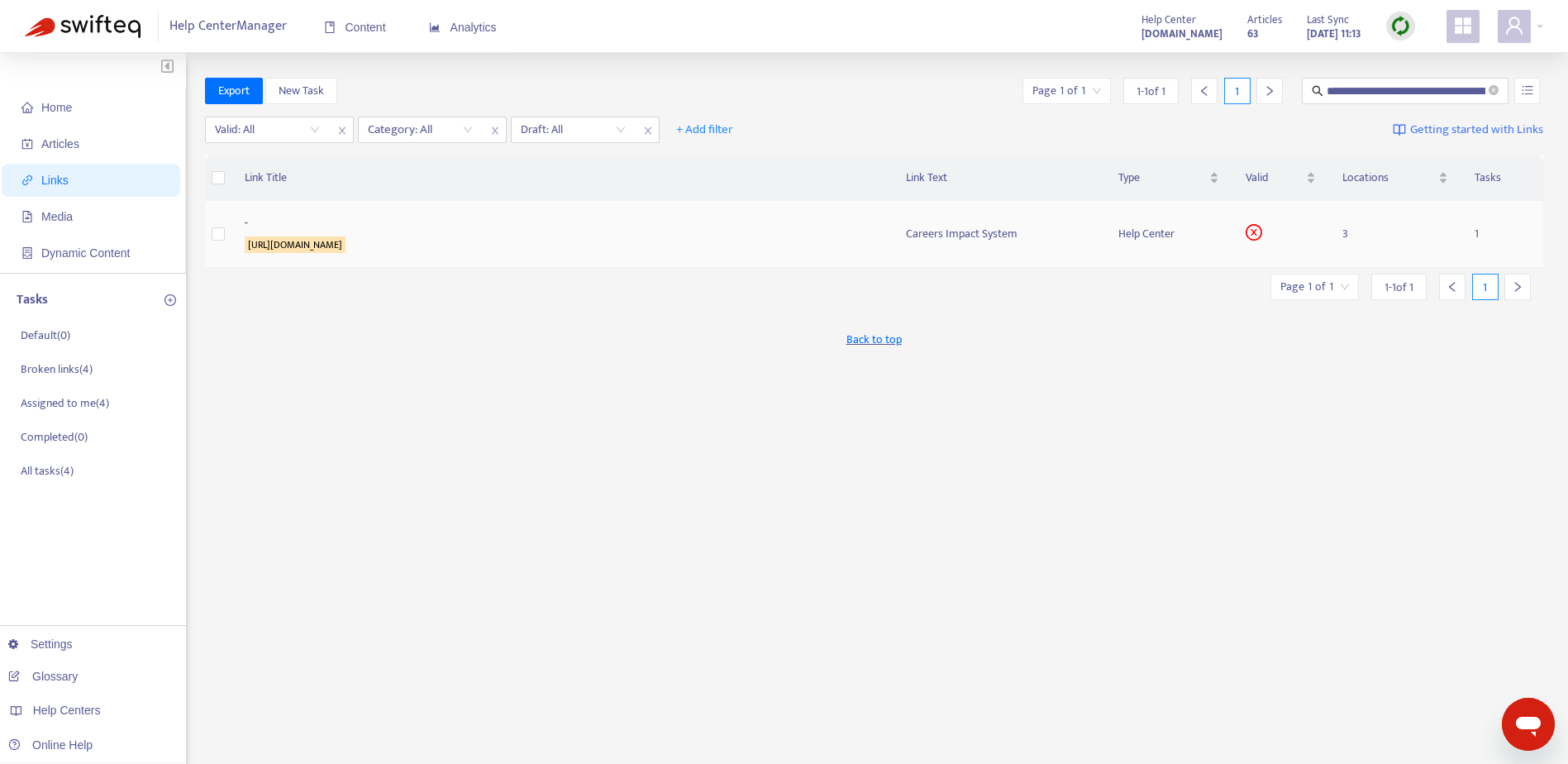
click at [345, 246] on sqkw "https://cec-compass.zendesk.com/hc/en-gb/sections/13590700129948-Careers-Impact…" at bounding box center [296, 244] width 101 height 17
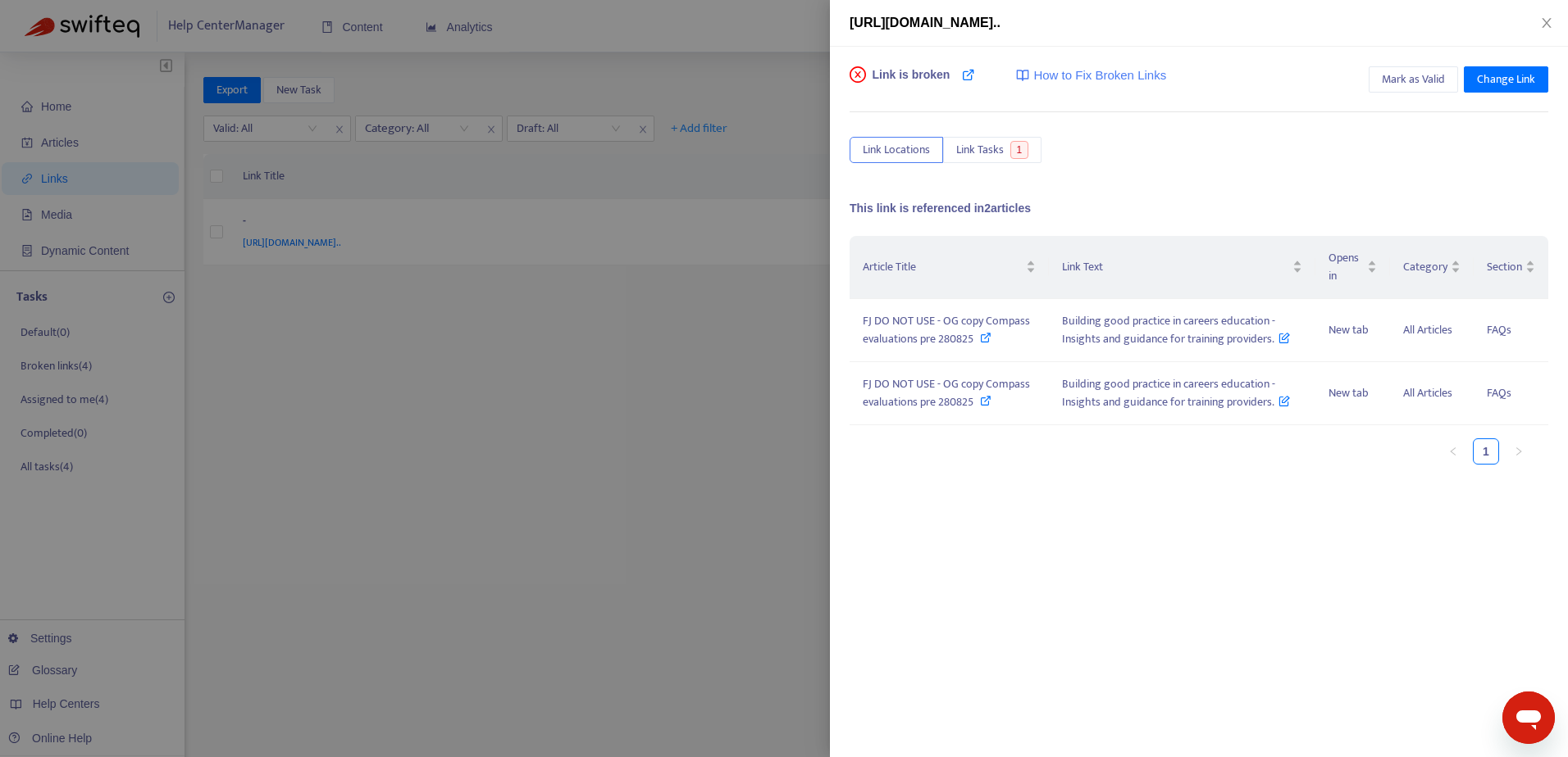
click at [757, 410] on div at bounding box center [784, 378] width 1568 height 757
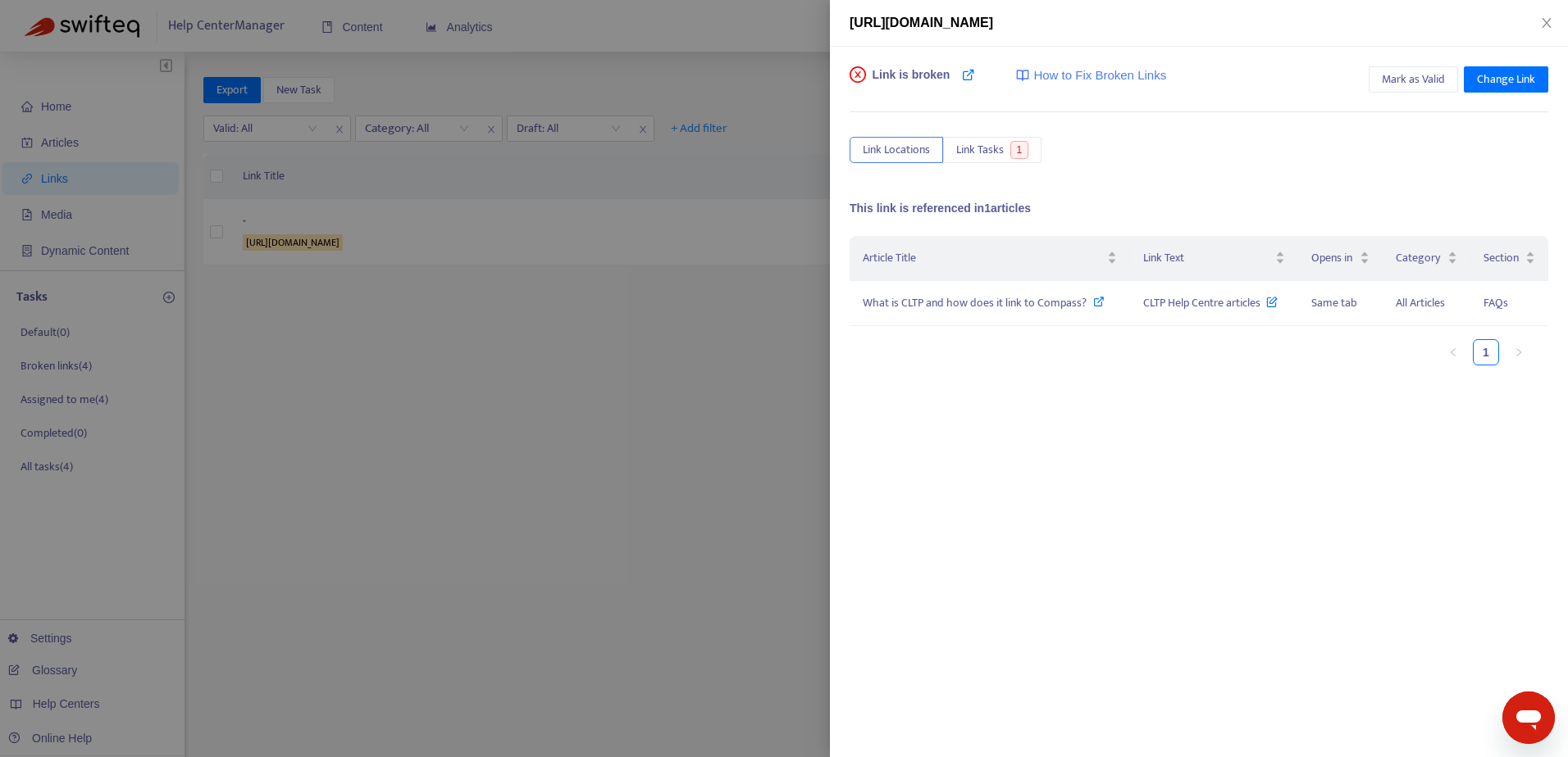
click at [697, 367] on div at bounding box center [784, 378] width 1568 height 757
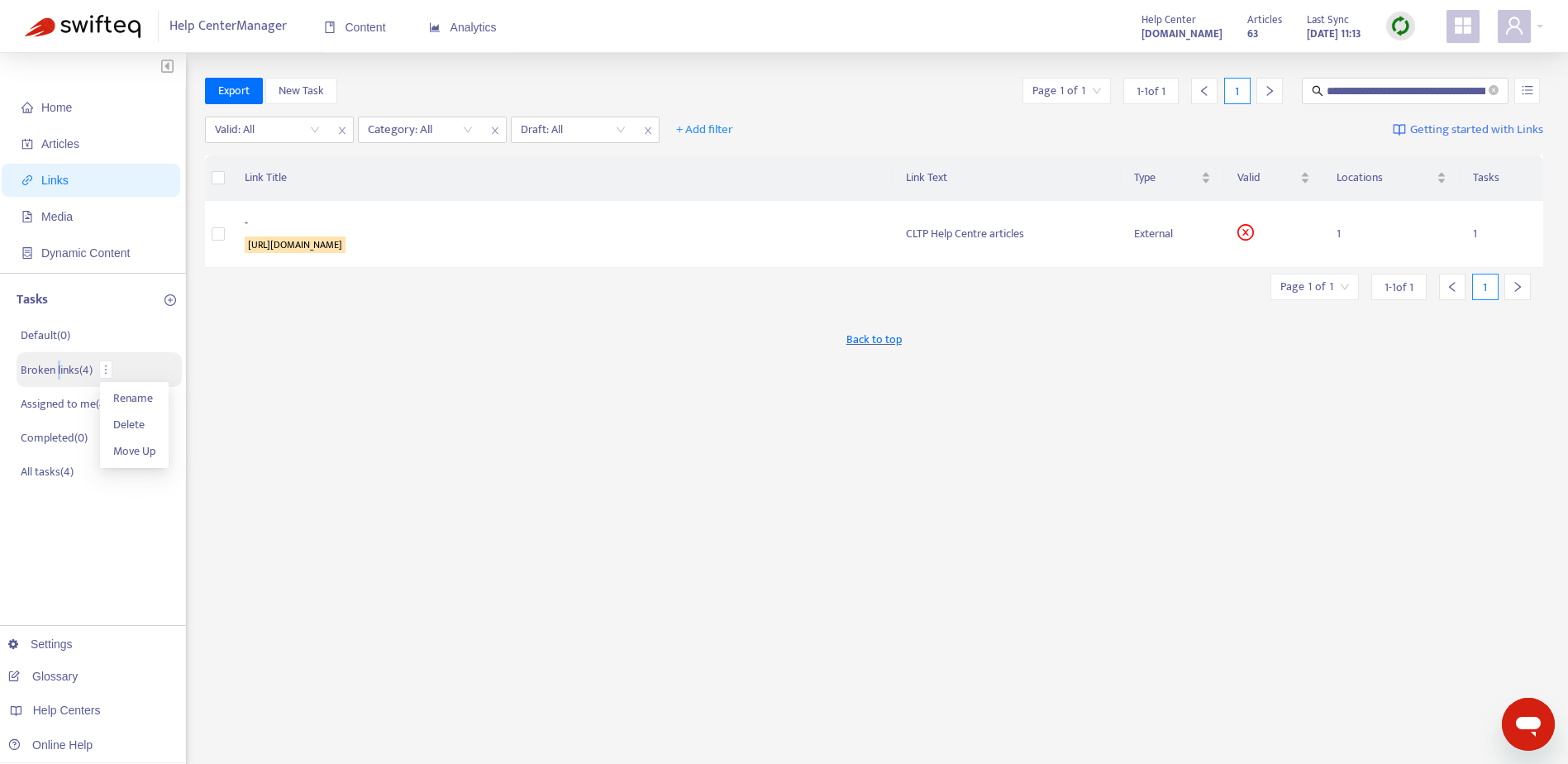
click at [58, 370] on p "Broken links ( 4 )" at bounding box center [57, 370] width 72 height 18
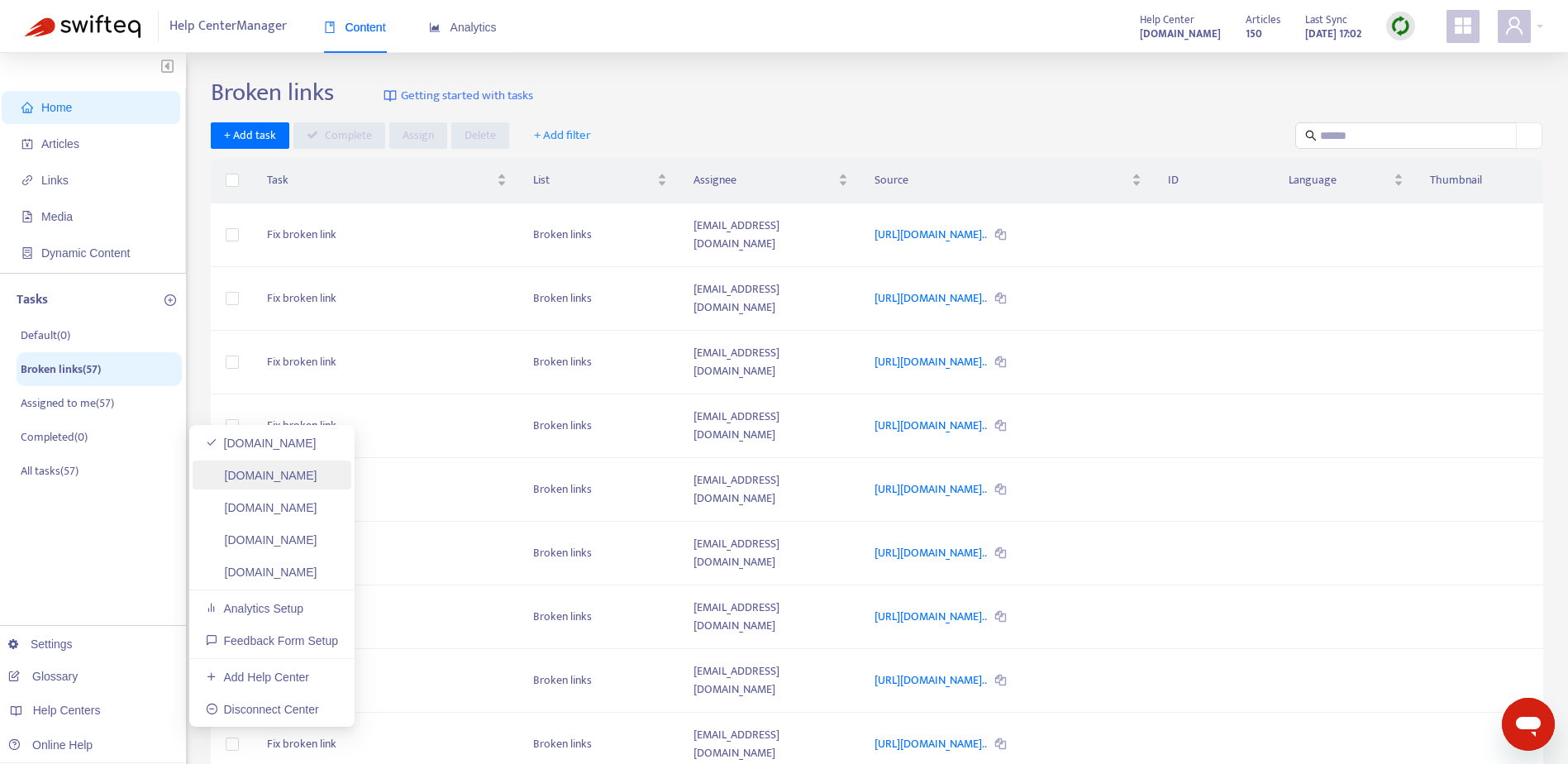
click at [264, 480] on link "[DOMAIN_NAME]" at bounding box center [262, 475] width 112 height 13
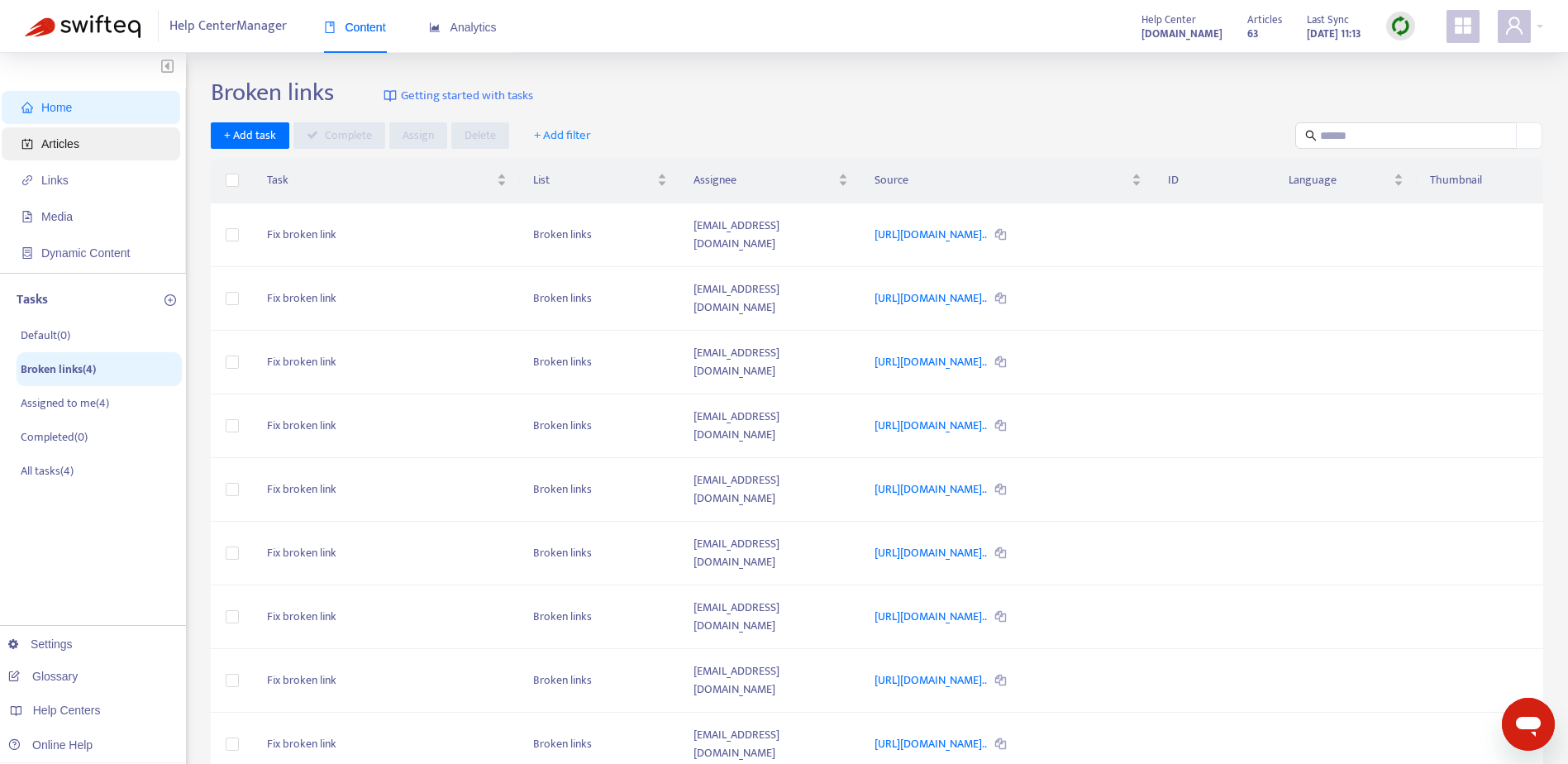
click at [47, 145] on span "Articles" at bounding box center [60, 143] width 38 height 13
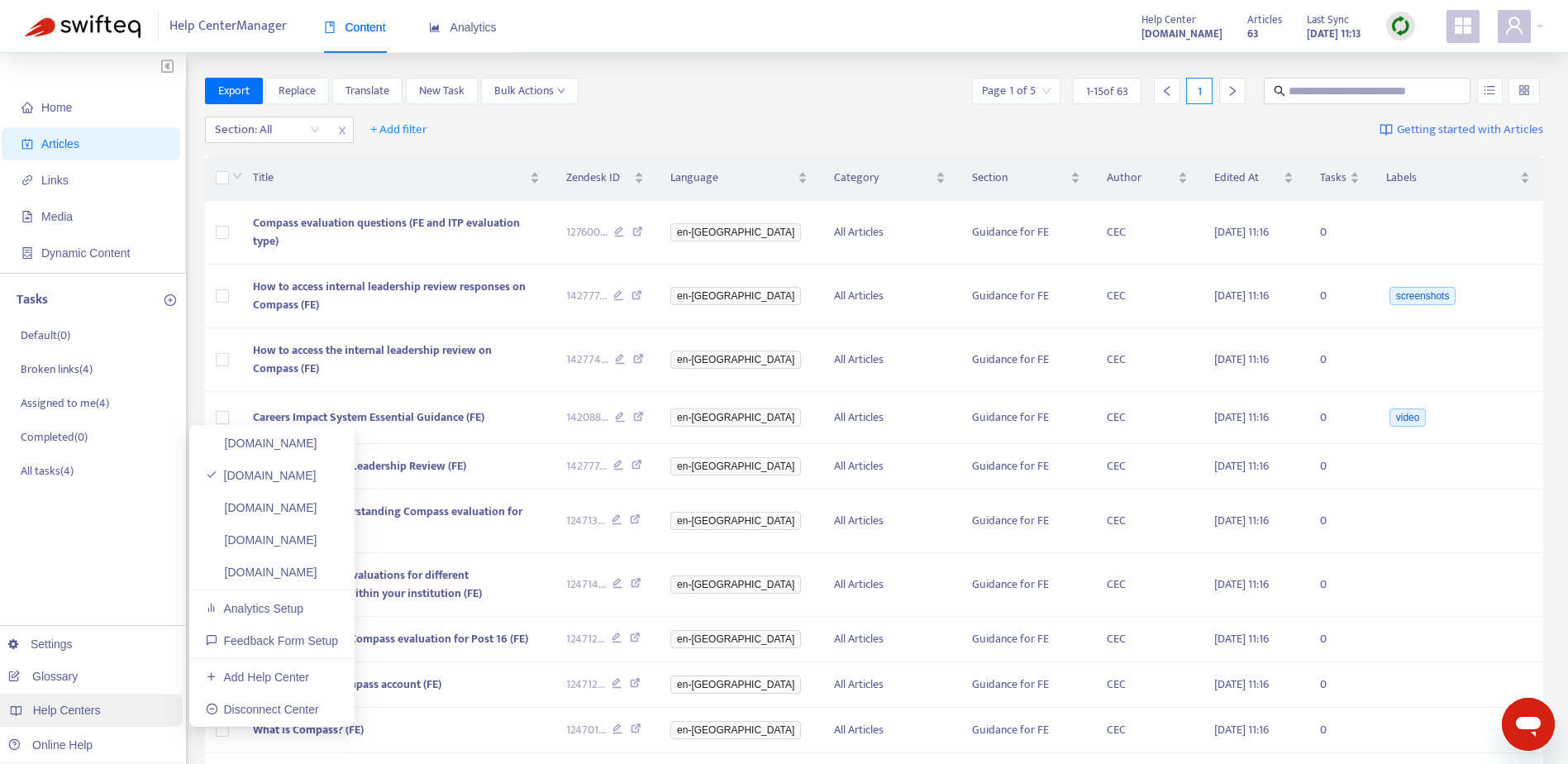
click at [90, 714] on span "Help Centers" at bounding box center [66, 709] width 67 height 13
click at [259, 479] on link "[DOMAIN_NAME]" at bounding box center [262, 475] width 111 height 13
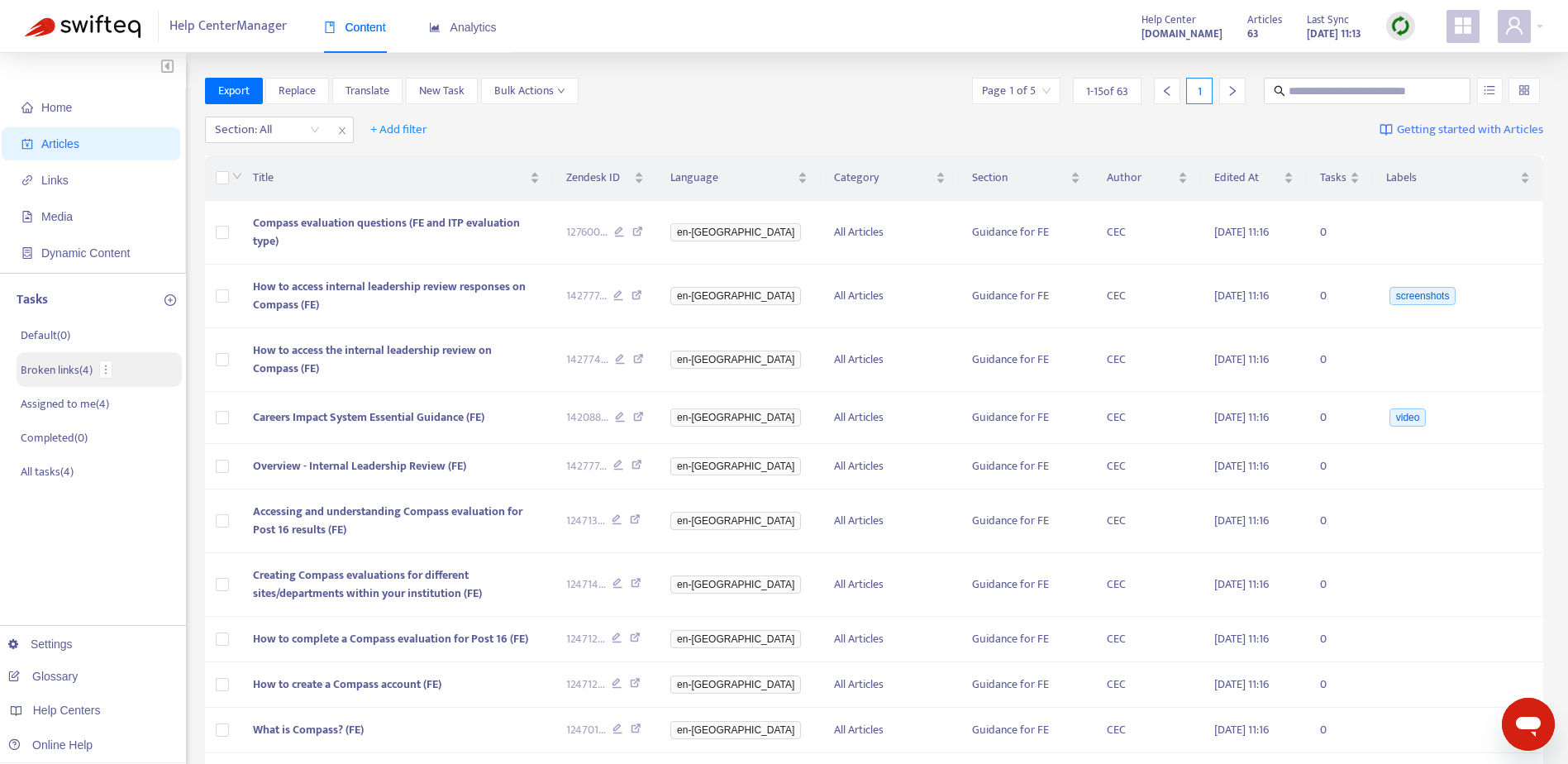
click at [63, 365] on p "Broken links ( 4 )" at bounding box center [57, 370] width 72 height 18
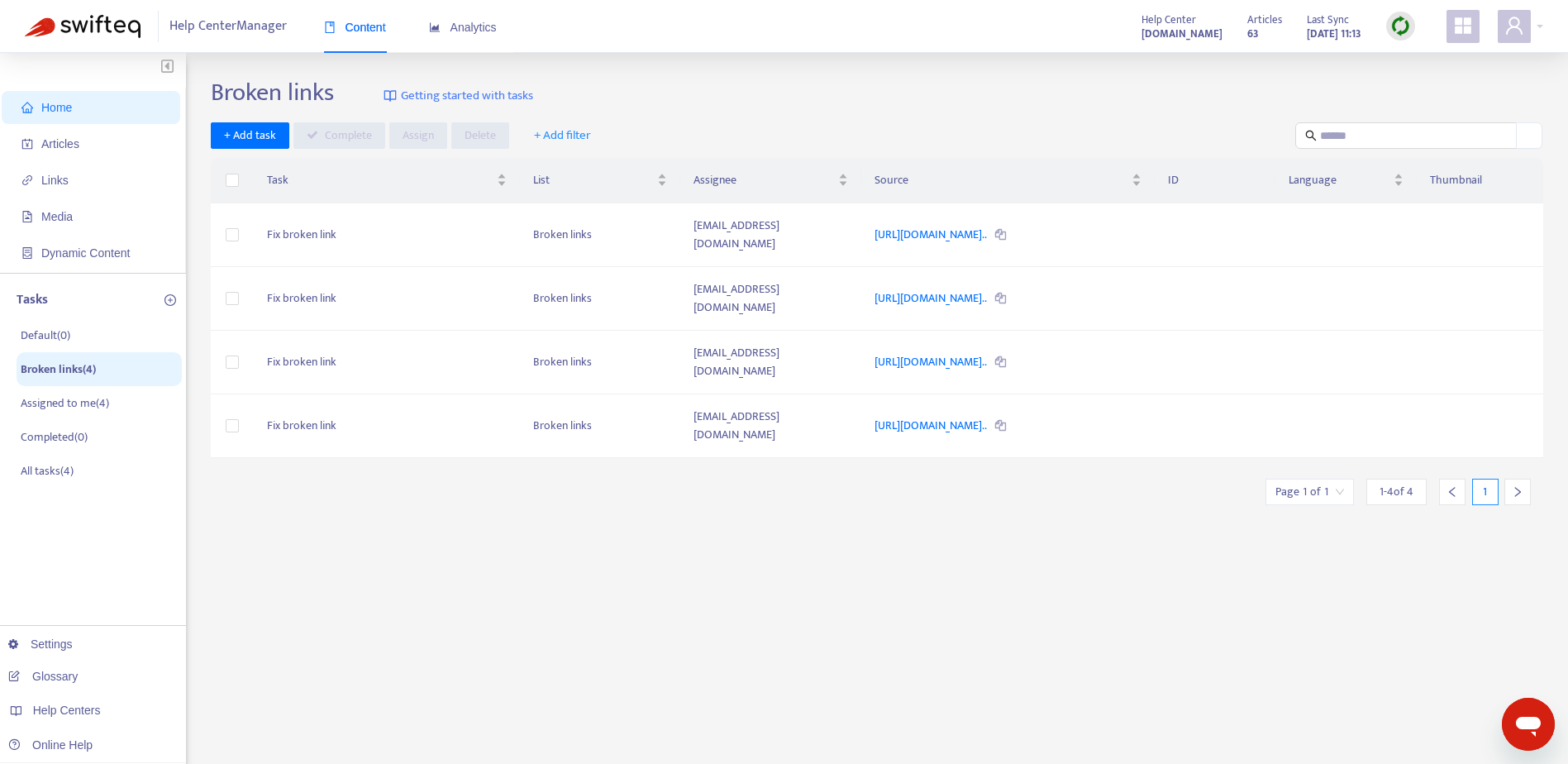
click at [548, 134] on span "+ Add filter" at bounding box center [562, 136] width 58 height 20
click at [552, 168] on span "Article Title" at bounding box center [574, 169] width 81 height 18
click at [624, 135] on icon "close" at bounding box center [623, 136] width 8 height 8
click at [897, 416] on link "https://cec-compass.zendesk.com/hc/en-gb/sections/13590700129948..." at bounding box center [931, 425] width 114 height 19
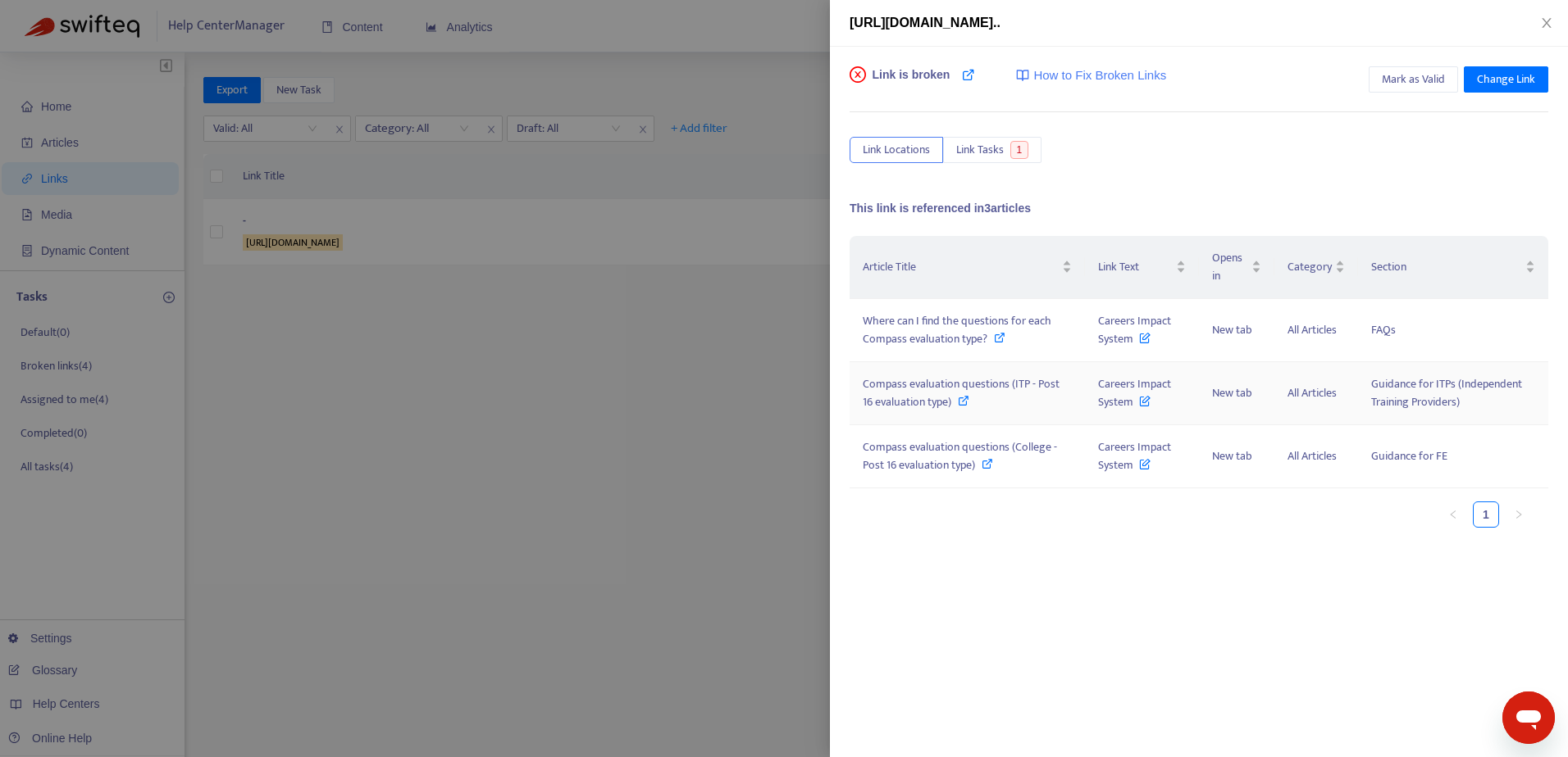
click at [958, 401] on icon at bounding box center [964, 401] width 12 height 12
